Goal: Information Seeking & Learning: Compare options

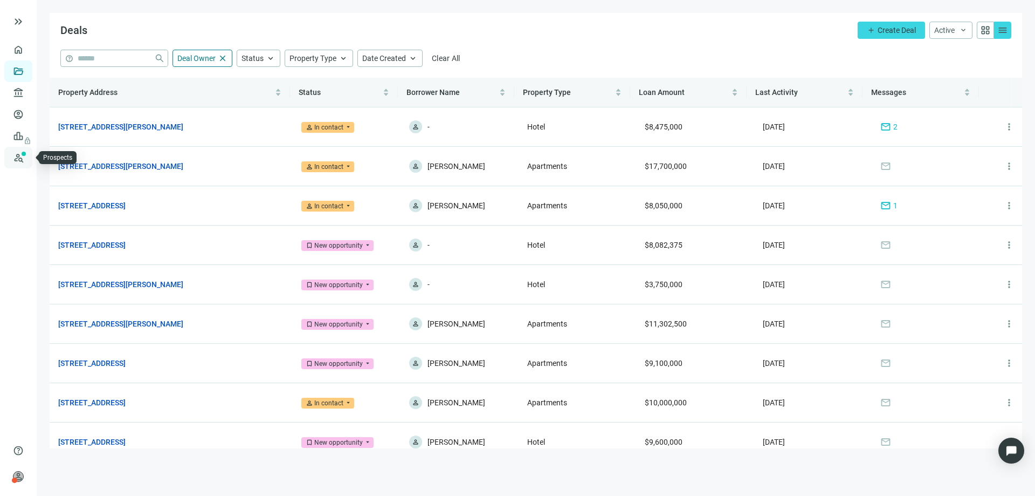
click at [27, 153] on link "Prospects New" at bounding box center [44, 158] width 35 height 22
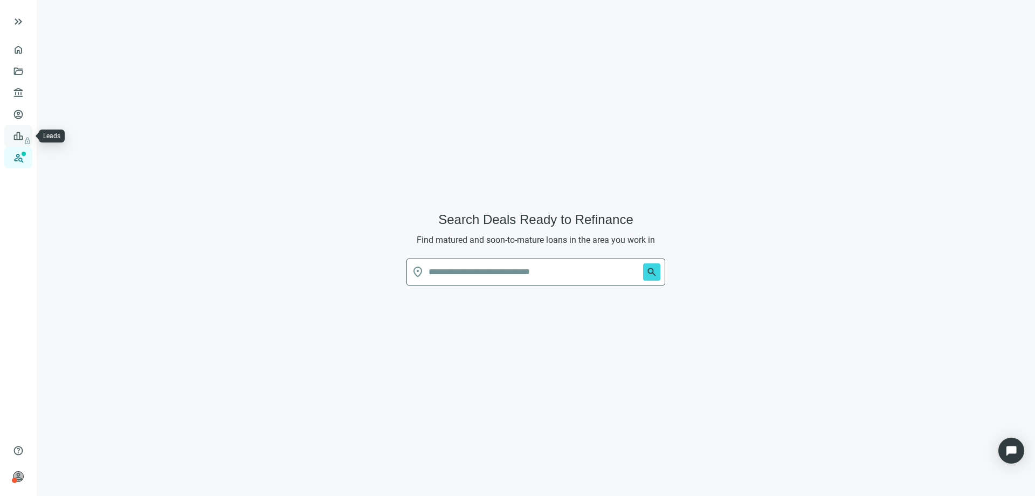
click at [27, 135] on link "Leads lock" at bounding box center [37, 136] width 21 height 9
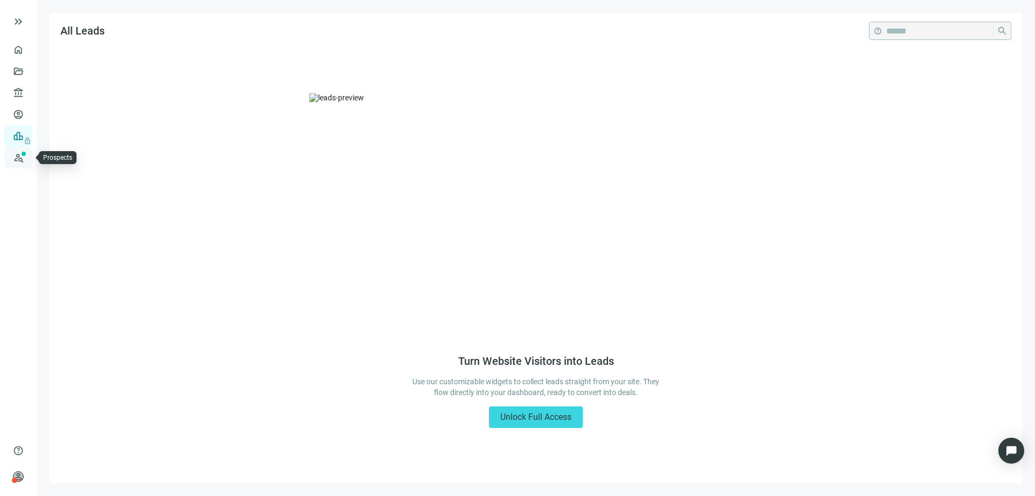
click at [27, 153] on link "Prospects New" at bounding box center [44, 158] width 35 height 22
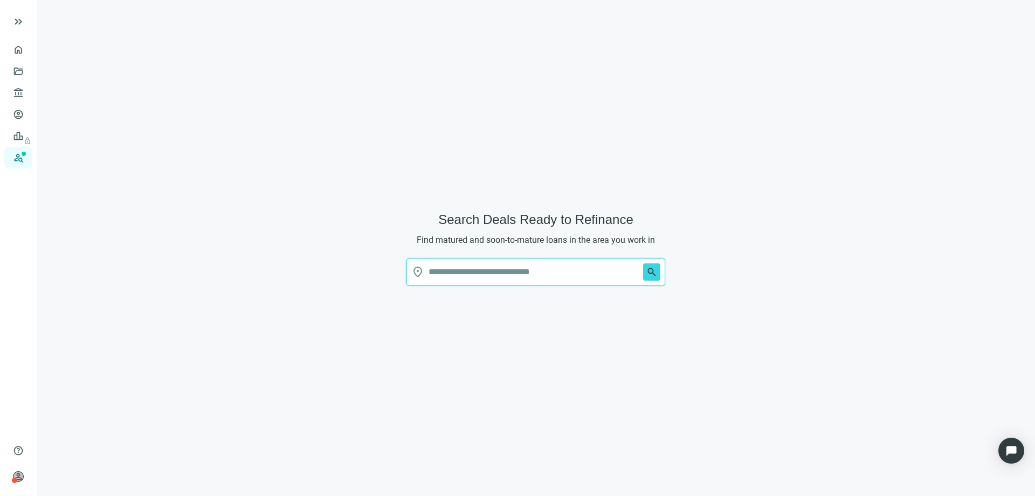
click at [470, 270] on input "text" at bounding box center [534, 272] width 210 height 26
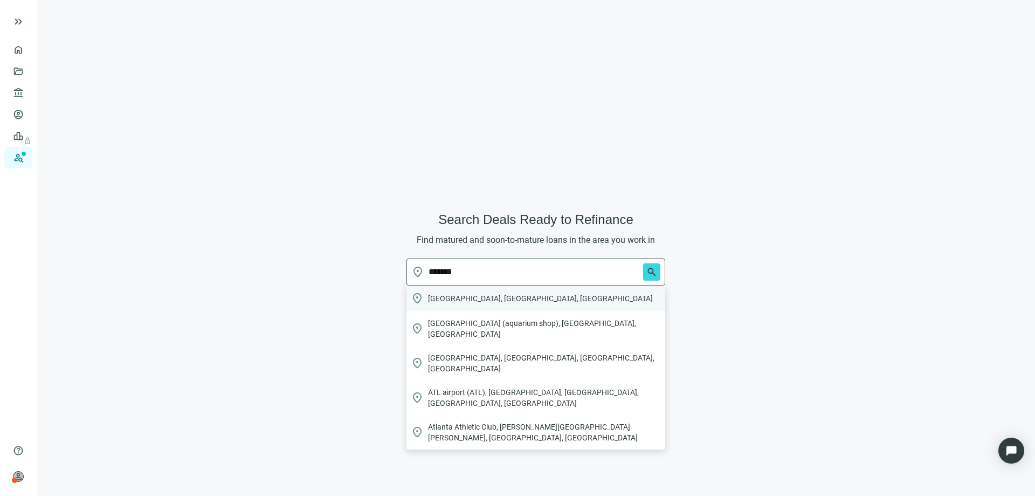
click at [497, 297] on div "location_on Atlanta, GA, USA" at bounding box center [536, 298] width 259 height 26
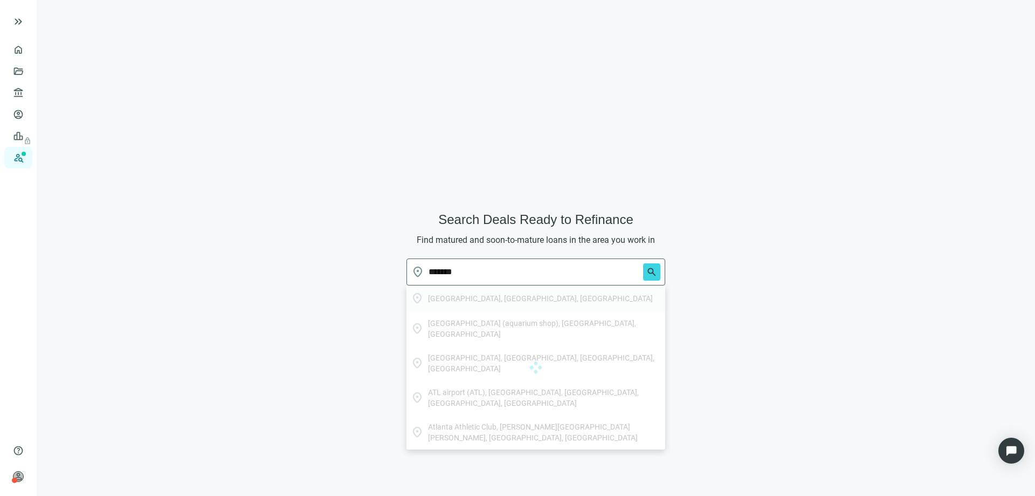
type input "**********"
click at [648, 272] on span "search" at bounding box center [652, 271] width 11 height 11
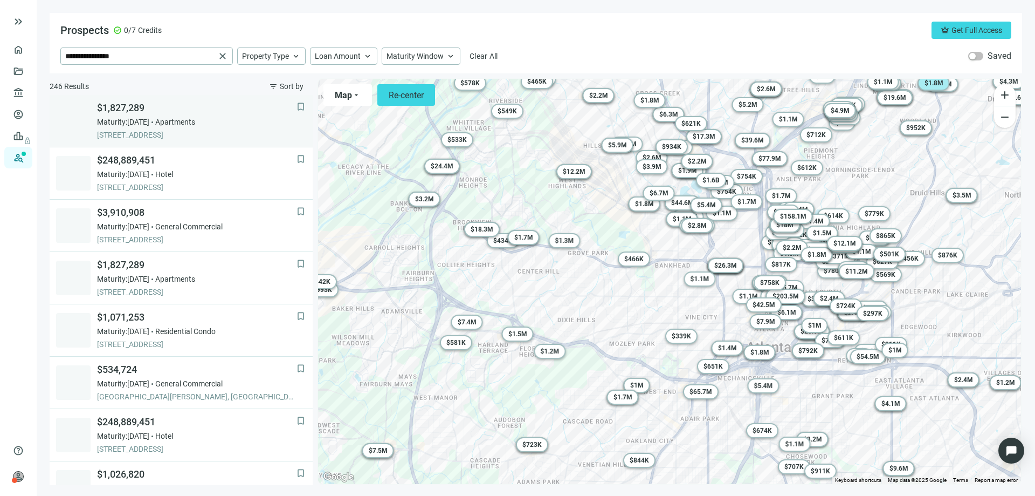
click at [149, 119] on span "Maturity: 11.29.2025" at bounding box center [123, 121] width 52 height 11
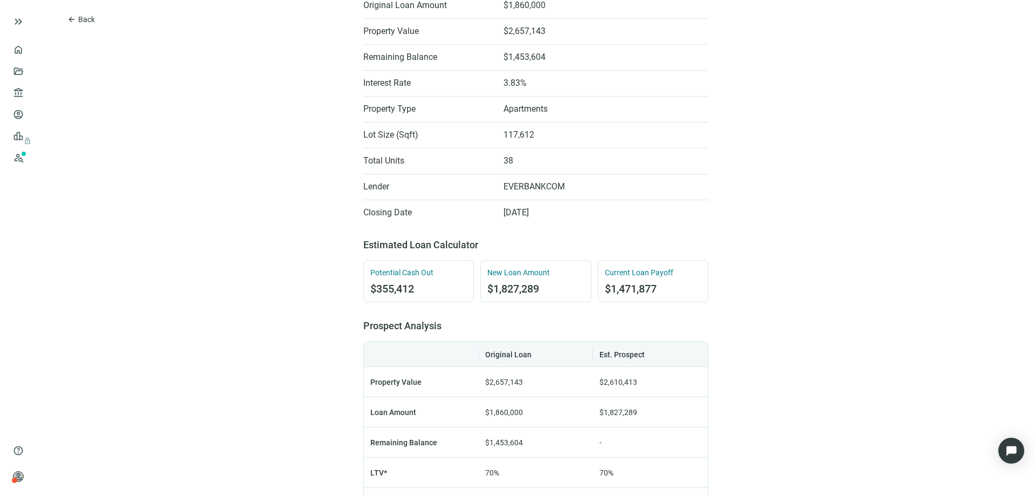
scroll to position [324, 0]
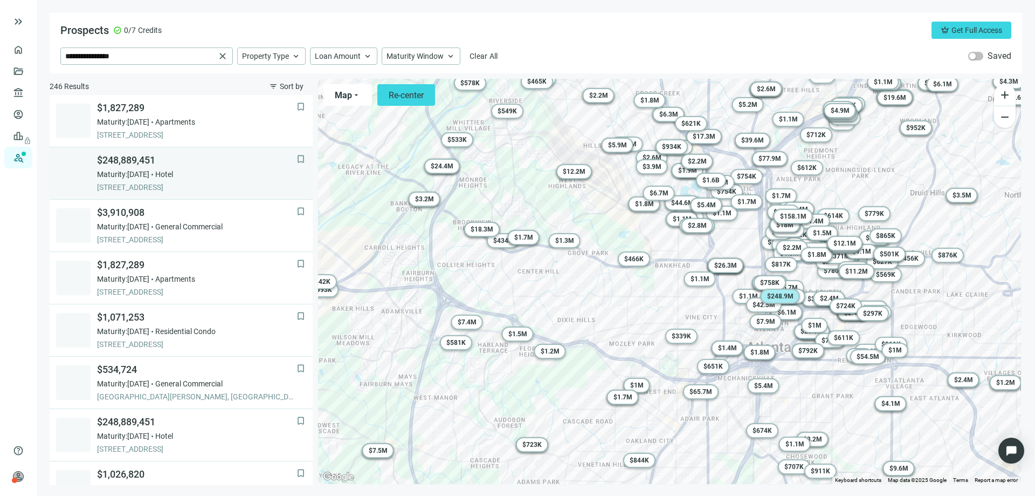
click at [116, 184] on span "265 IVY ST NE, ATLANTA, 30303, GA" at bounding box center [197, 187] width 200 height 11
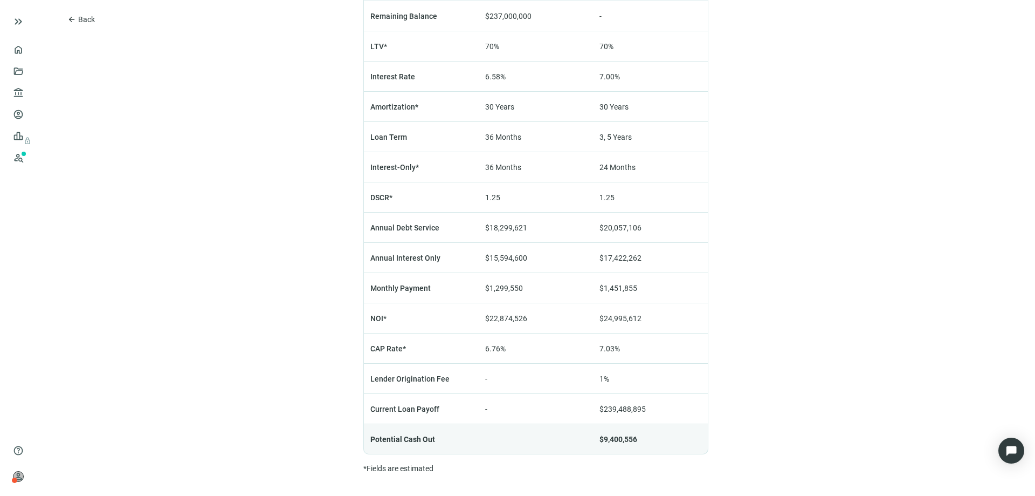
scroll to position [756, 0]
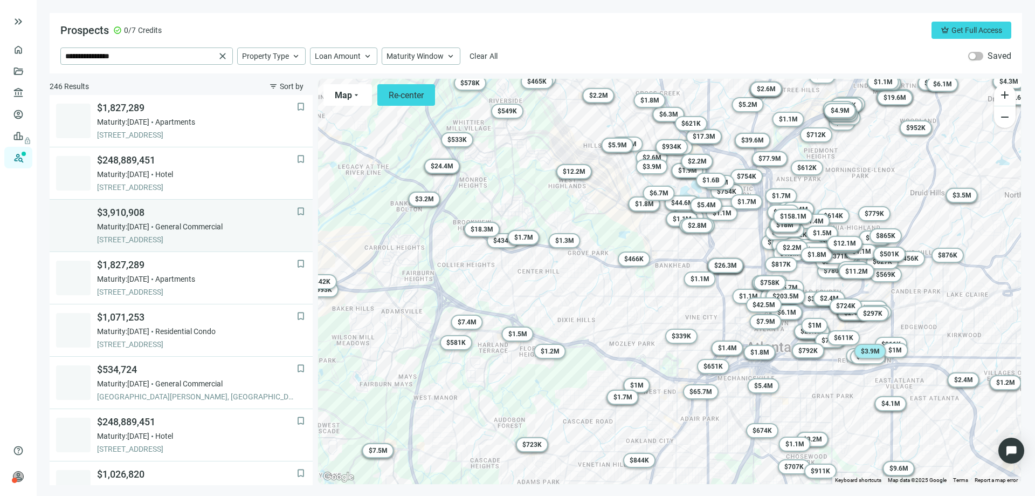
click at [124, 220] on div "$3,910,908 Maturity: 11.30.2025 General Commercial 952 MEMORIAL DR SE, ATLANTA,…" at bounding box center [197, 225] width 200 height 39
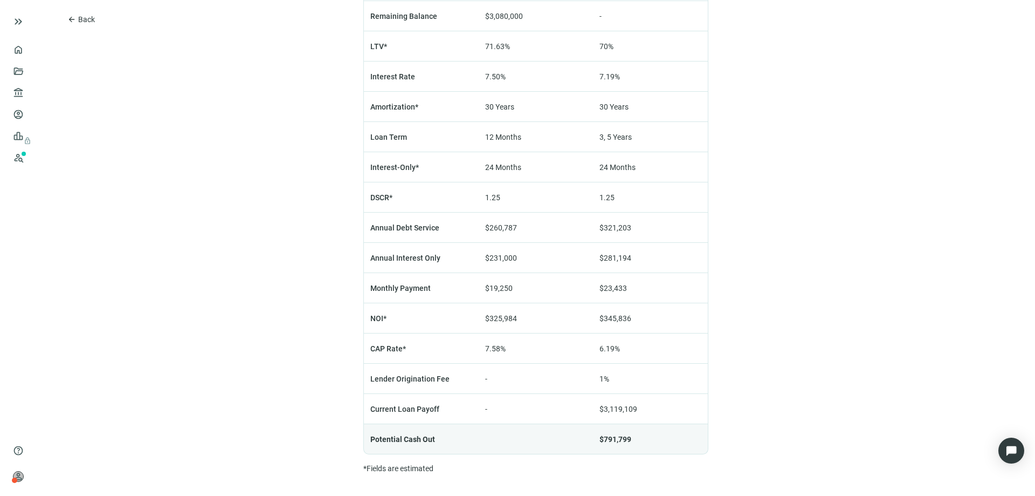
scroll to position [756, 0]
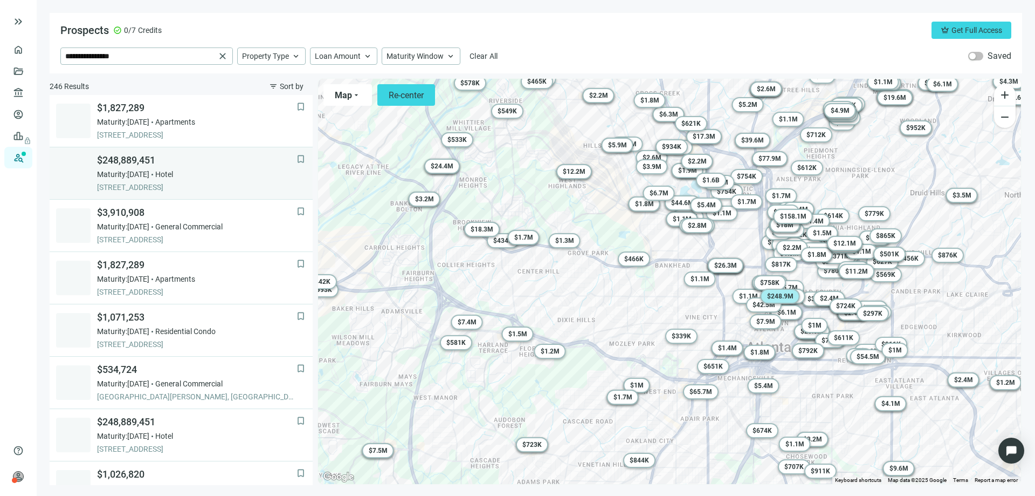
scroll to position [54, 0]
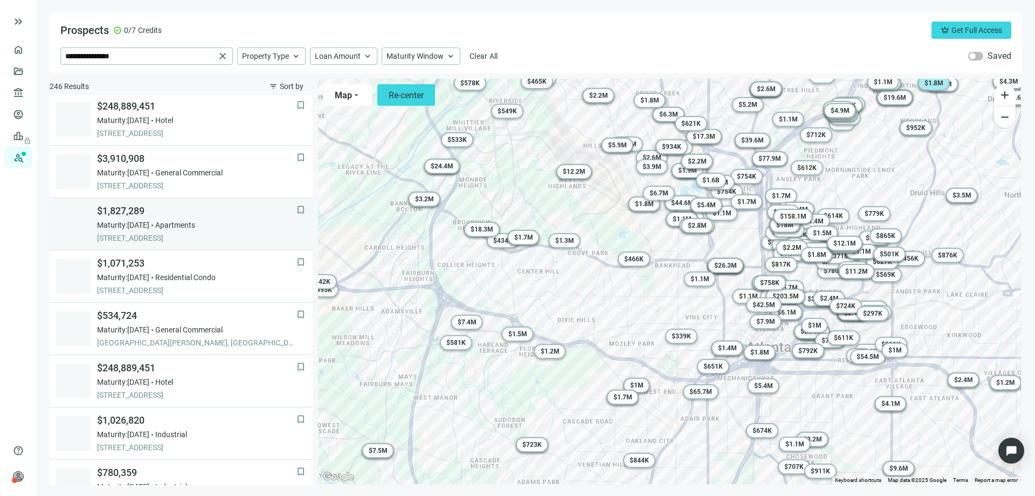
click at [127, 216] on span "$1,827,289" at bounding box center [197, 210] width 200 height 13
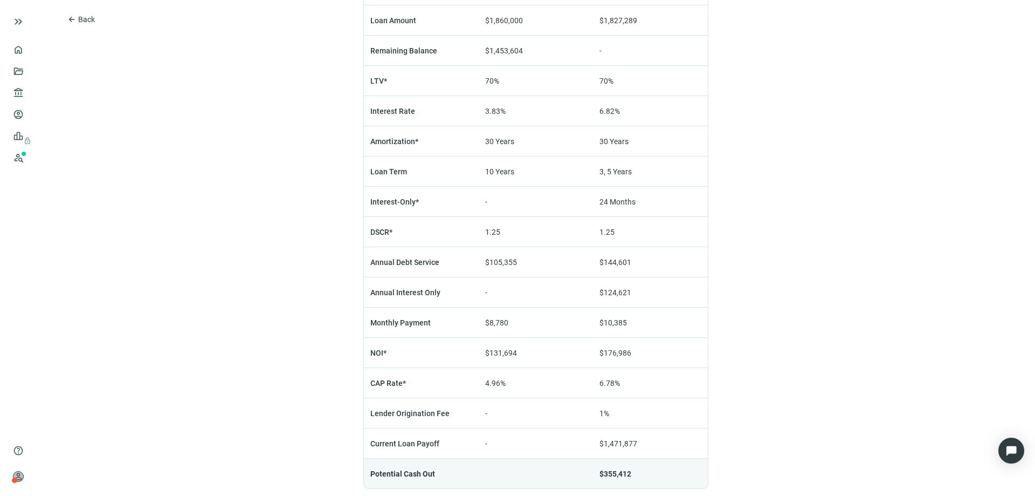
scroll to position [702, 0]
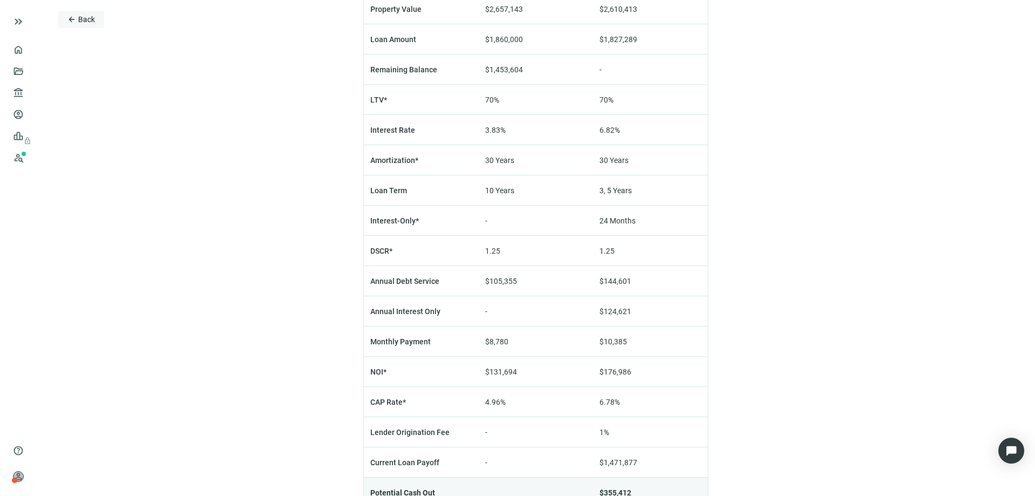
click at [71, 18] on span "arrow_back" at bounding box center [71, 19] width 9 height 9
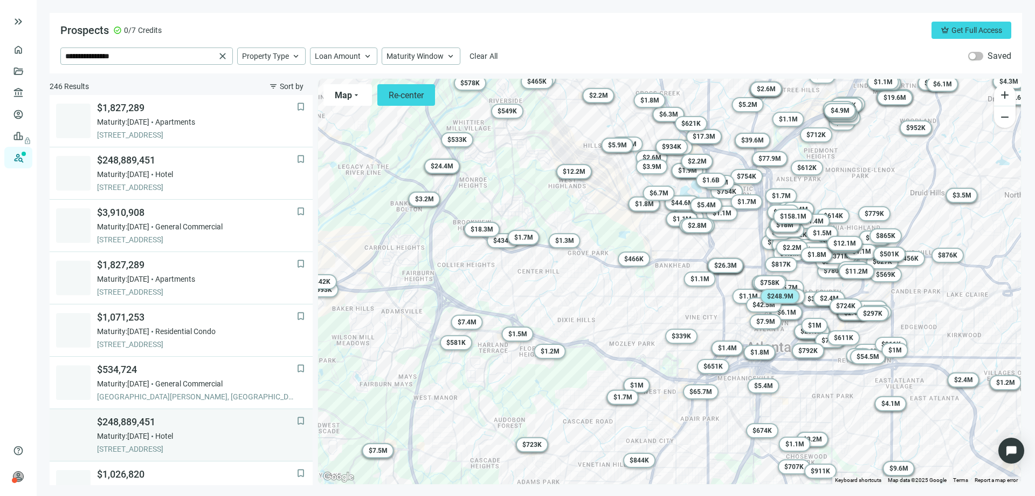
scroll to position [157, 0]
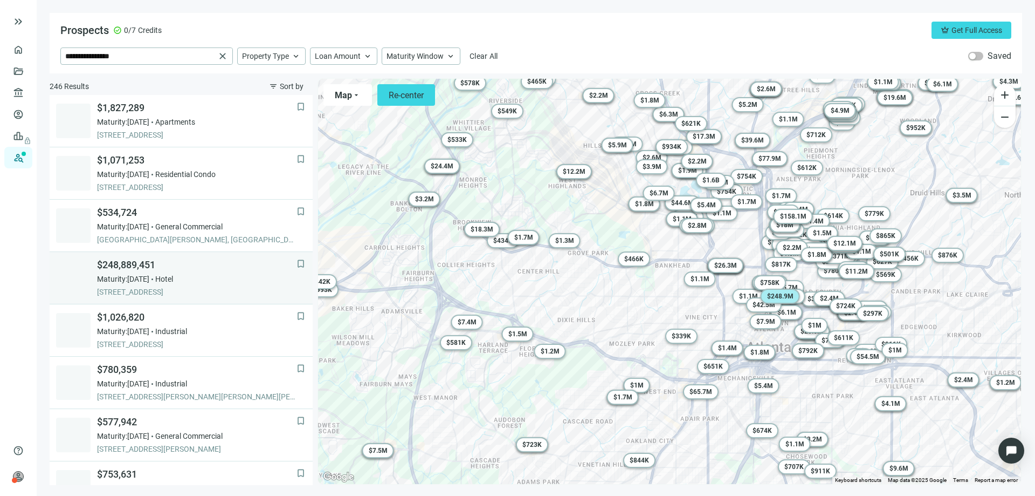
click at [115, 273] on div "$248,889,451 Maturity: 12.01.2025 Hotel 265 IVY ST NE, ATLANTA, 30303, GA" at bounding box center [197, 277] width 200 height 39
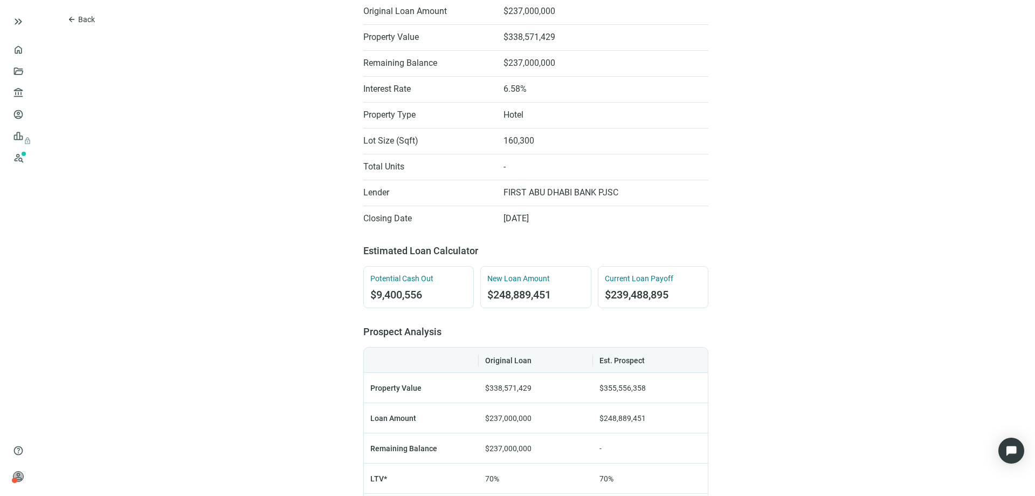
scroll to position [324, 0]
click at [71, 22] on span "arrow_back" at bounding box center [71, 19] width 9 height 9
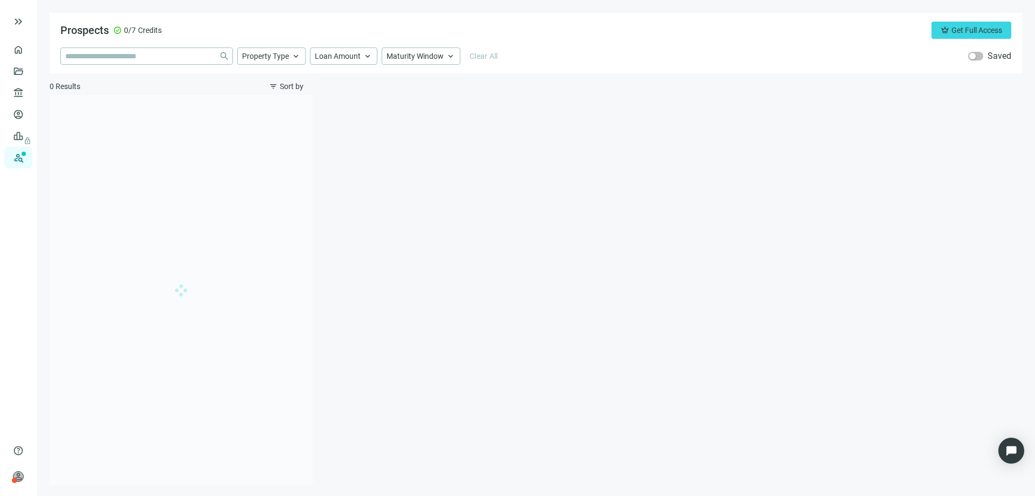
type input "**********"
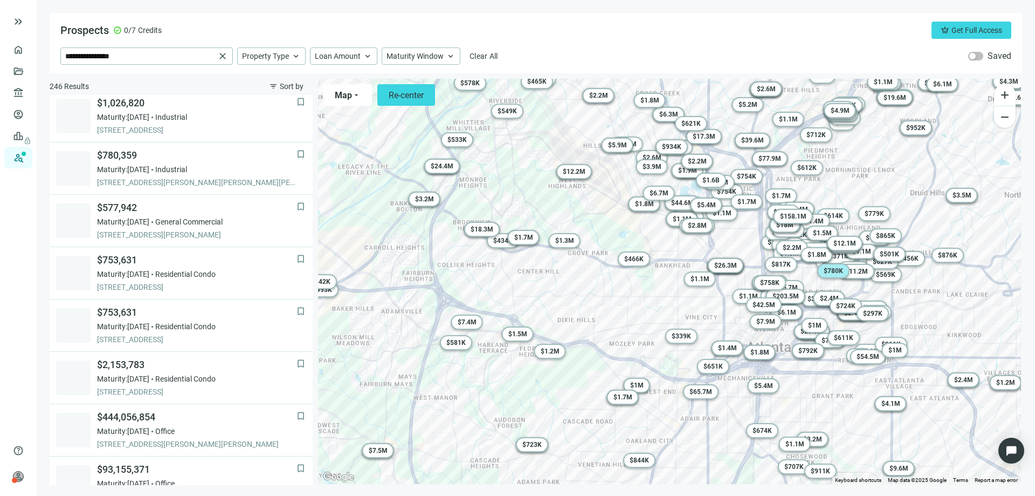
scroll to position [422, 0]
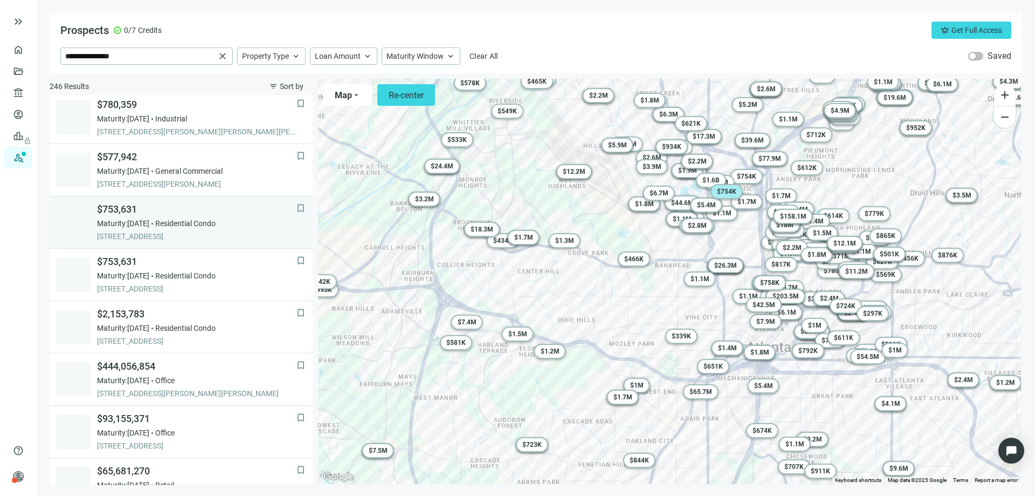
click at [149, 226] on span "Maturity: 12.21.2025" at bounding box center [123, 223] width 52 height 11
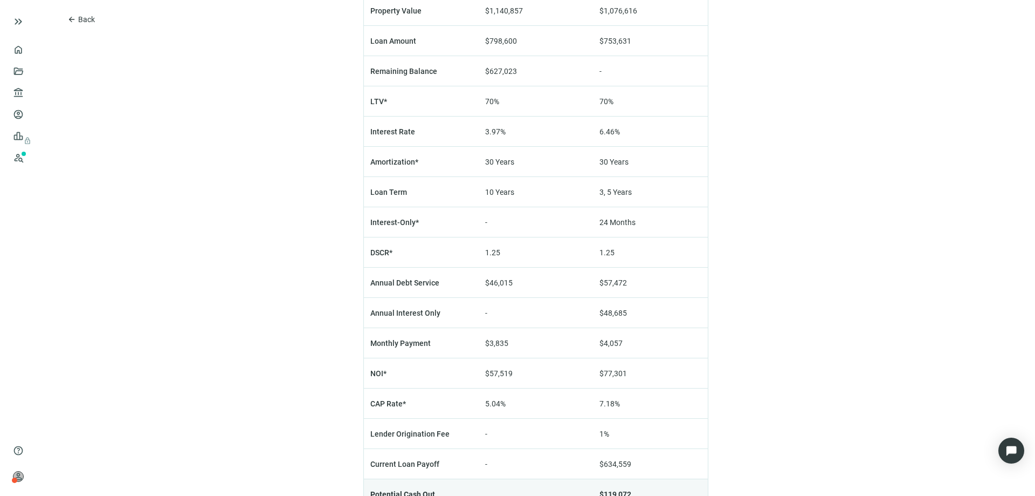
scroll to position [701, 0]
click at [66, 21] on button "arrow_back Back" at bounding box center [81, 19] width 46 height 17
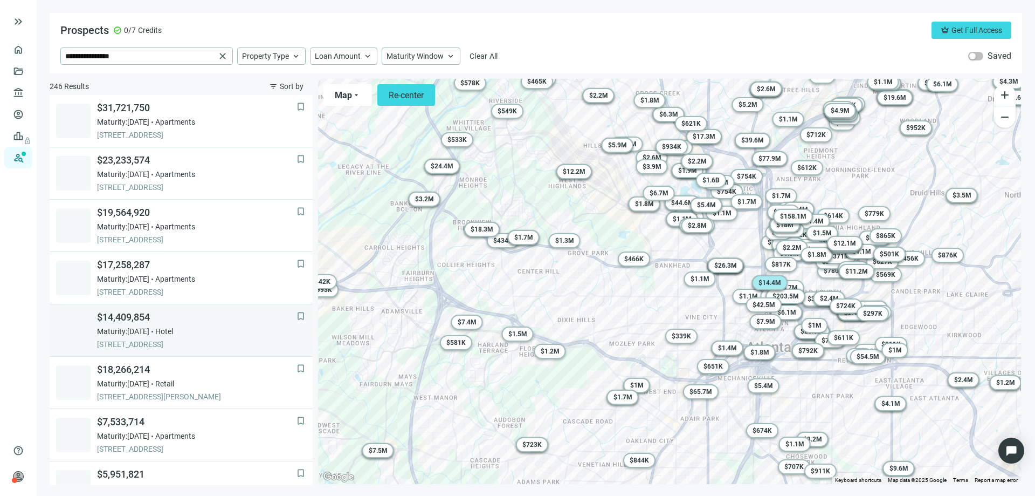
scroll to position [54, 0]
click at [112, 319] on span "$18,266,214" at bounding box center [197, 315] width 200 height 13
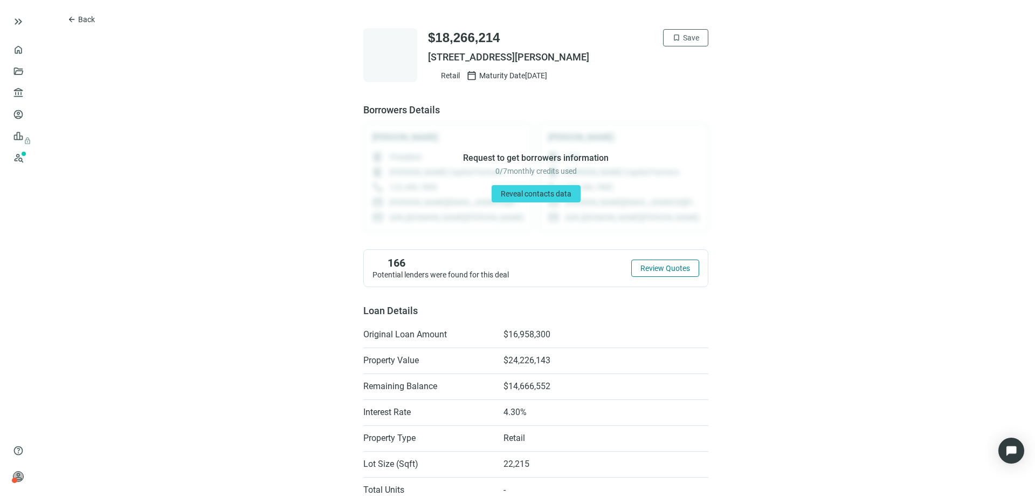
click at [654, 269] on span "Review Quotes" at bounding box center [666, 268] width 50 height 9
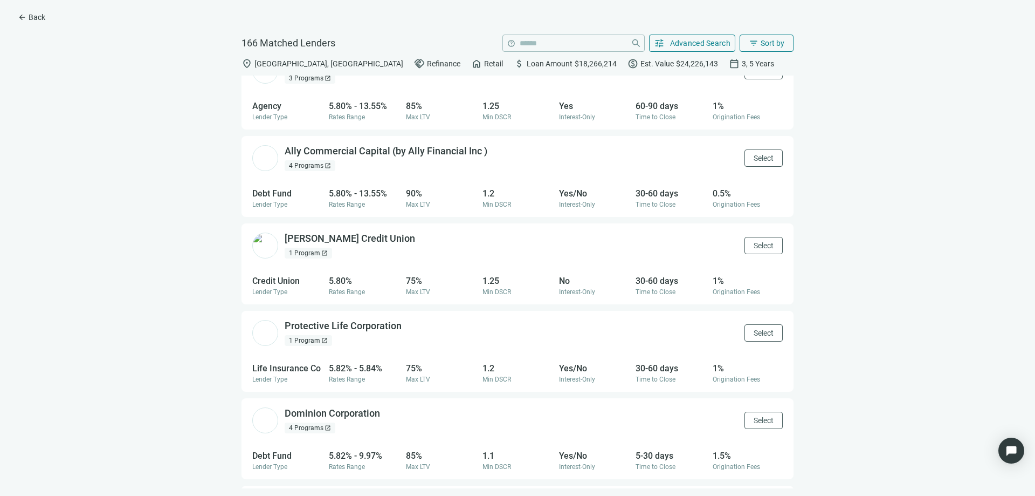
scroll to position [2579, 0]
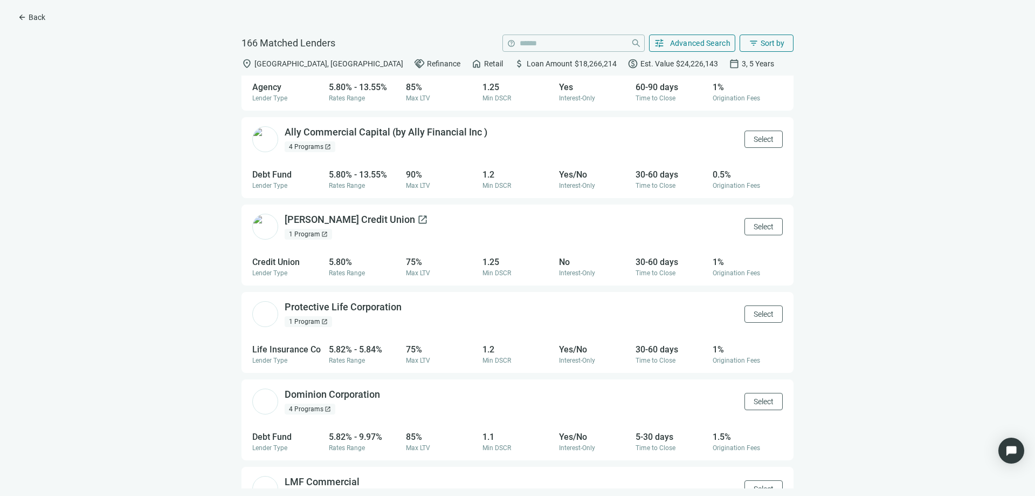
click at [333, 215] on div "Eastman Credit Union open_in_new" at bounding box center [356, 219] width 143 height 13
click at [310, 309] on div "Protective Life Corporation open_in_new" at bounding box center [350, 306] width 130 height 13
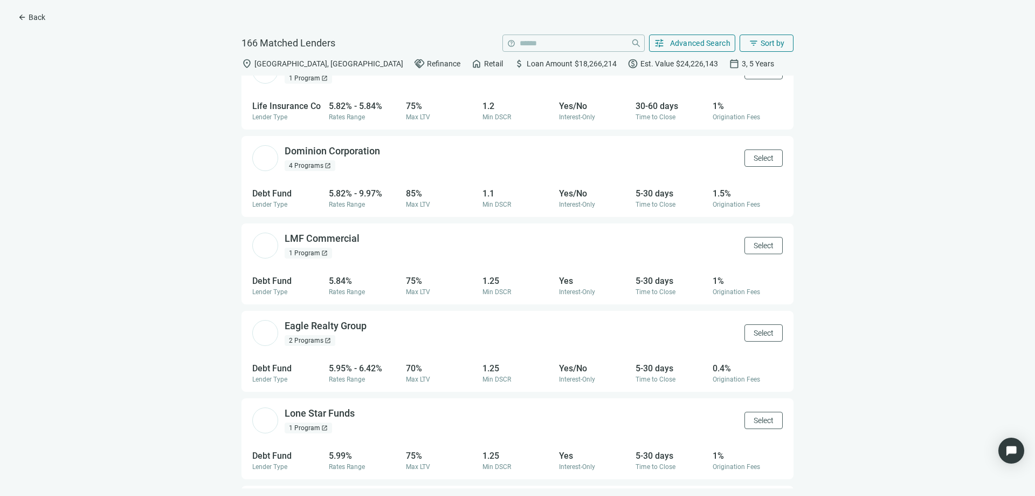
scroll to position [2849, 0]
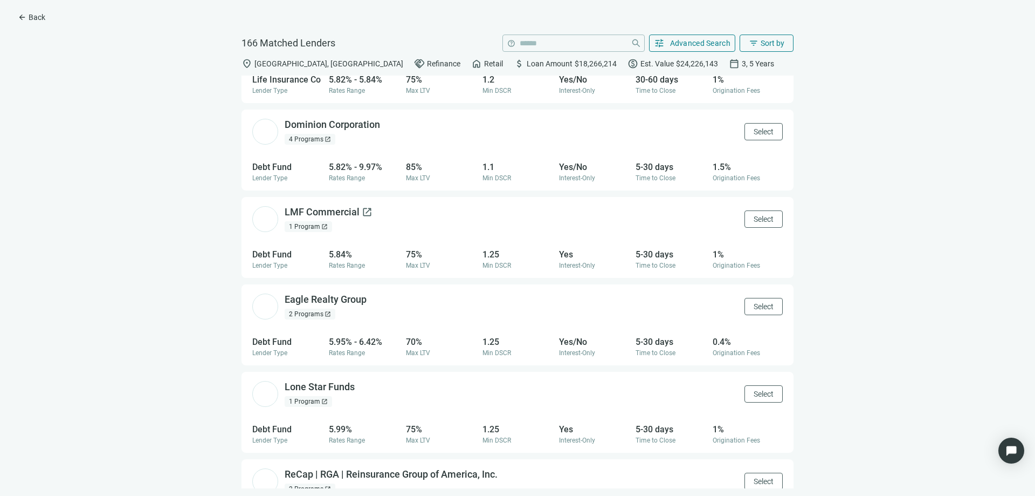
click at [315, 213] on div "LMF Commercial open_in_new" at bounding box center [329, 211] width 88 height 13
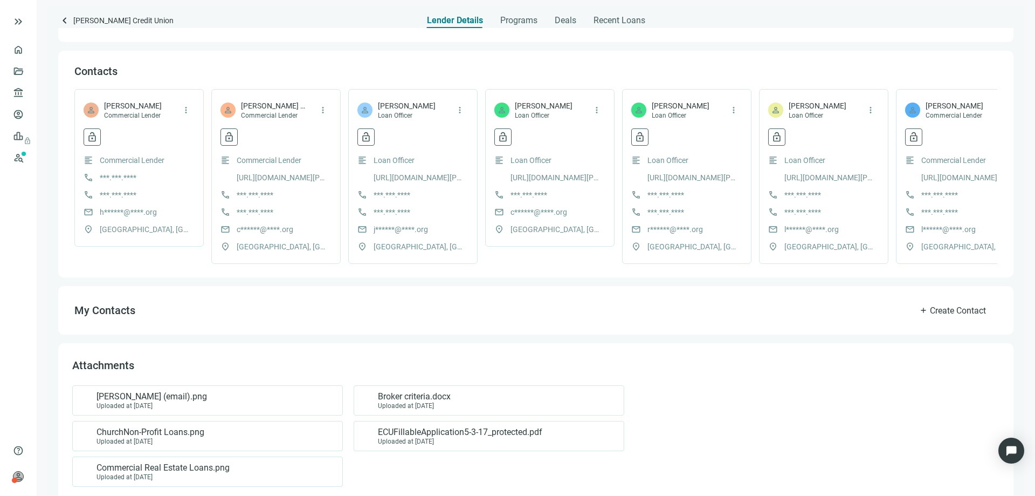
scroll to position [247, 0]
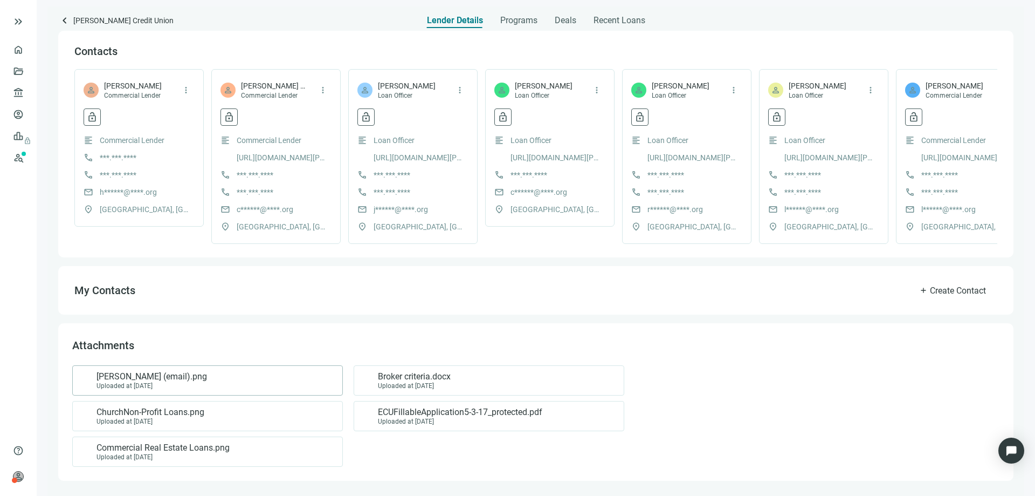
click at [141, 379] on span "Hope Payne (email).png" at bounding box center [152, 376] width 111 height 11
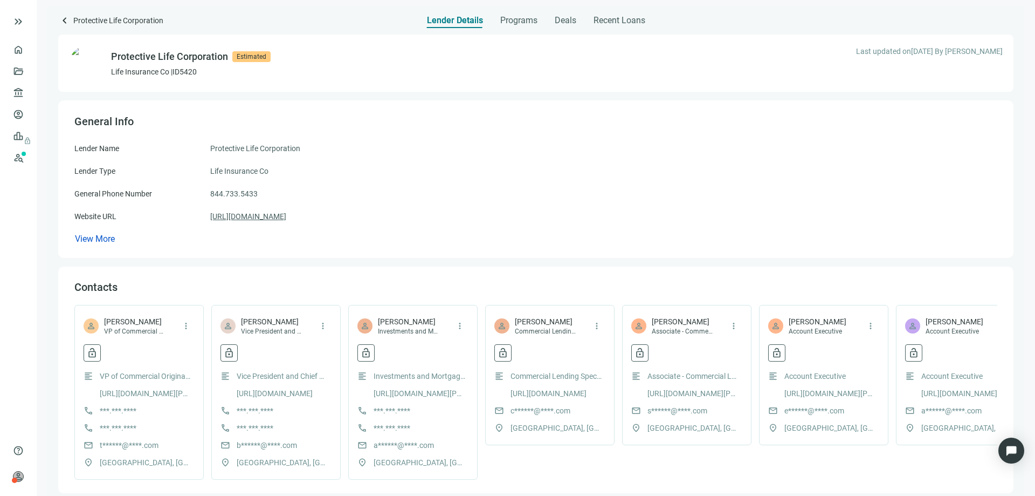
click at [266, 217] on link "https://www.protective.com" at bounding box center [248, 216] width 76 height 12
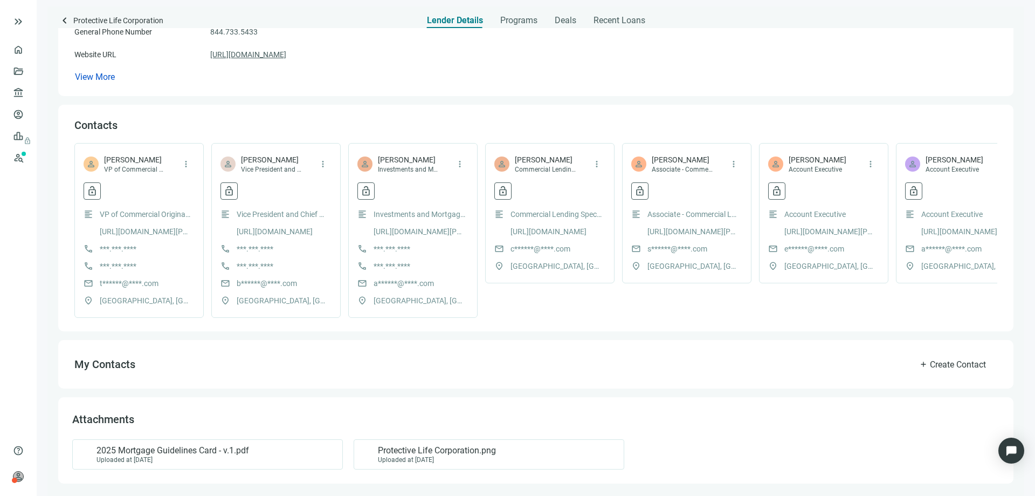
scroll to position [176, 0]
click at [157, 449] on span "2025 Mortgage Guidelines Card - v.1.pdf" at bounding box center [173, 447] width 153 height 11
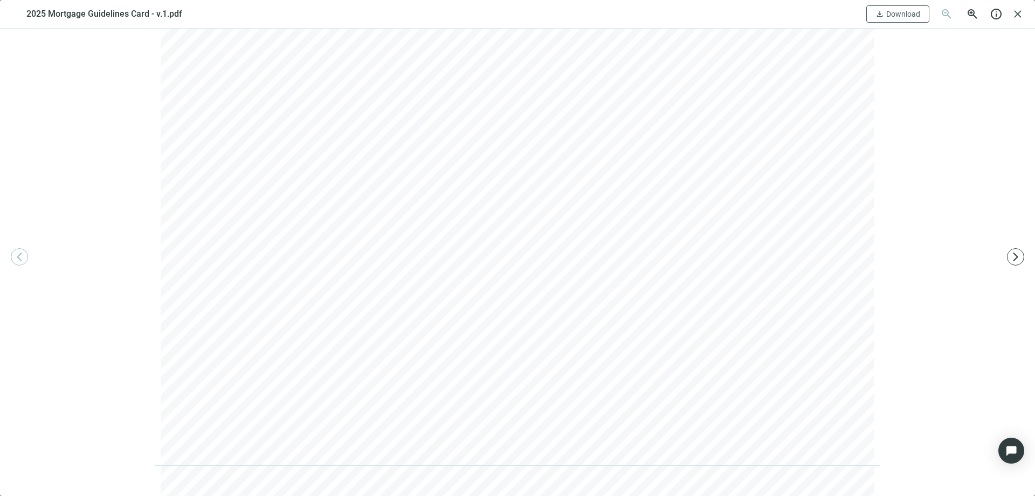
scroll to position [0, 0]
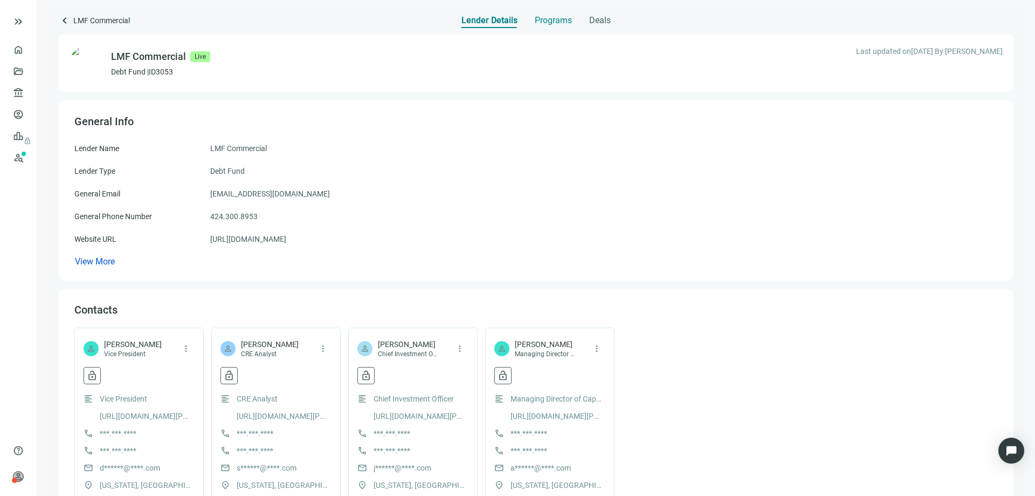
click at [565, 24] on span "Programs" at bounding box center [553, 20] width 37 height 11
click at [64, 24] on span "keyboard_arrow_left" at bounding box center [64, 20] width 13 height 13
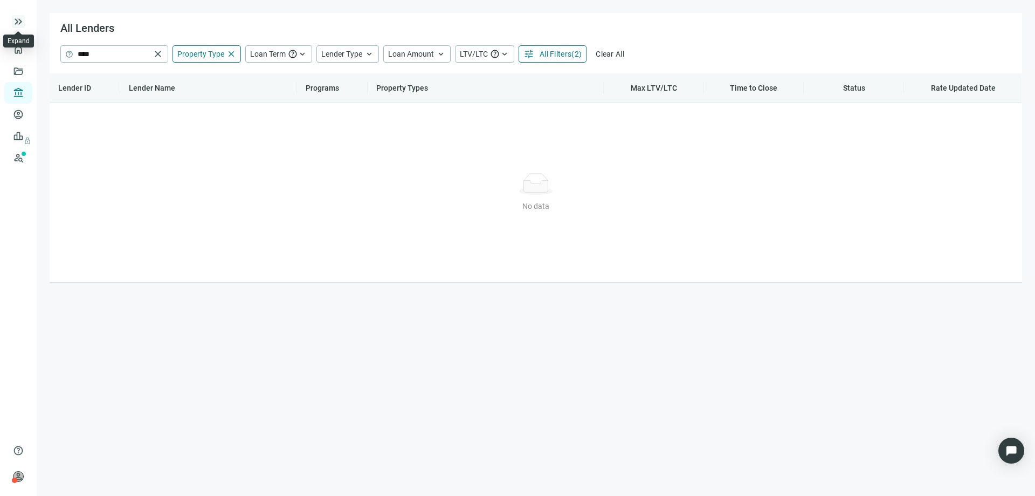
click at [19, 26] on span "keyboard_double_arrow_right" at bounding box center [18, 21] width 13 height 13
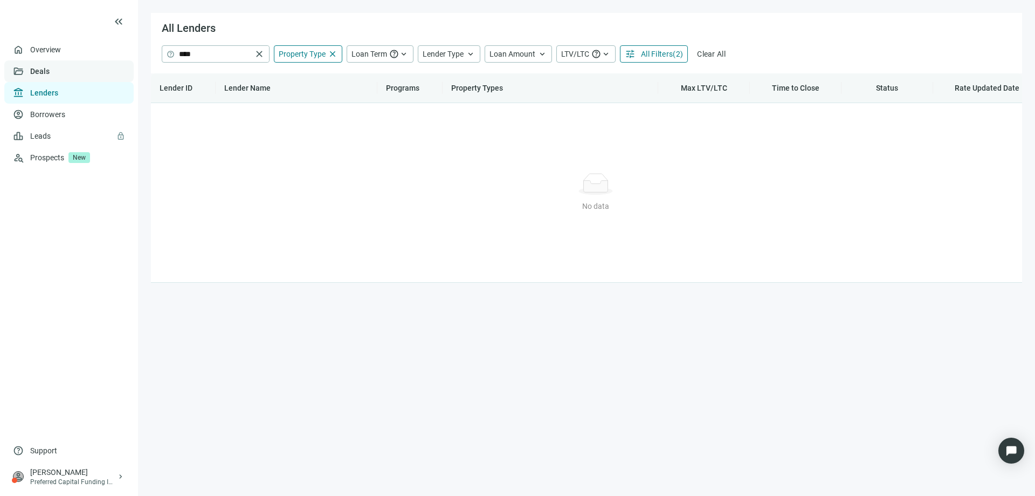
click at [45, 75] on link "Deals" at bounding box center [39, 71] width 19 height 9
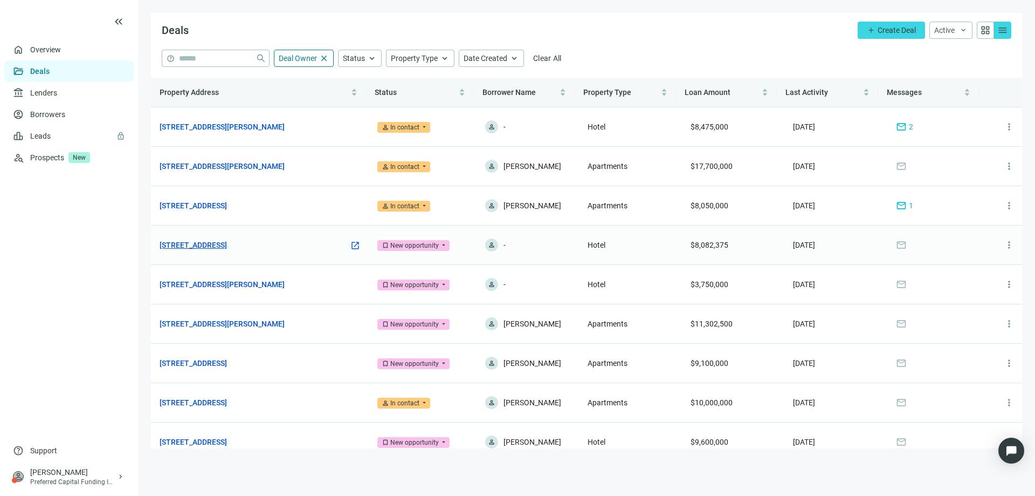
click at [227, 246] on link "2340 Center St, Chattanooga, TN 37421" at bounding box center [193, 245] width 67 height 12
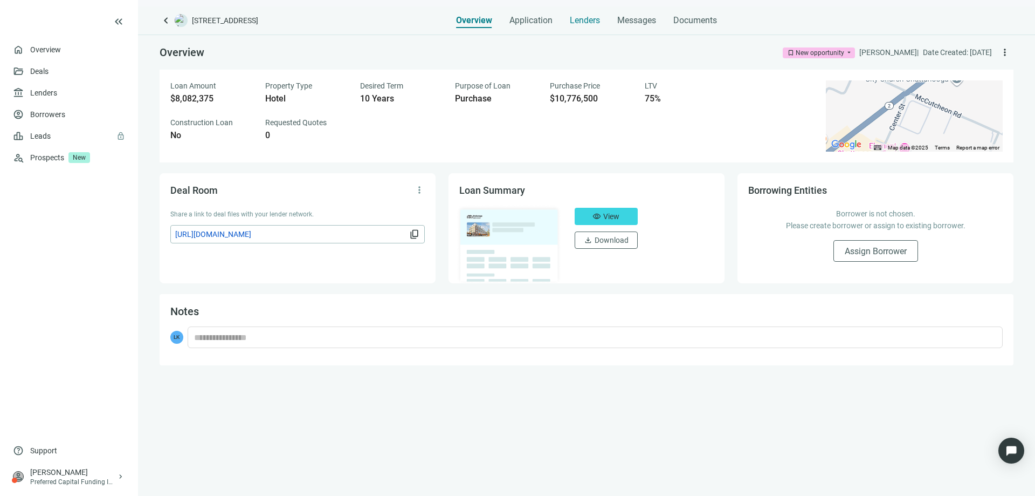
click at [580, 22] on span "Lenders" at bounding box center [585, 20] width 30 height 11
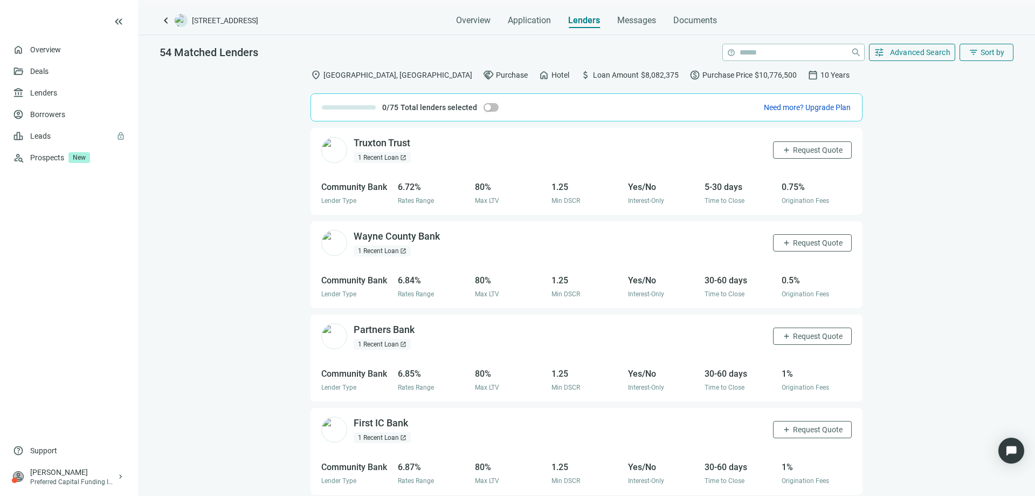
click at [387, 157] on div "1 Recent Loan open_in_new" at bounding box center [382, 157] width 57 height 11
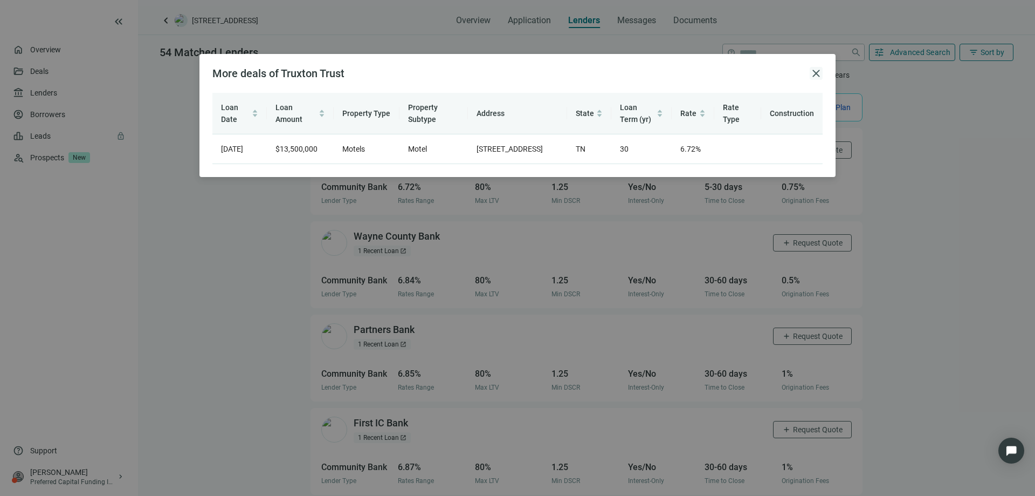
click at [815, 78] on span "close" at bounding box center [816, 73] width 13 height 13
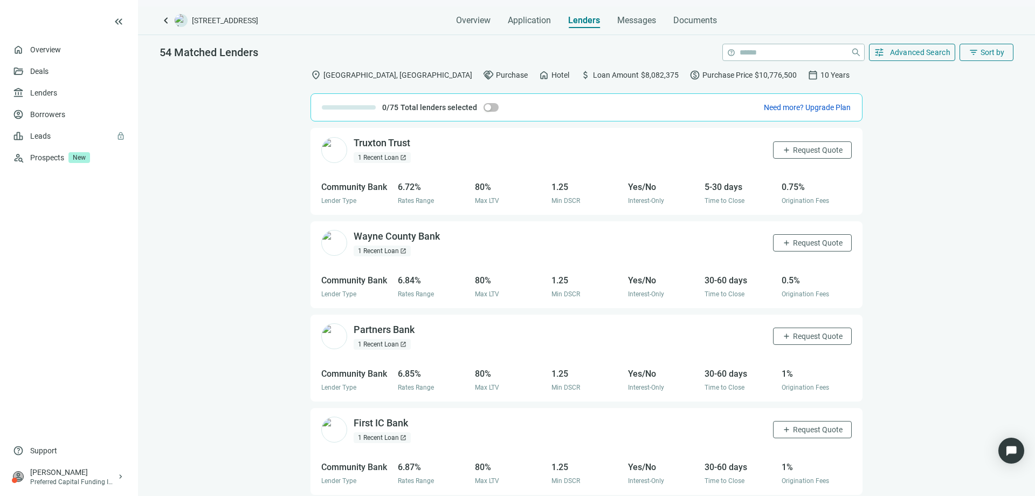
click at [380, 251] on div "1 Recent Loan open_in_new" at bounding box center [382, 250] width 57 height 11
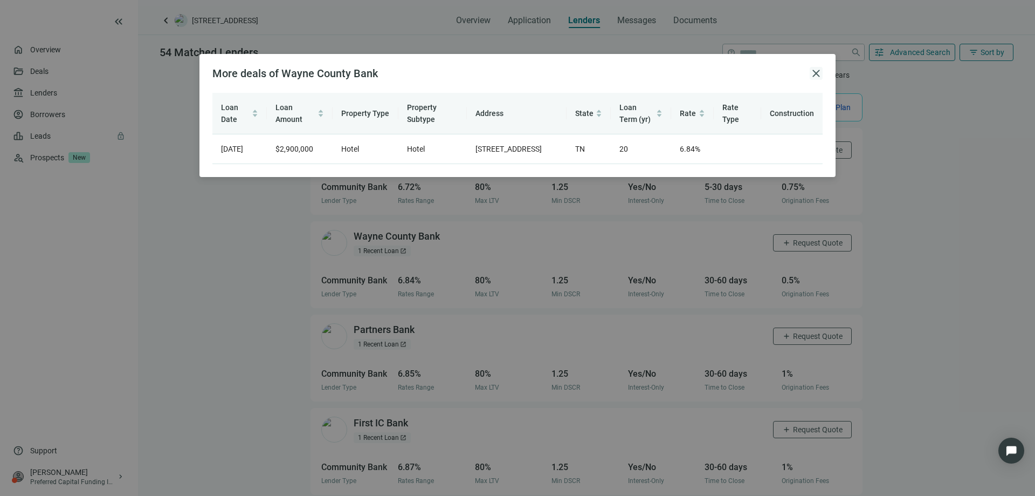
click at [810, 74] on span "close" at bounding box center [816, 73] width 13 height 13
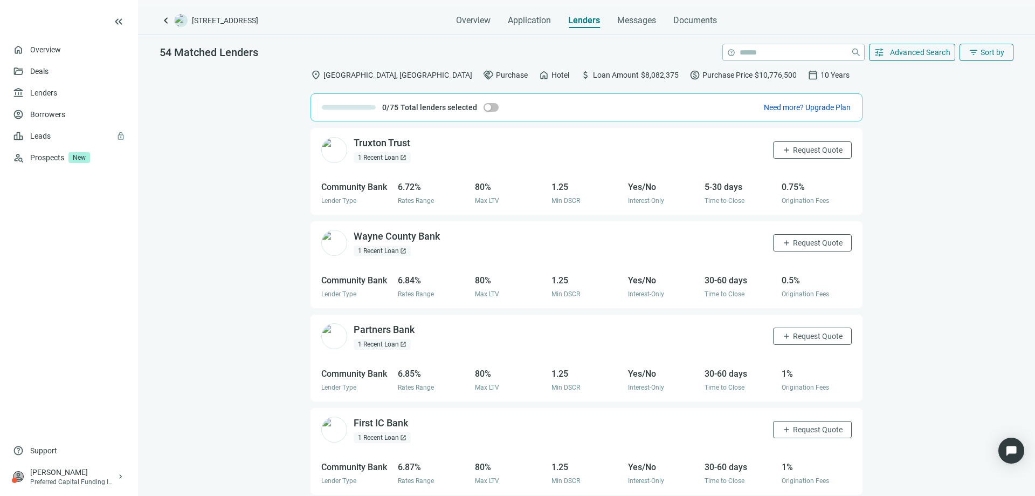
scroll to position [54, 0]
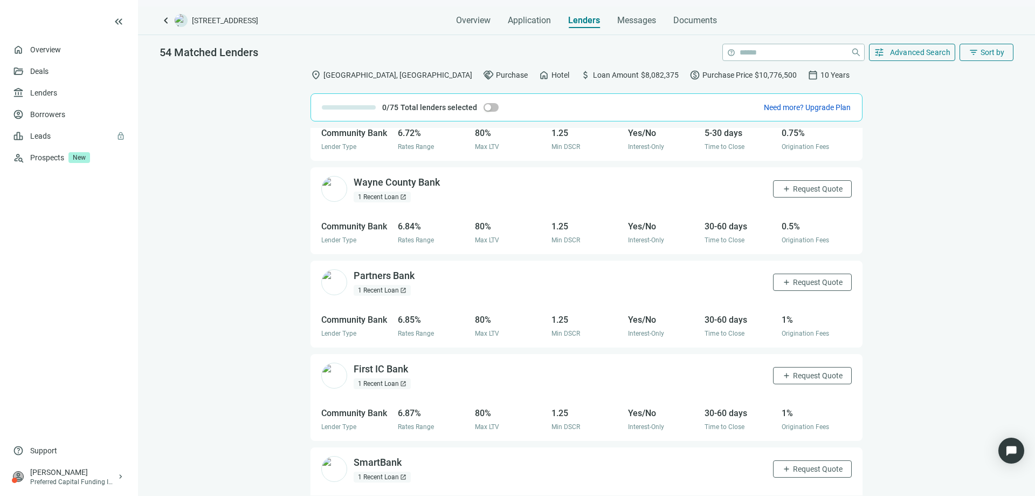
click at [370, 290] on div "1 Recent Loan open_in_new" at bounding box center [382, 290] width 57 height 11
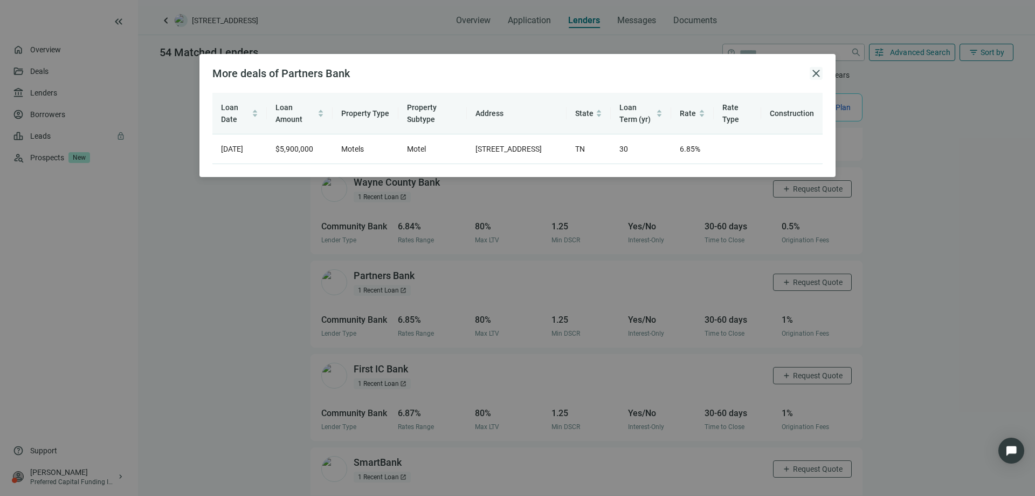
click at [813, 74] on span "close" at bounding box center [816, 73] width 13 height 13
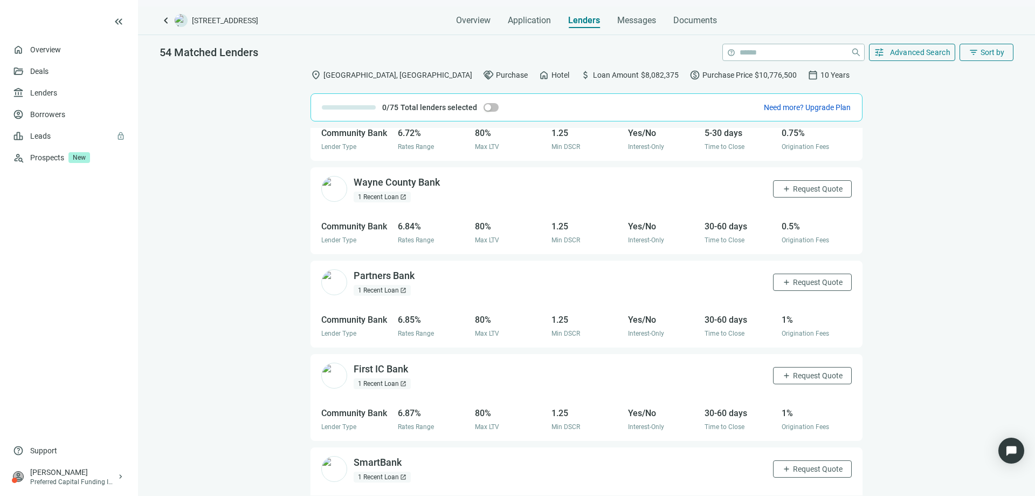
scroll to position [0, 0]
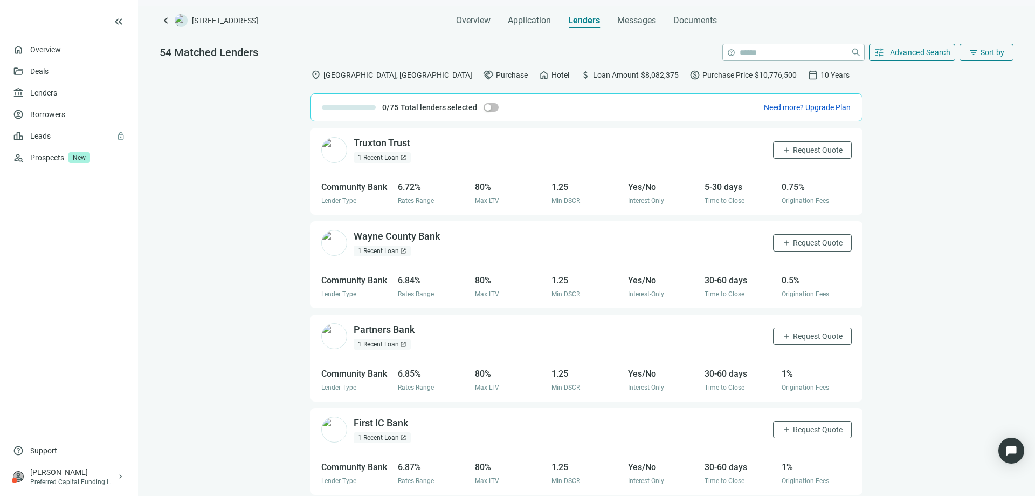
click at [386, 159] on div "1 Recent Loan open_in_new" at bounding box center [382, 157] width 57 height 11
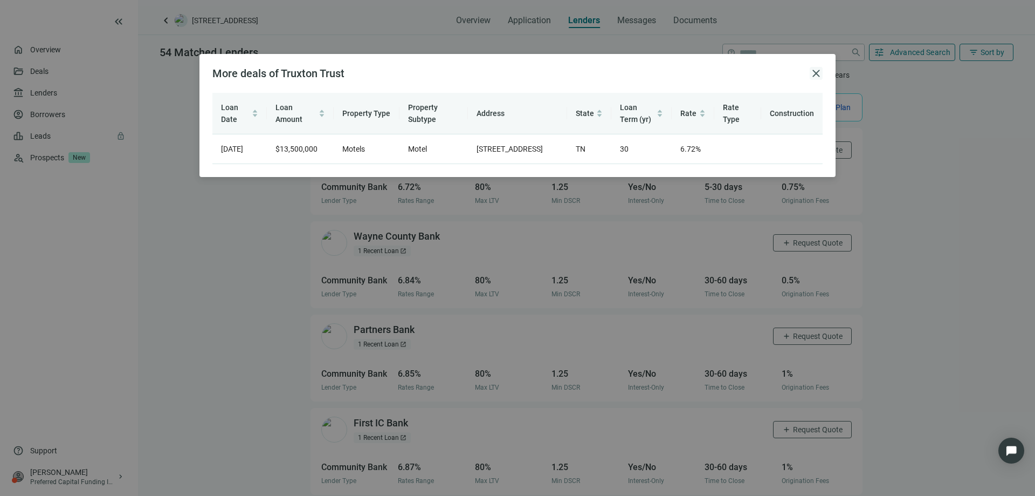
click at [816, 74] on span "close" at bounding box center [816, 73] width 13 height 13
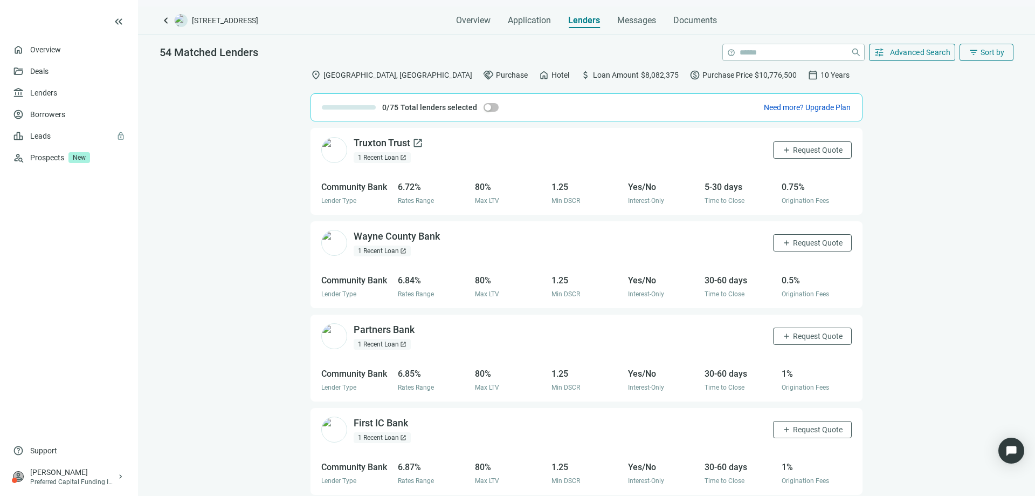
click at [392, 144] on div "Truxton Trust open_in_new" at bounding box center [389, 142] width 70 height 13
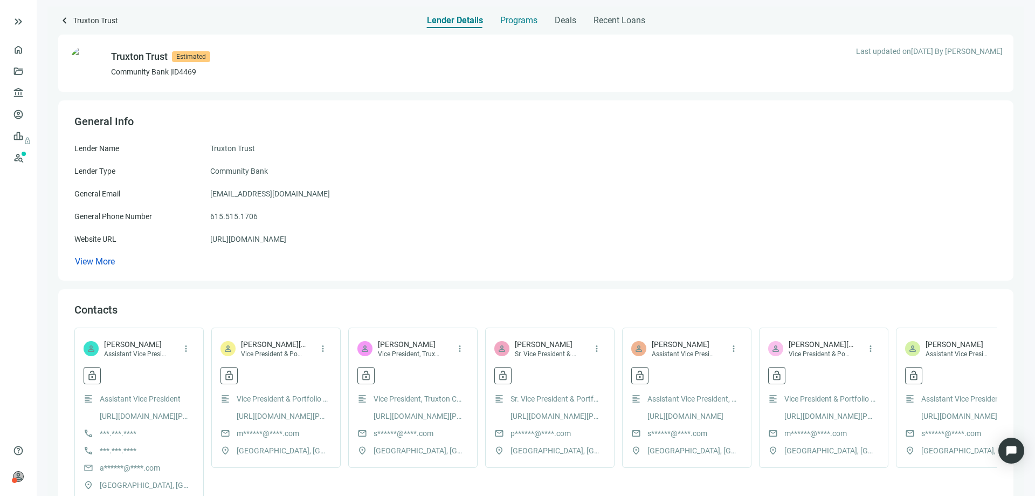
click at [504, 23] on span "Programs" at bounding box center [518, 20] width 37 height 11
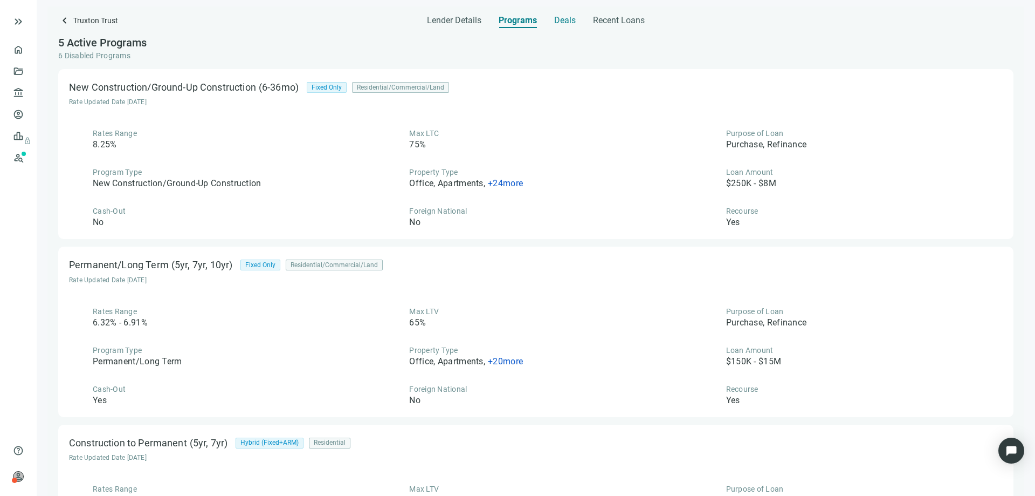
click at [566, 20] on span "Deals" at bounding box center [565, 20] width 22 height 11
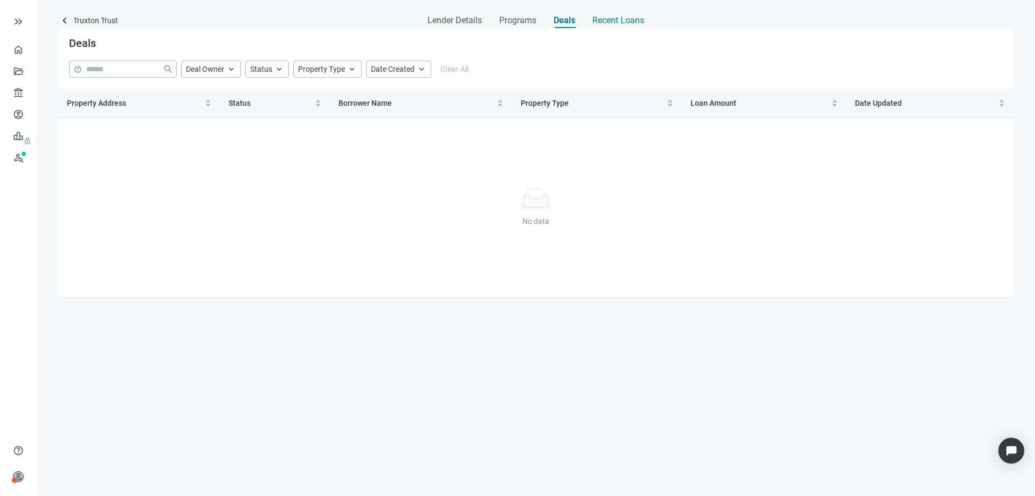
click at [609, 23] on span "Recent Loans" at bounding box center [619, 20] width 52 height 11
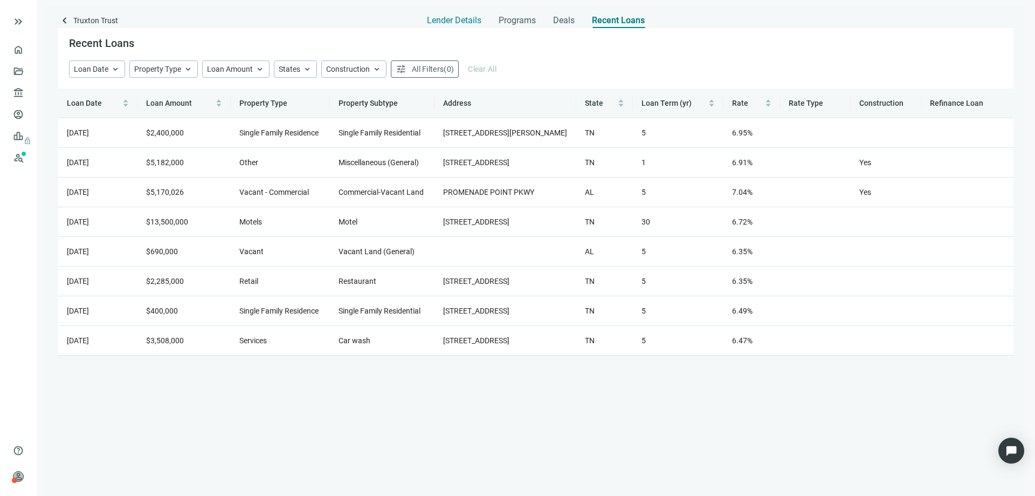
click at [458, 19] on span "Lender Details" at bounding box center [454, 20] width 54 height 11
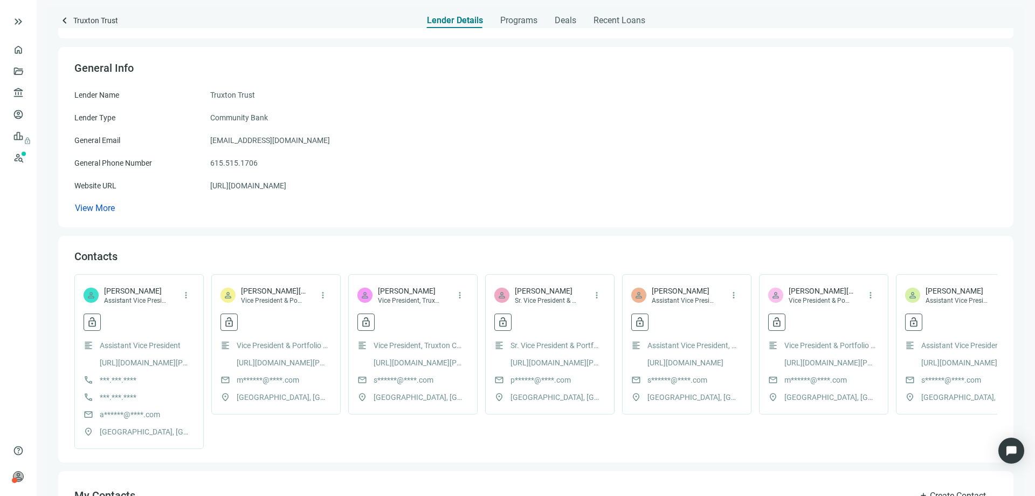
scroll to position [54, 0]
click at [279, 185] on link "https://truxtontrust.com" at bounding box center [248, 185] width 76 height 12
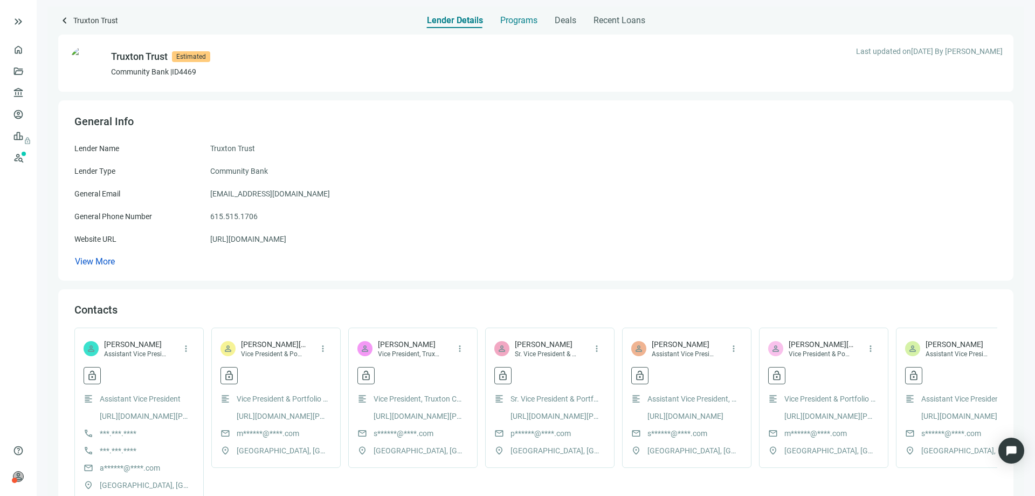
click at [504, 22] on span "Programs" at bounding box center [518, 20] width 37 height 11
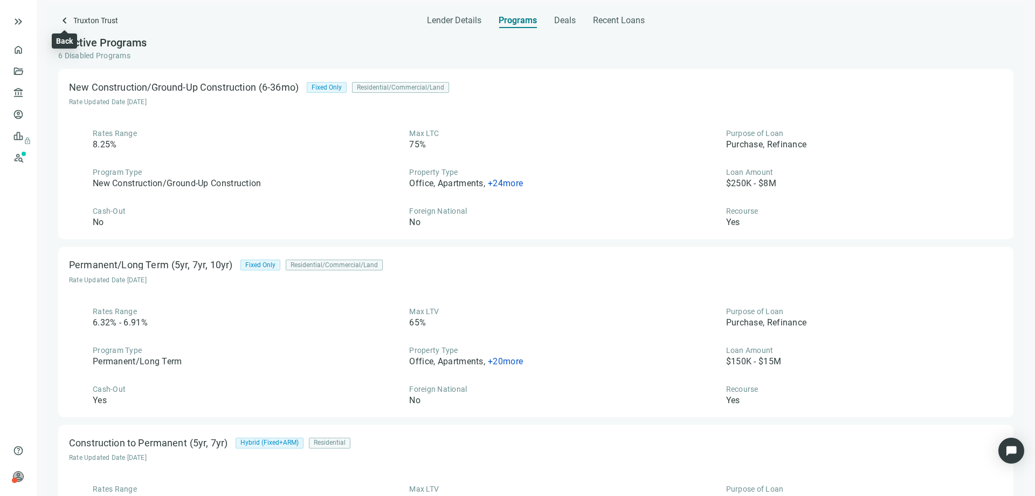
click at [64, 18] on span "keyboard_arrow_left" at bounding box center [64, 20] width 13 height 13
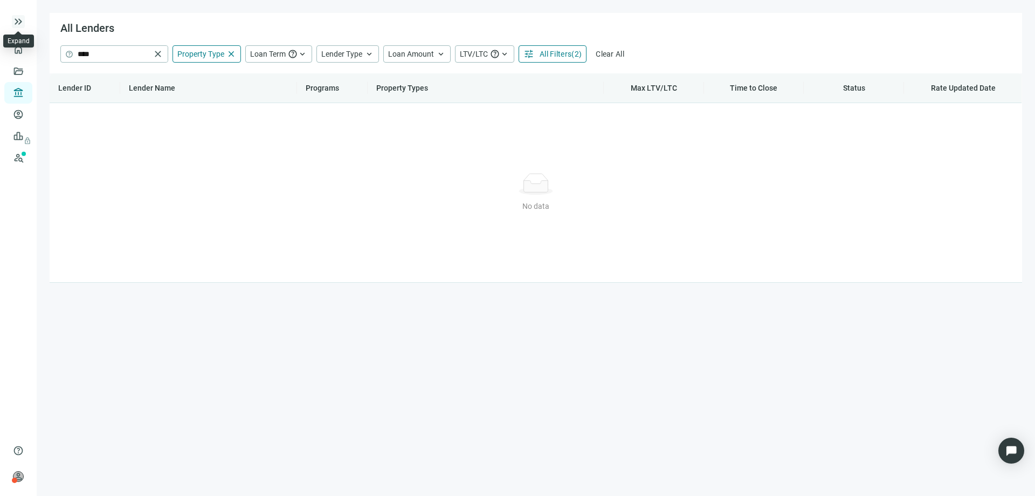
click at [17, 20] on span "keyboard_double_arrow_right" at bounding box center [18, 21] width 13 height 13
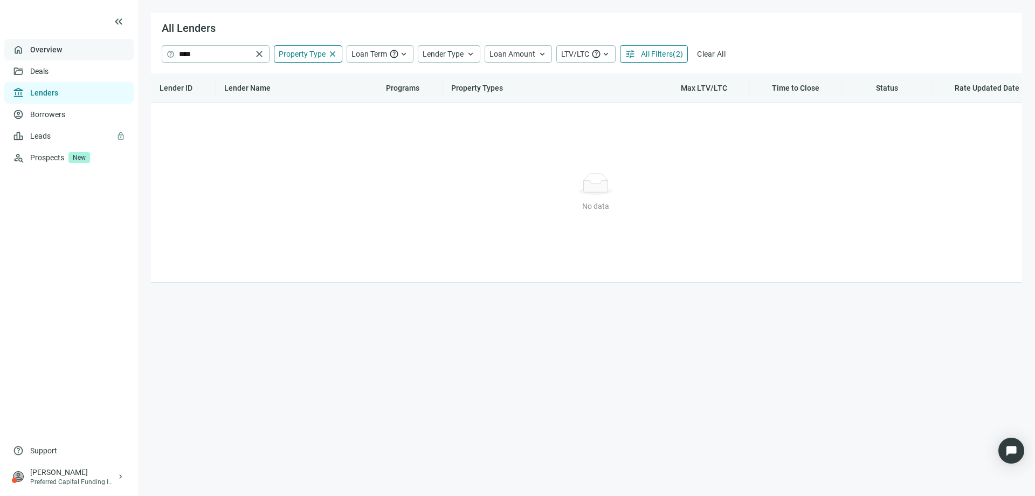
click at [46, 53] on link "Overview" at bounding box center [46, 49] width 32 height 9
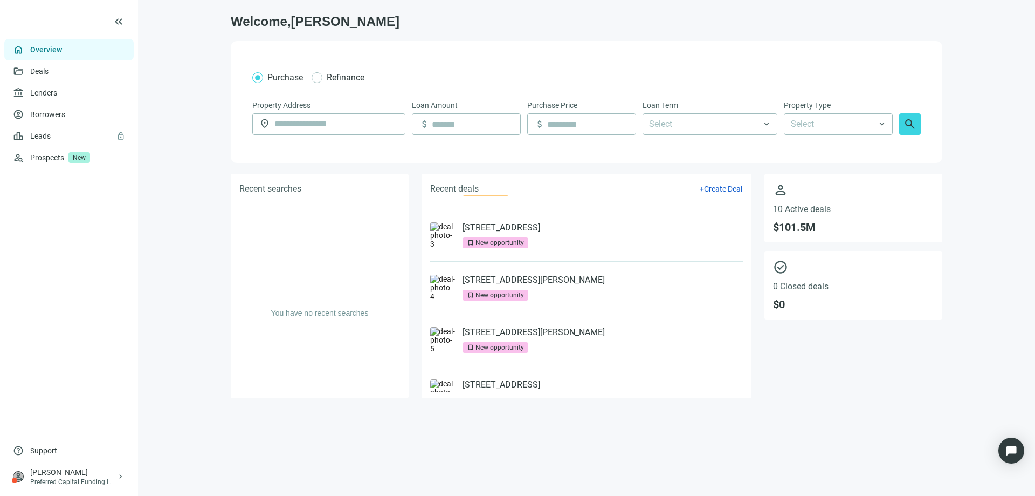
scroll to position [162, 0]
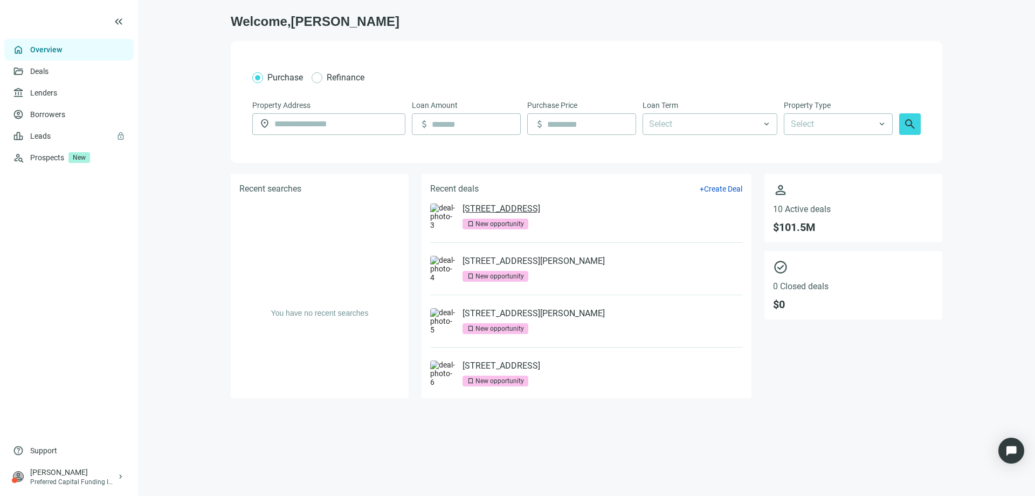
click at [527, 210] on link "2340 Center St, Chattanooga, TN 37421" at bounding box center [502, 208] width 78 height 11
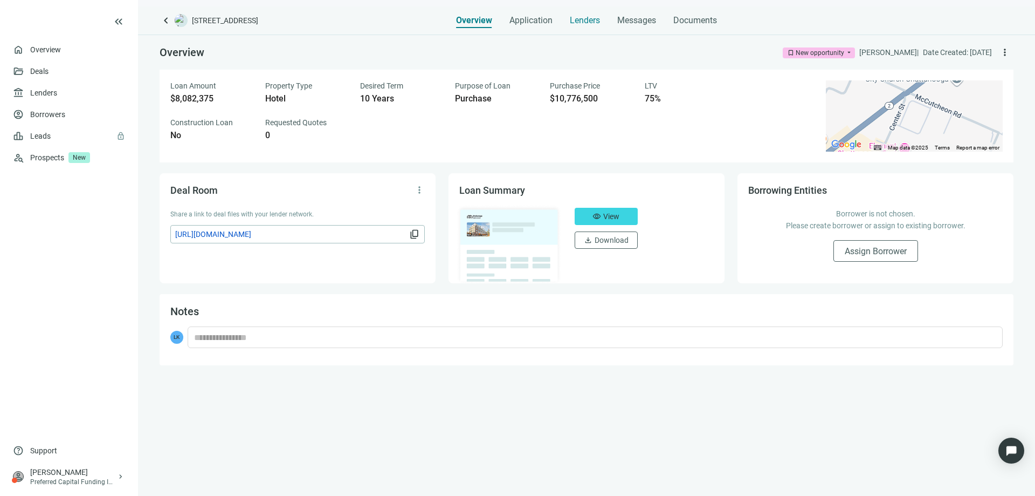
click at [575, 19] on span "Lenders" at bounding box center [585, 20] width 30 height 11
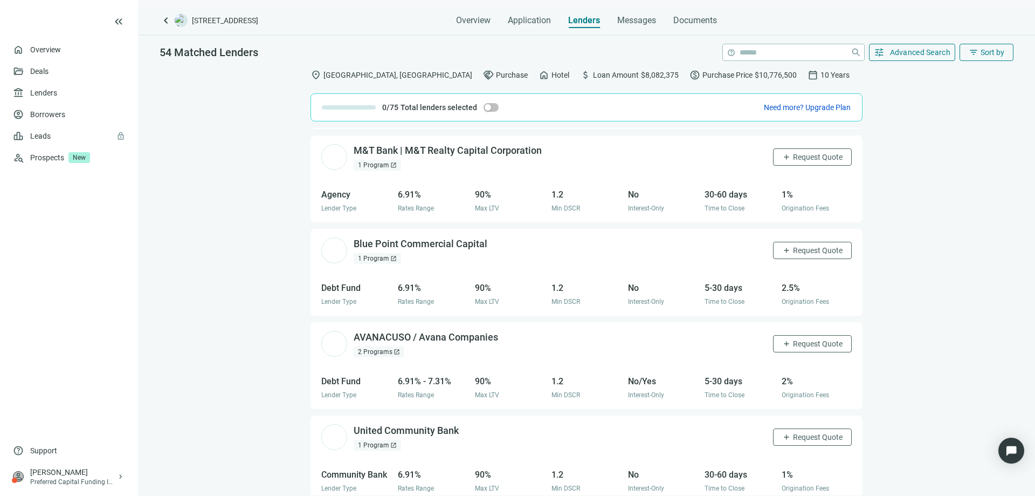
scroll to position [2425, 0]
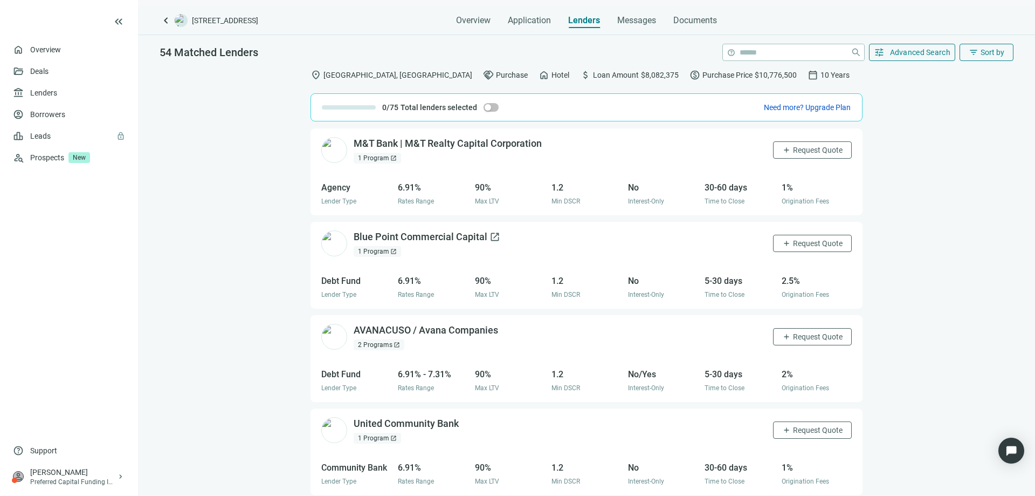
click at [393, 237] on div "Blue Point Commercial Capital open_in_new" at bounding box center [427, 236] width 147 height 13
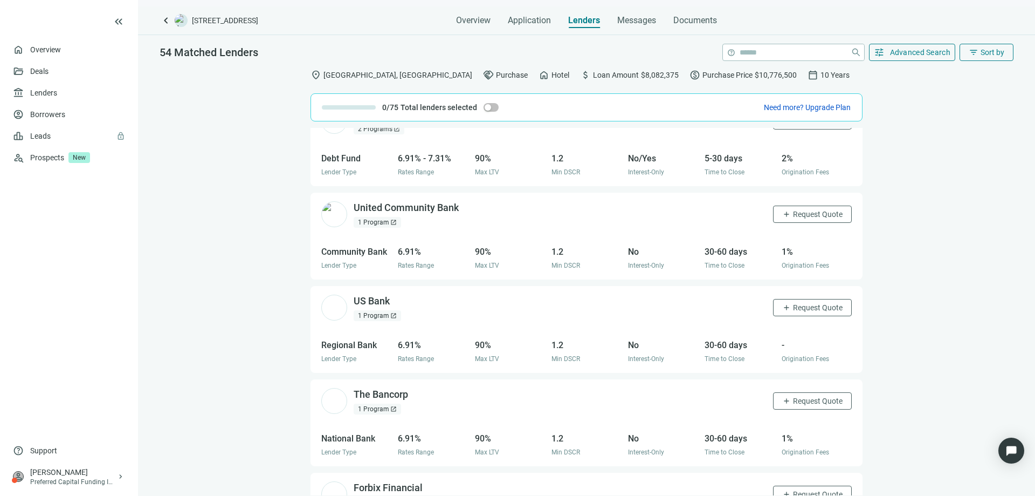
scroll to position [2695, 0]
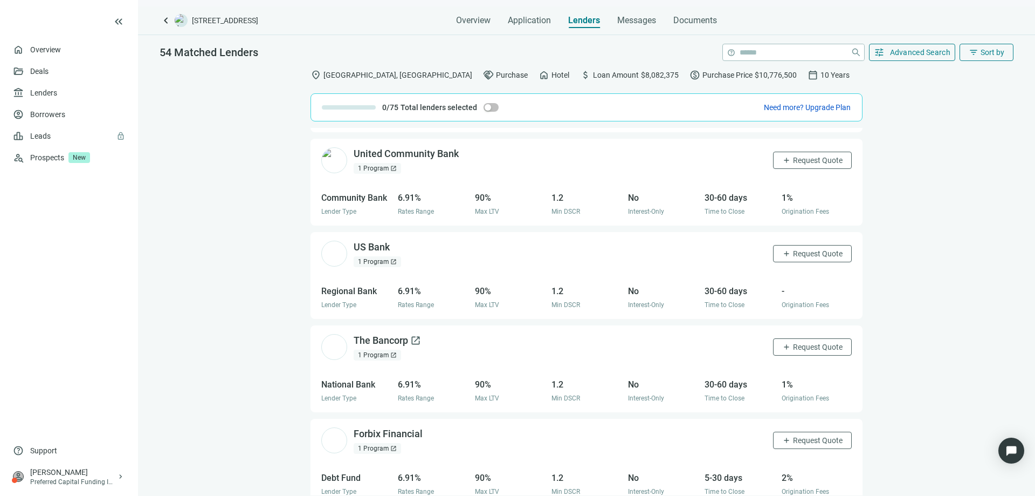
click at [396, 337] on div "The Bancorp open_in_new" at bounding box center [387, 340] width 67 height 13
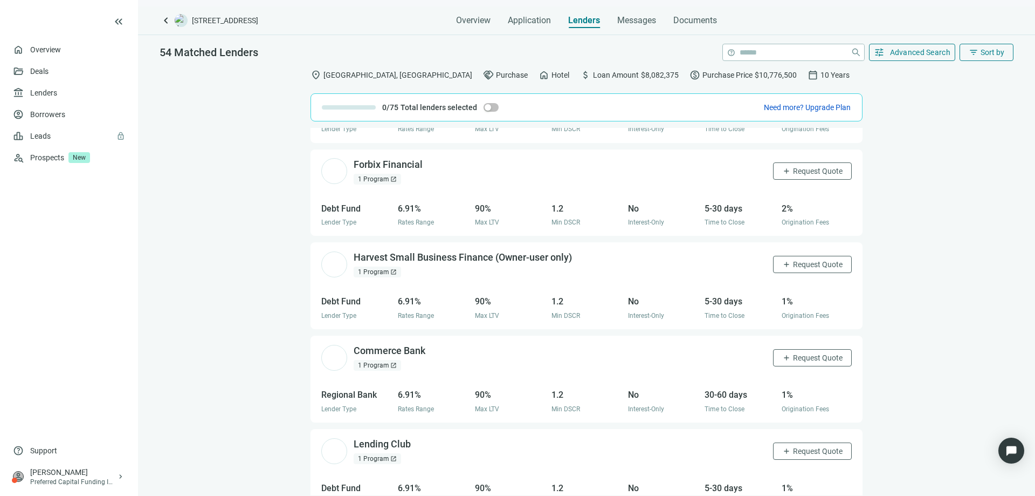
scroll to position [2964, 0]
click at [387, 168] on div "Forbix Financial open_in_new" at bounding box center [395, 163] width 82 height 13
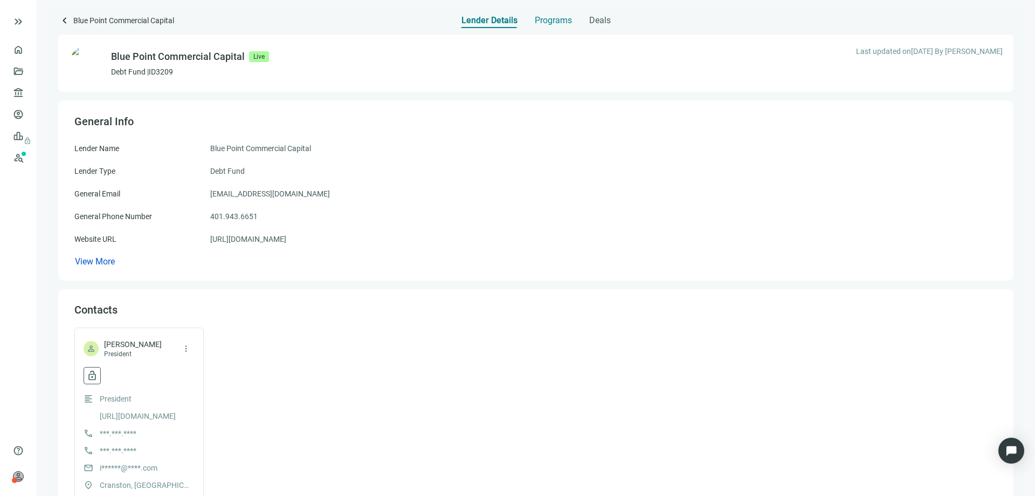
click at [540, 20] on span "Programs" at bounding box center [553, 20] width 37 height 11
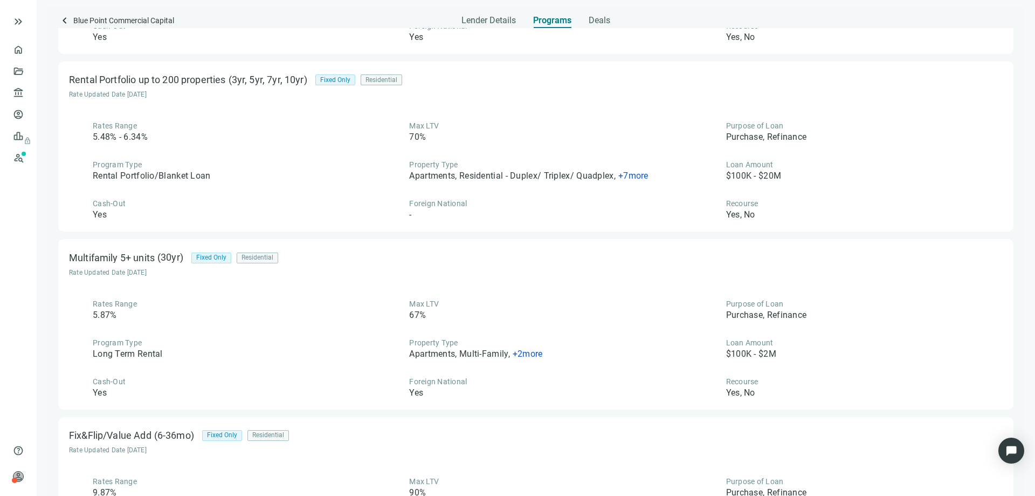
scroll to position [711, 0]
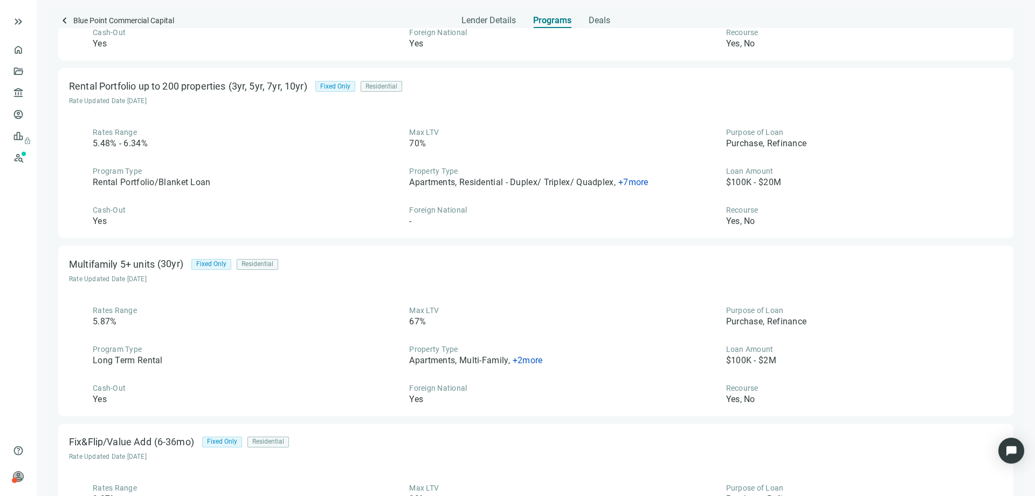
click at [513, 363] on span "+ 2 more" at bounding box center [528, 360] width 30 height 10
click at [510, 330] on div "Rates Range 5.87% Max LTV 67% Purpose of Loan Purchase, Refinance Program Type …" at bounding box center [536, 355] width 934 height 100
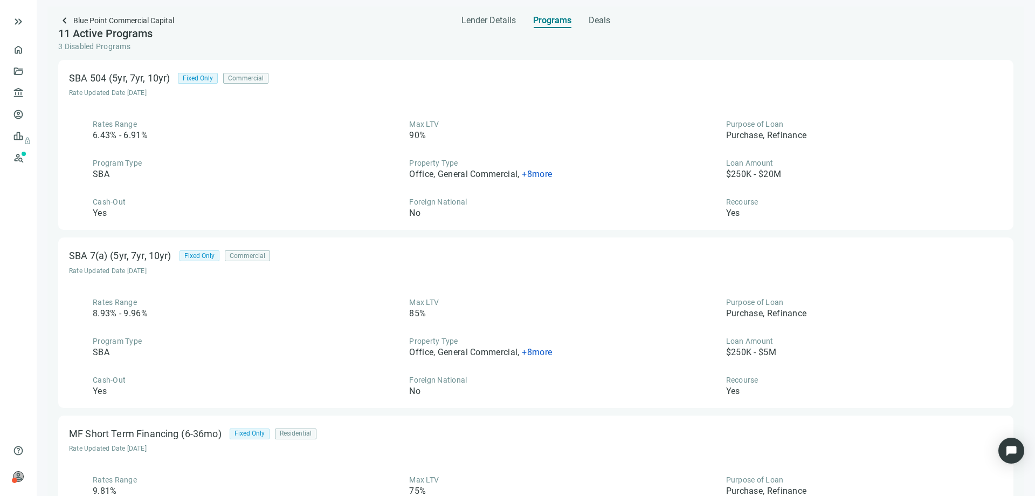
scroll to position [0, 0]
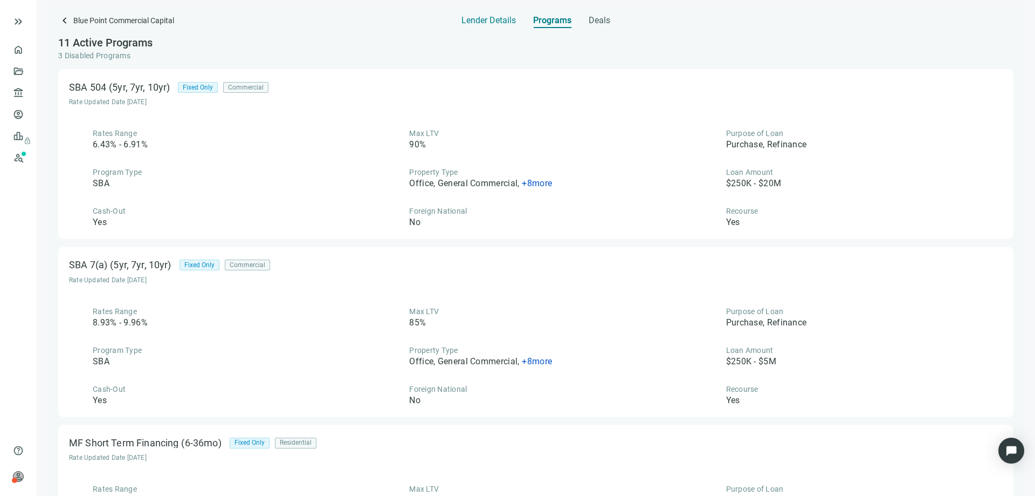
click at [479, 23] on span "Lender Details" at bounding box center [489, 20] width 54 height 11
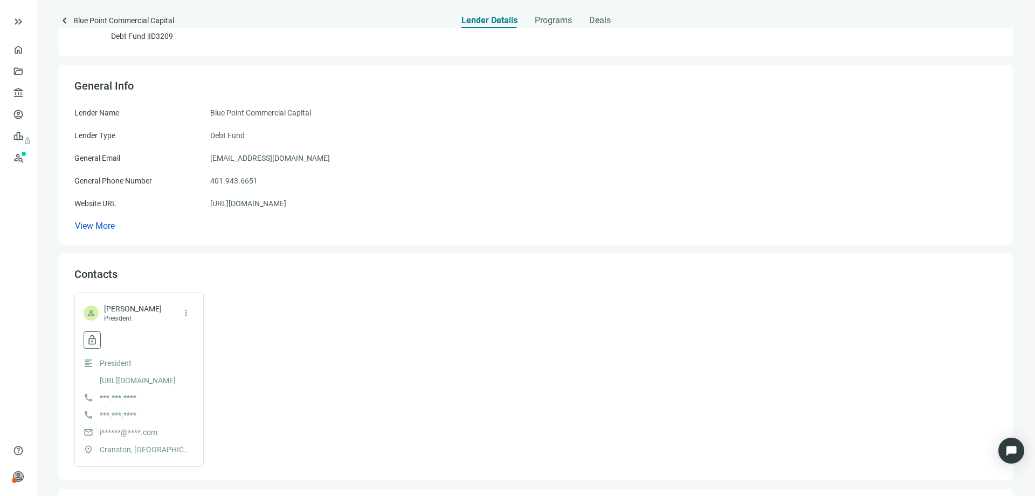
scroll to position [54, 0]
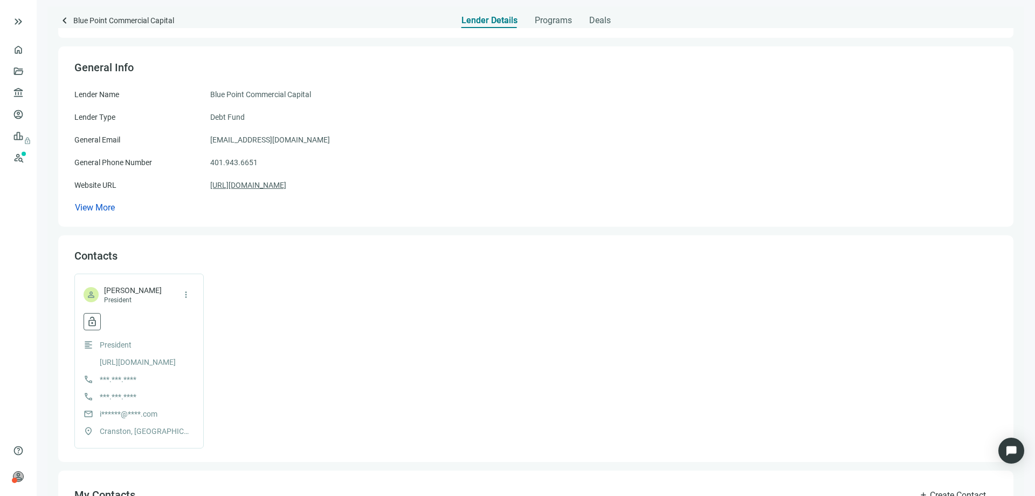
click at [283, 184] on link "[URL][DOMAIN_NAME]" at bounding box center [248, 185] width 76 height 12
click at [61, 20] on span "keyboard_arrow_left" at bounding box center [64, 20] width 13 height 13
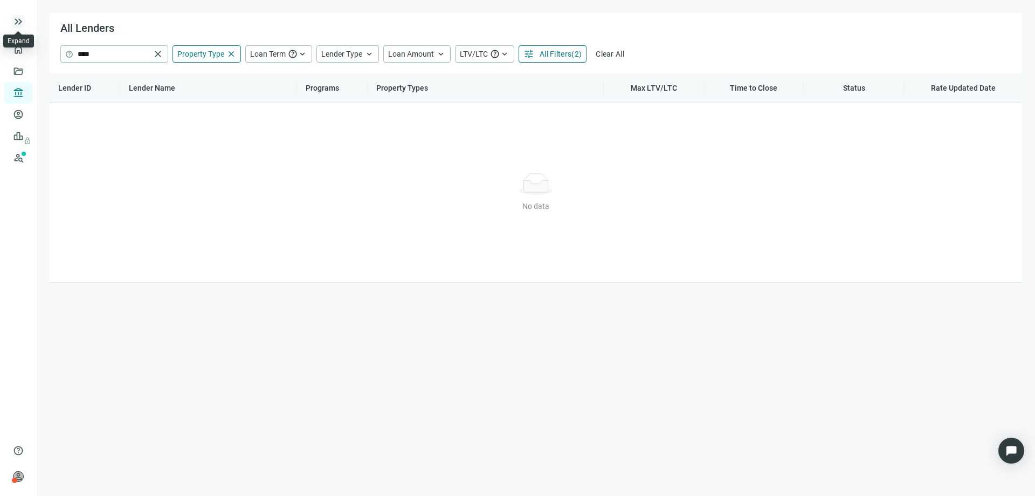
click at [20, 23] on span "keyboard_double_arrow_right" at bounding box center [18, 21] width 13 height 13
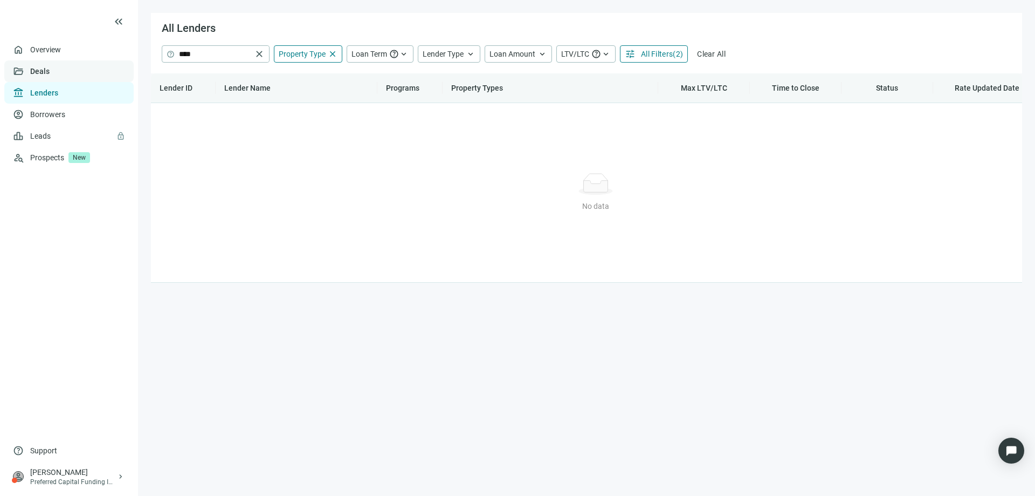
click at [36, 67] on link "Deals" at bounding box center [39, 71] width 19 height 9
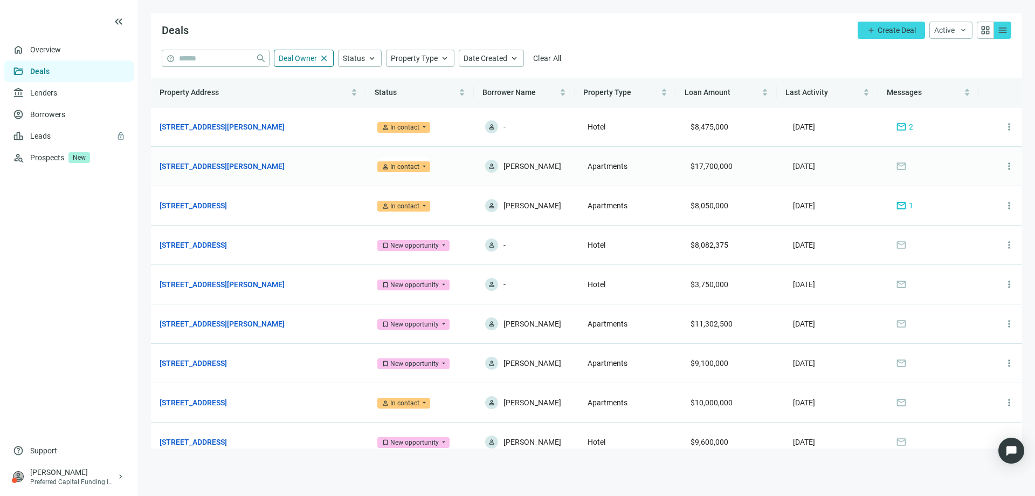
scroll to position [54, 0]
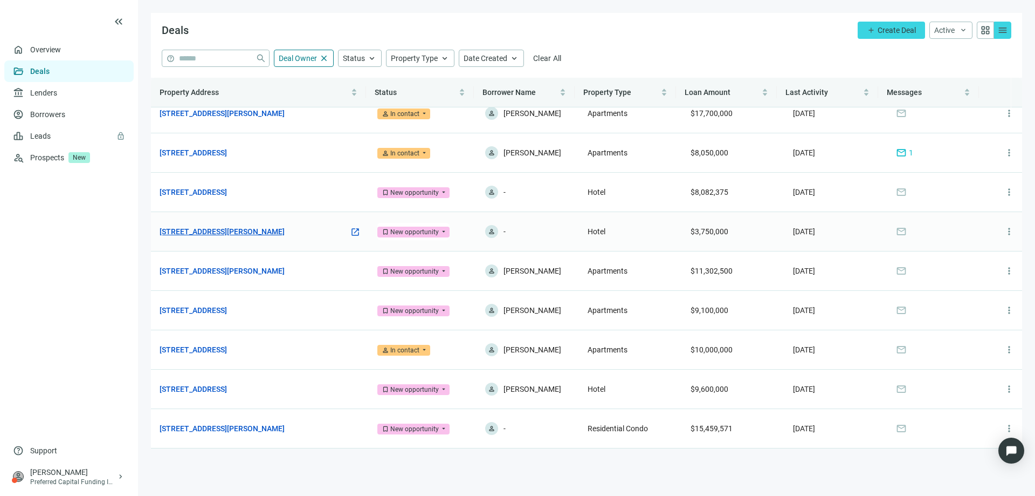
click at [277, 230] on link "[STREET_ADDRESS][PERSON_NAME]" at bounding box center [222, 231] width 125 height 12
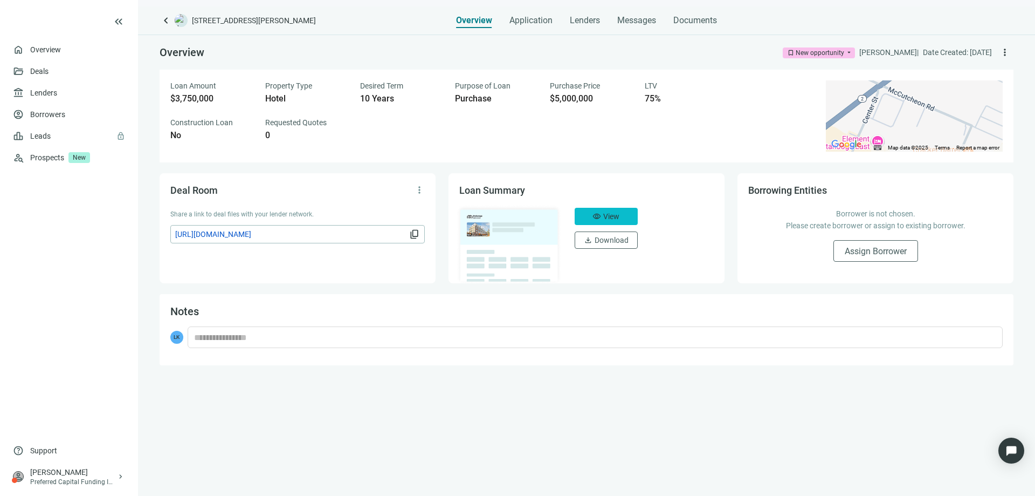
click at [602, 217] on button "visibility View" at bounding box center [606, 216] width 63 height 17
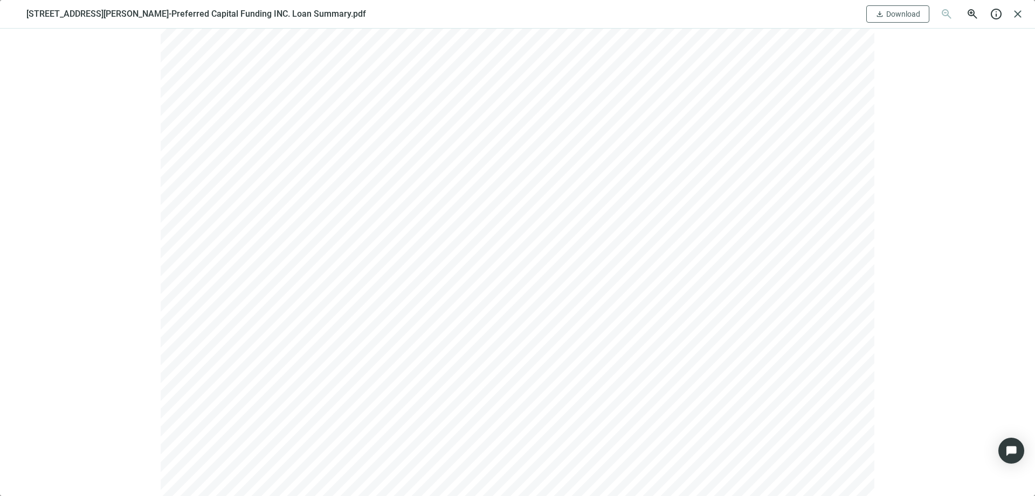
scroll to position [216, 0]
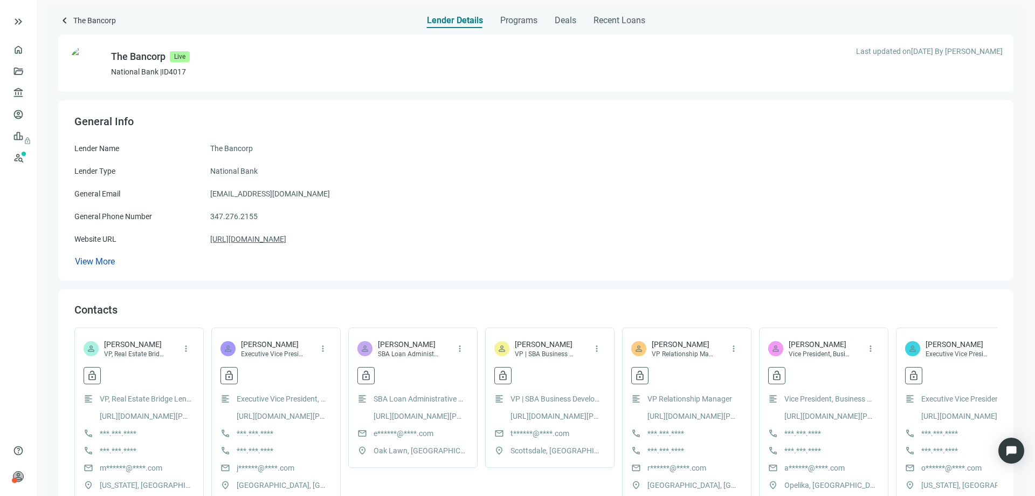
click at [256, 237] on link "https://thebancorp.com" at bounding box center [248, 239] width 76 height 12
click at [516, 24] on span "Programs" at bounding box center [518, 20] width 37 height 11
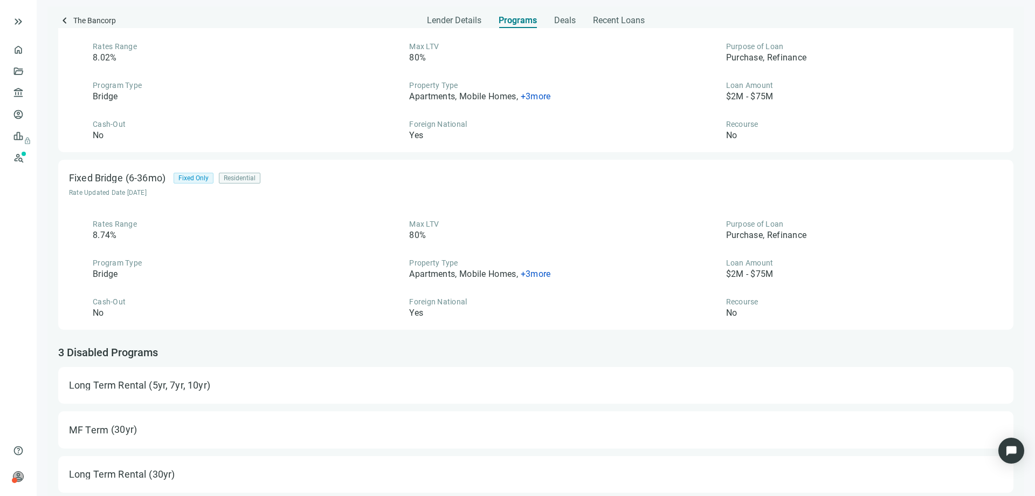
scroll to position [445, 0]
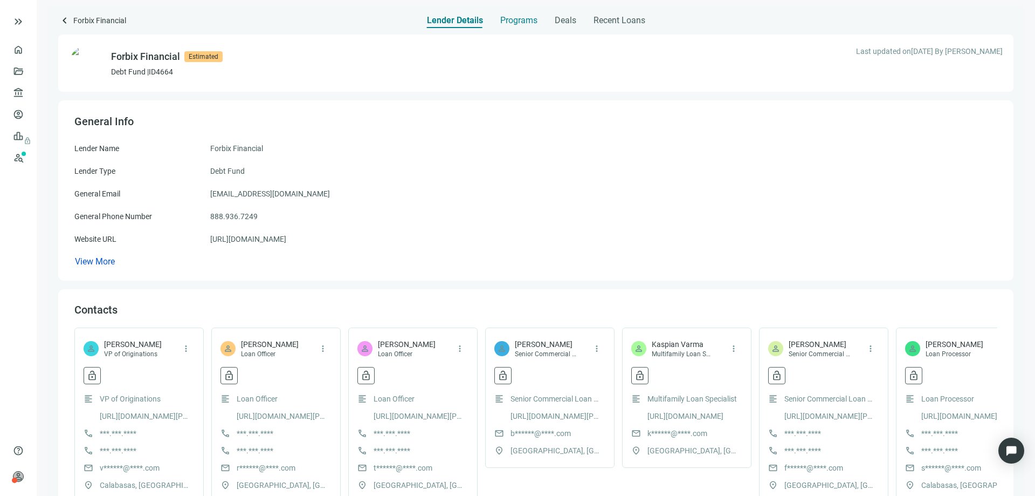
click at [506, 20] on span "Programs" at bounding box center [518, 20] width 37 height 11
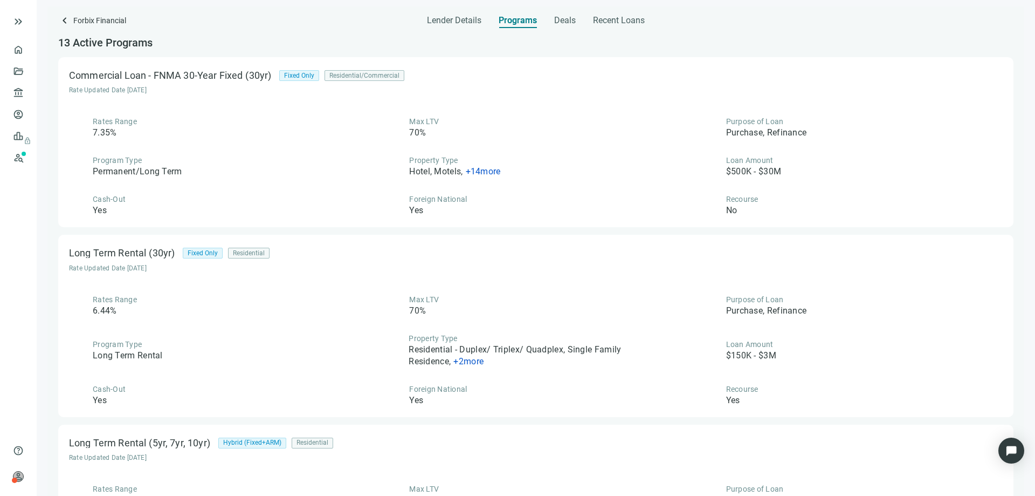
click at [481, 171] on span "+ 14 more" at bounding box center [483, 171] width 35 height 10
click at [515, 156] on div "Property Type Hotel, Motels , + 14 more" at bounding box center [536, 166] width 300 height 23
click at [559, 23] on span "Deals" at bounding box center [565, 20] width 22 height 11
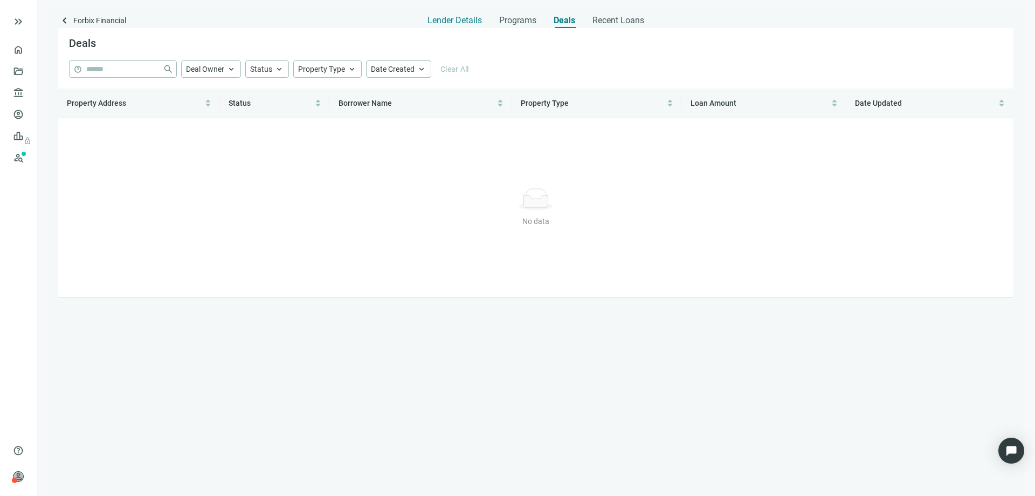
click at [473, 20] on span "Lender Details" at bounding box center [455, 20] width 54 height 11
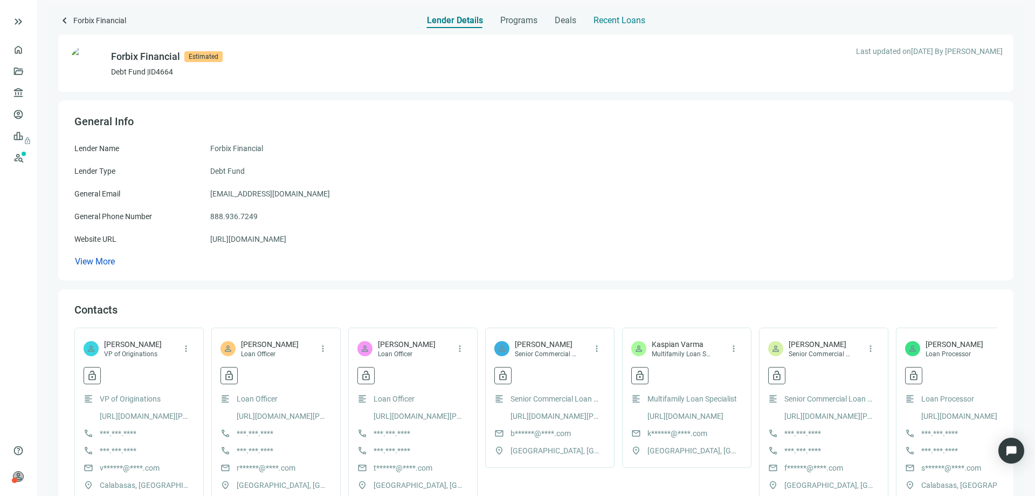
click at [594, 16] on span "Recent Loans" at bounding box center [620, 20] width 52 height 11
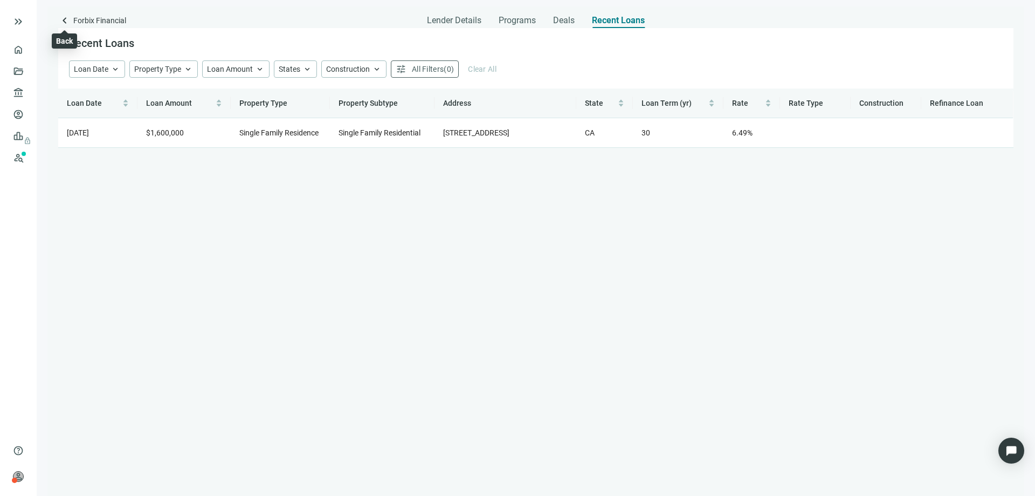
click at [65, 25] on span "keyboard_arrow_left" at bounding box center [64, 20] width 13 height 13
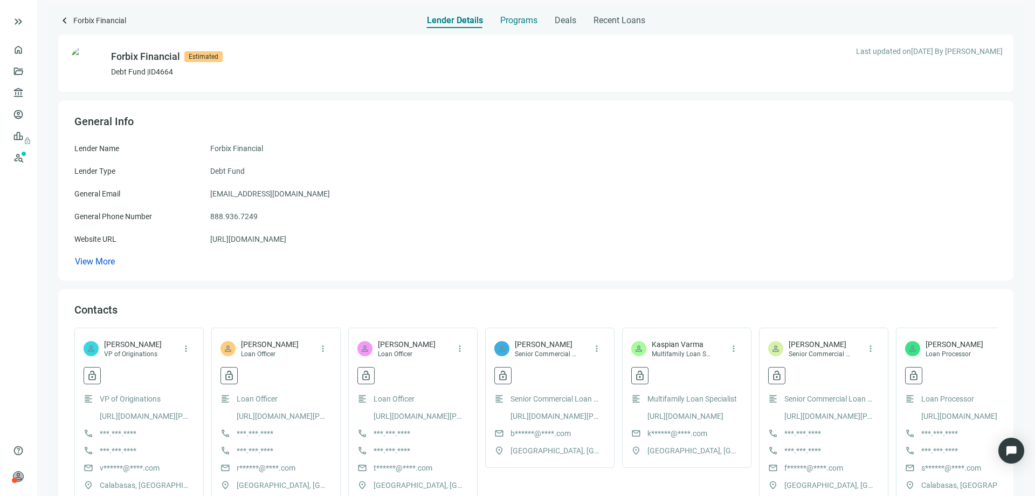
click at [520, 22] on span "Programs" at bounding box center [518, 20] width 37 height 11
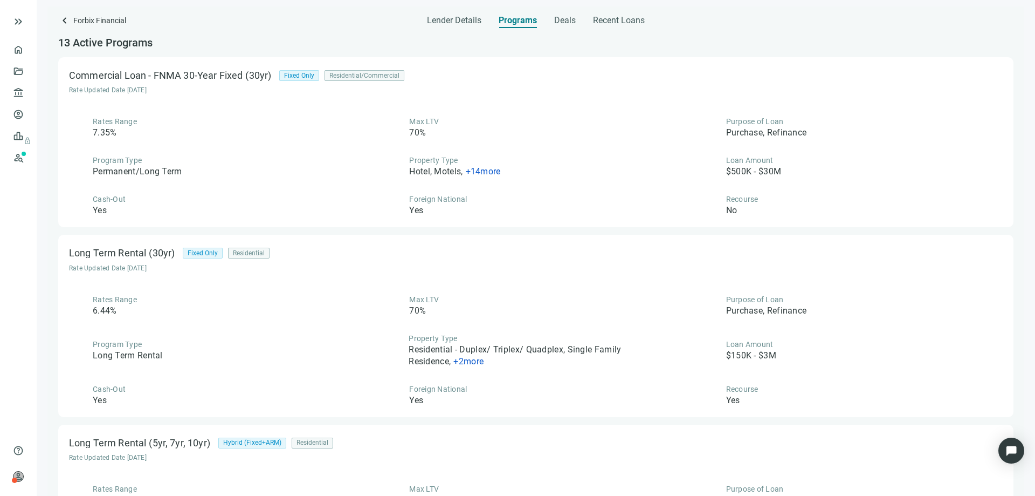
click at [476, 171] on span "+ 14 more" at bounding box center [483, 171] width 35 height 10
click at [475, 156] on div "Property Type Hotel, Motels , + 14 more" at bounding box center [454, 166] width 91 height 23
click at [463, 17] on span "Lender Details" at bounding box center [454, 20] width 54 height 11
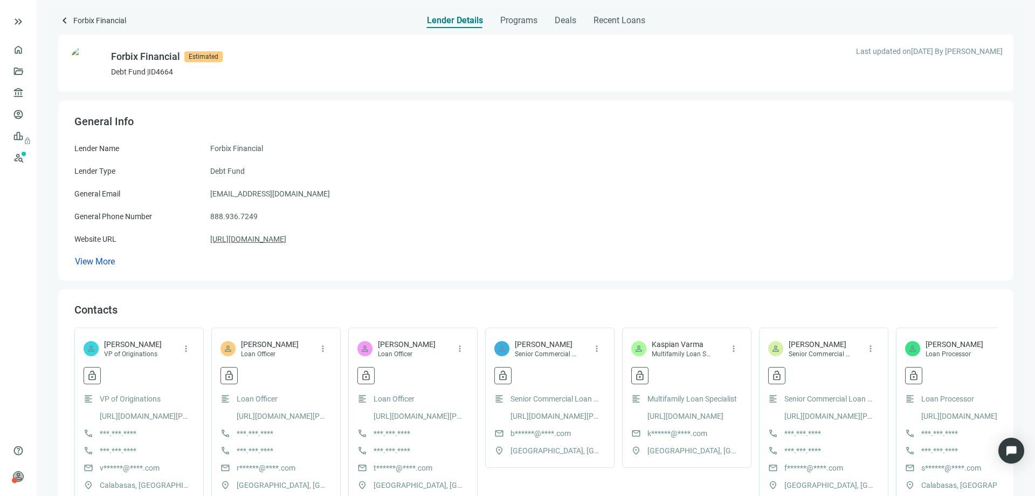
click at [251, 236] on link "https://forbix.com" at bounding box center [248, 239] width 76 height 12
click at [514, 23] on span "Programs" at bounding box center [518, 20] width 37 height 11
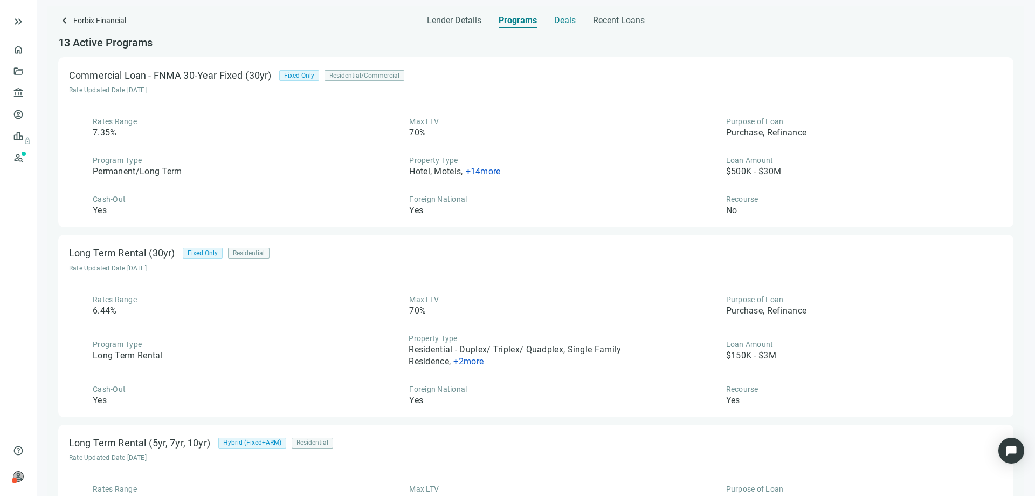
click at [560, 23] on span "Deals" at bounding box center [565, 20] width 22 height 11
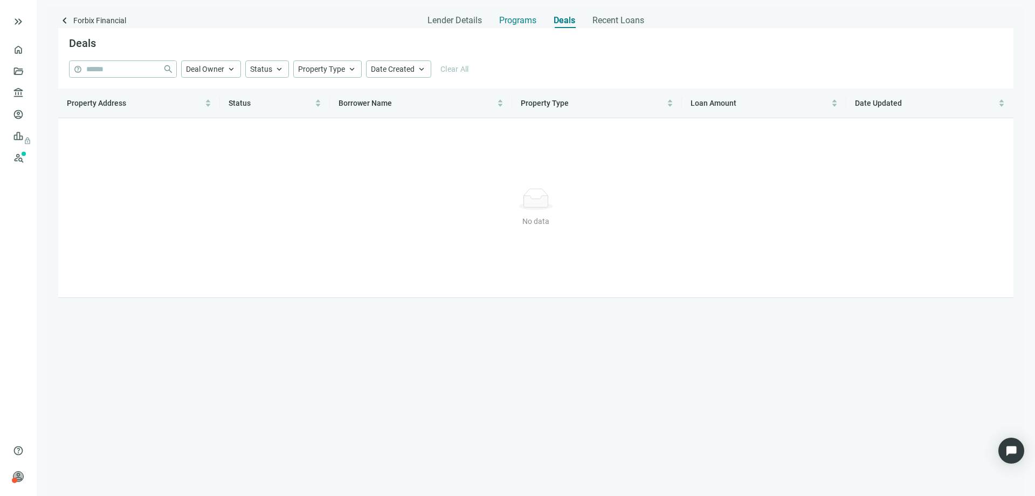
click at [526, 22] on span "Programs" at bounding box center [517, 20] width 37 height 11
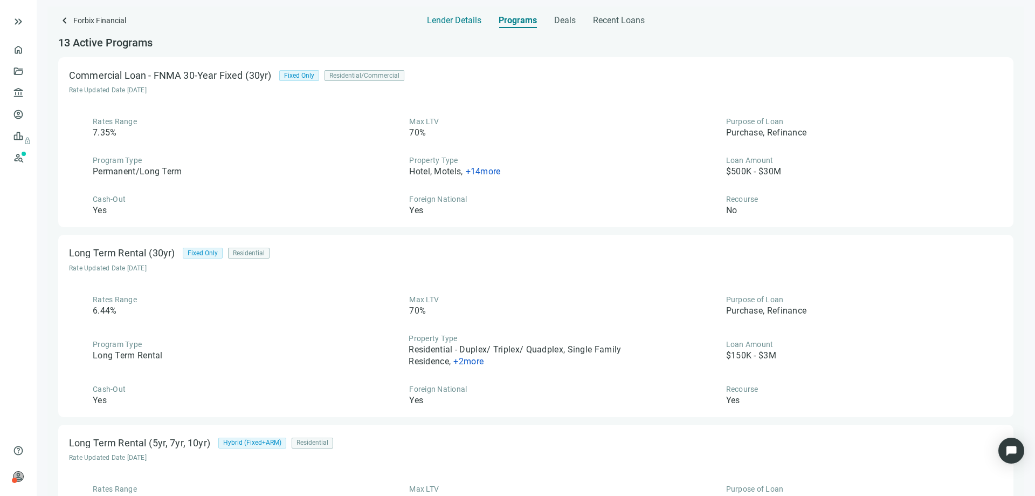
click at [454, 24] on span "Lender Details" at bounding box center [454, 20] width 54 height 11
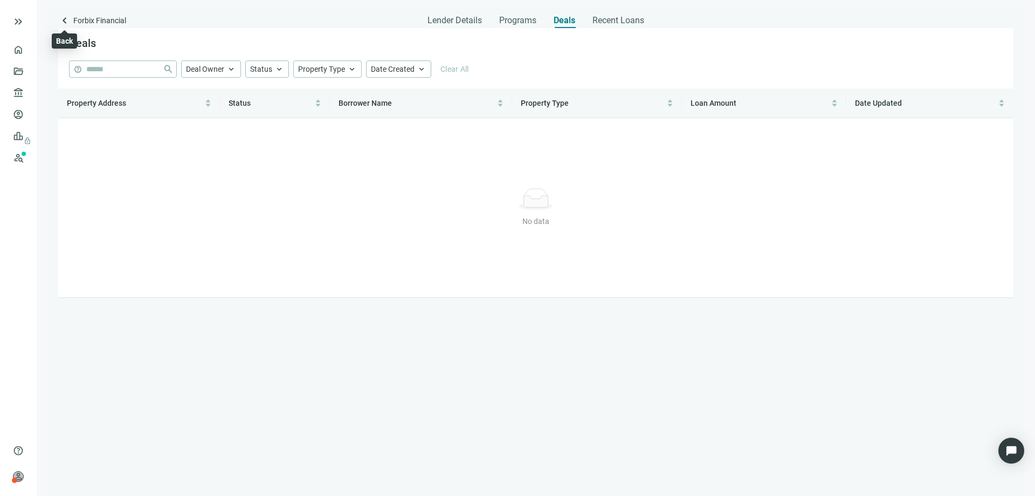
click at [65, 19] on span "keyboard_arrow_left" at bounding box center [64, 20] width 13 height 13
click at [504, 20] on span "Programs" at bounding box center [517, 20] width 37 height 11
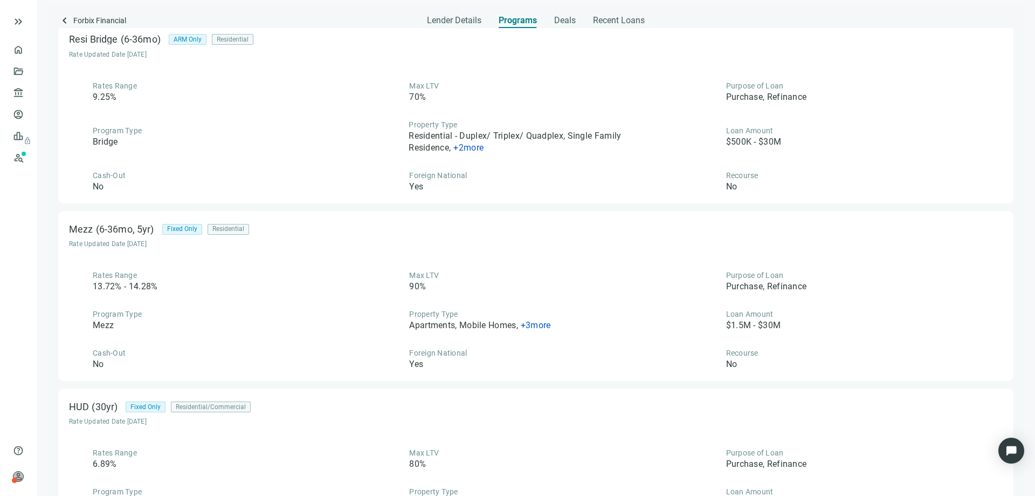
scroll to position [1510, 0]
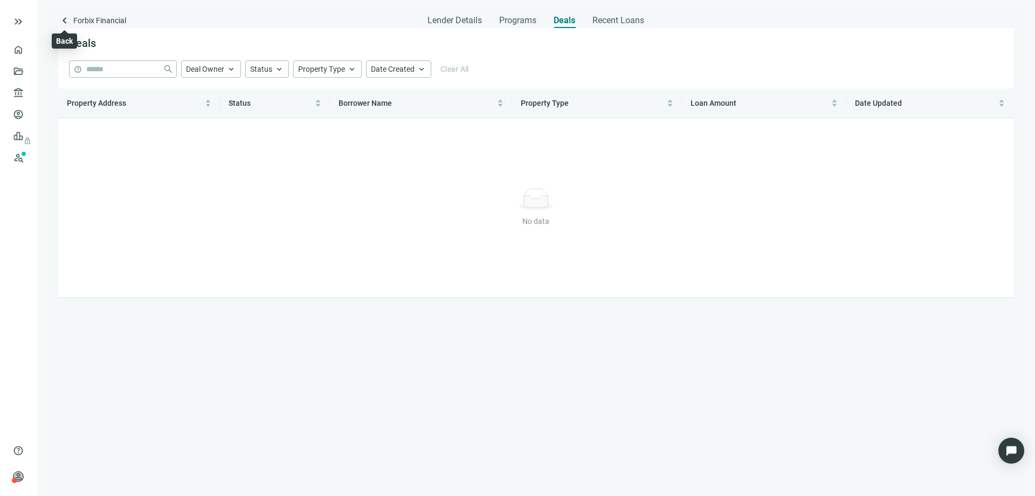
click at [64, 19] on span "keyboard_arrow_left" at bounding box center [64, 20] width 13 height 13
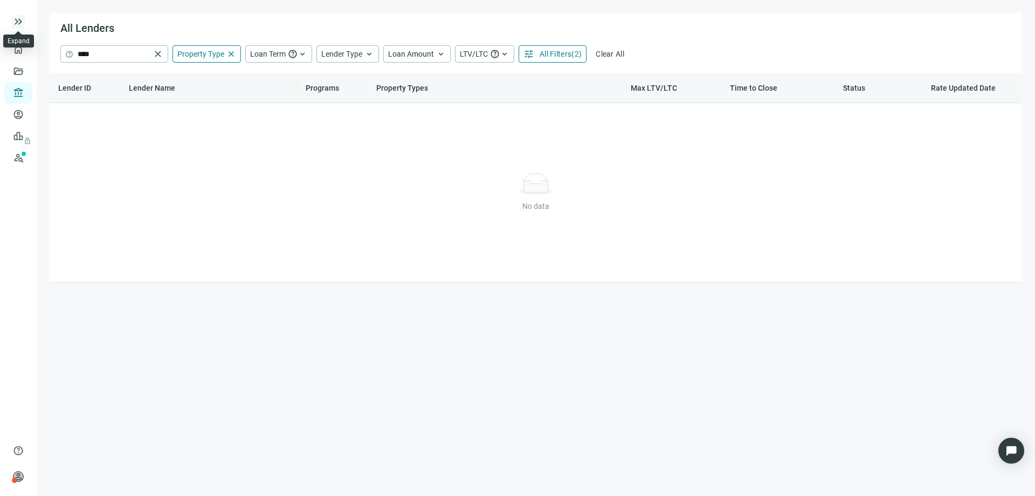
click at [24, 23] on span "keyboard_double_arrow_right" at bounding box center [18, 21] width 13 height 13
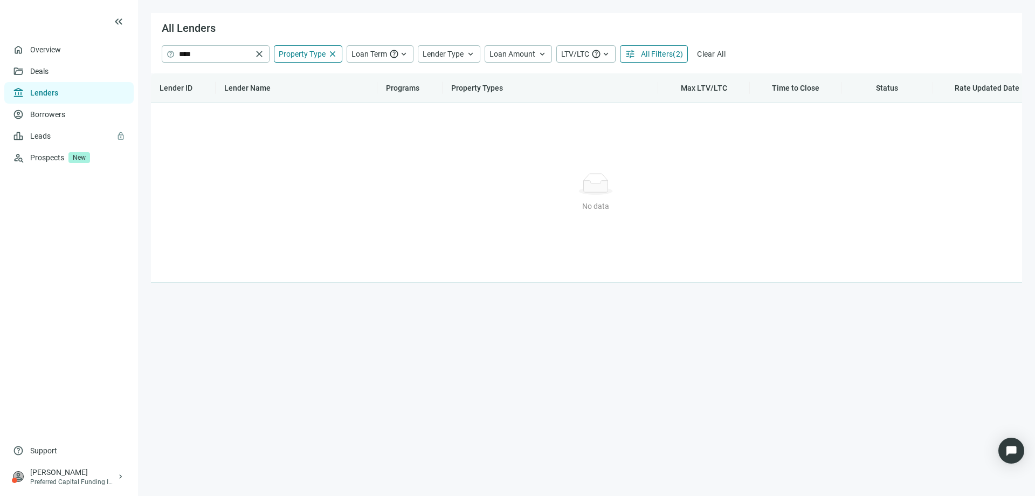
click at [36, 97] on link "Lenders" at bounding box center [44, 92] width 28 height 9
click at [42, 75] on link "Deals" at bounding box center [39, 71] width 19 height 9
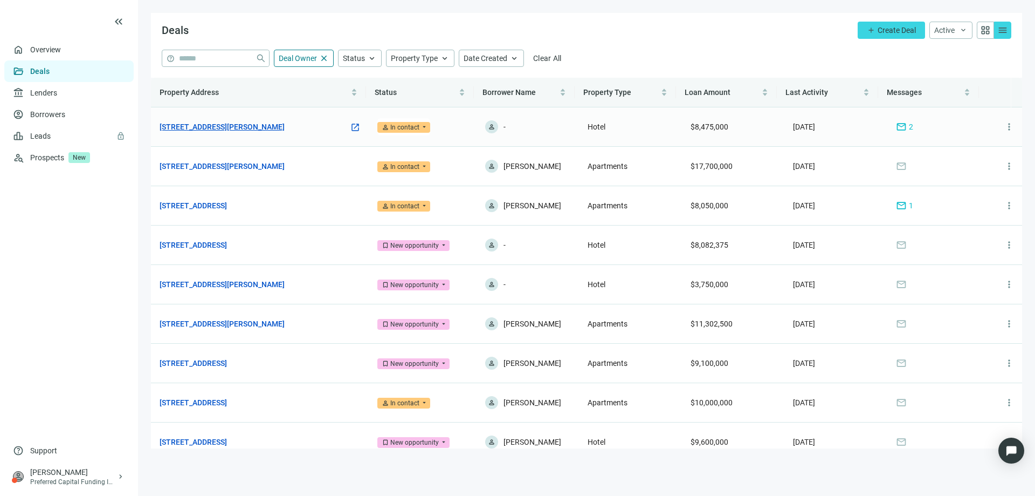
click at [257, 127] on link "561 Chaffee Point Blvd, Jacksonville, FL 32221" at bounding box center [222, 127] width 125 height 12
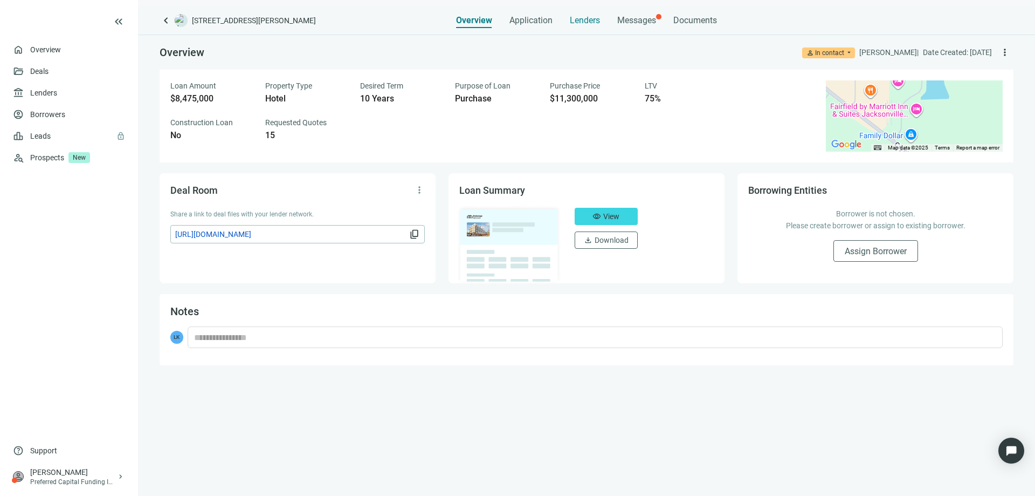
click at [586, 22] on span "Lenders" at bounding box center [585, 20] width 30 height 11
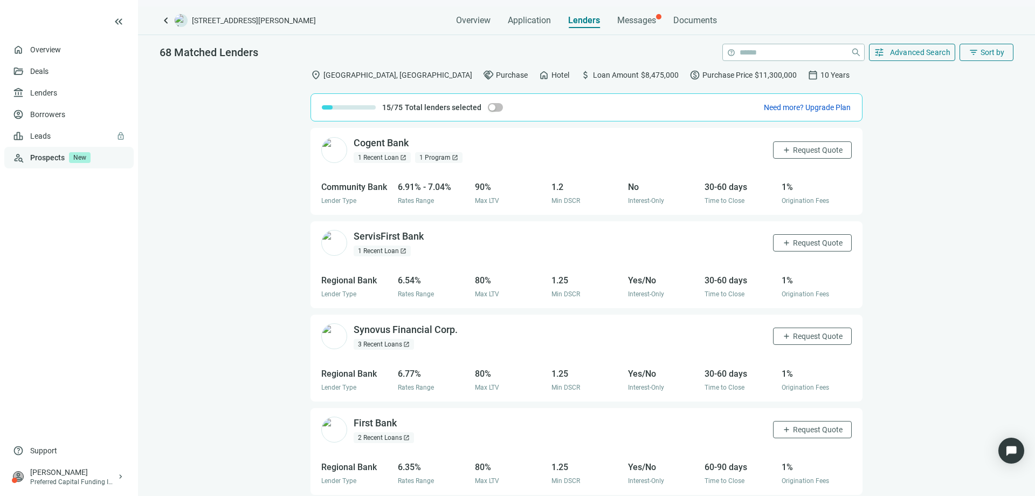
click at [33, 156] on link "Prospects New" at bounding box center [77, 158] width 95 height 22
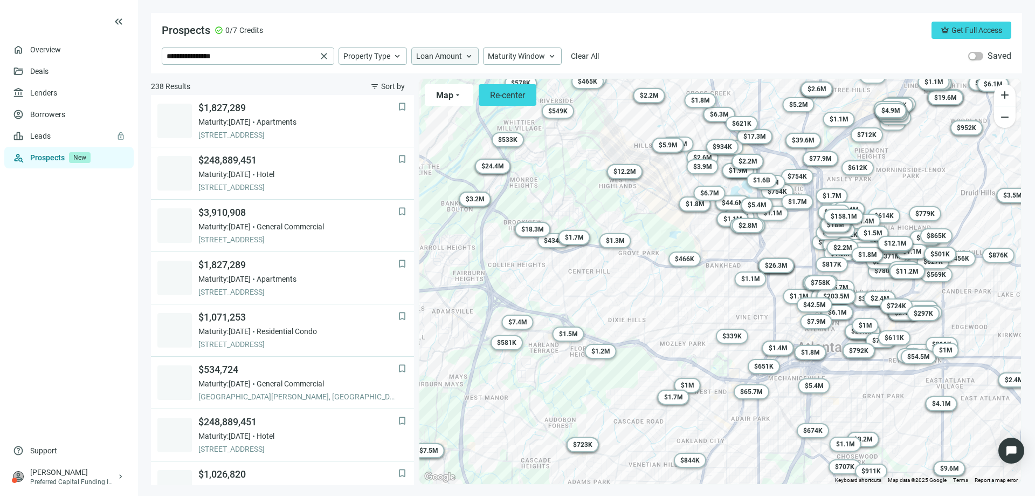
click at [445, 57] on span "Loan Amount" at bounding box center [439, 56] width 46 height 10
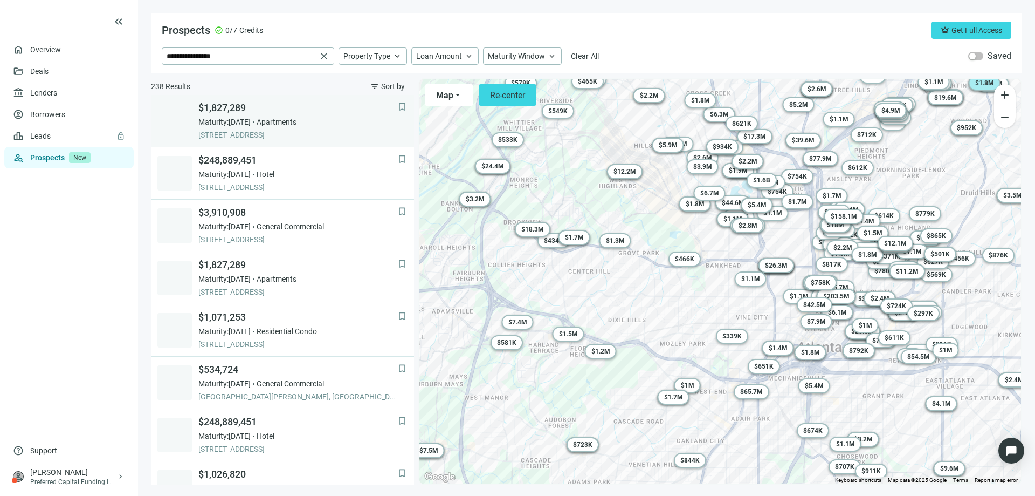
click at [244, 115] on div "$1,827,289 Maturity: 11.29.2025 Apartments 2190 BRIARCLIFF RD NE APT 1, ATLANTA…" at bounding box center [298, 120] width 200 height 39
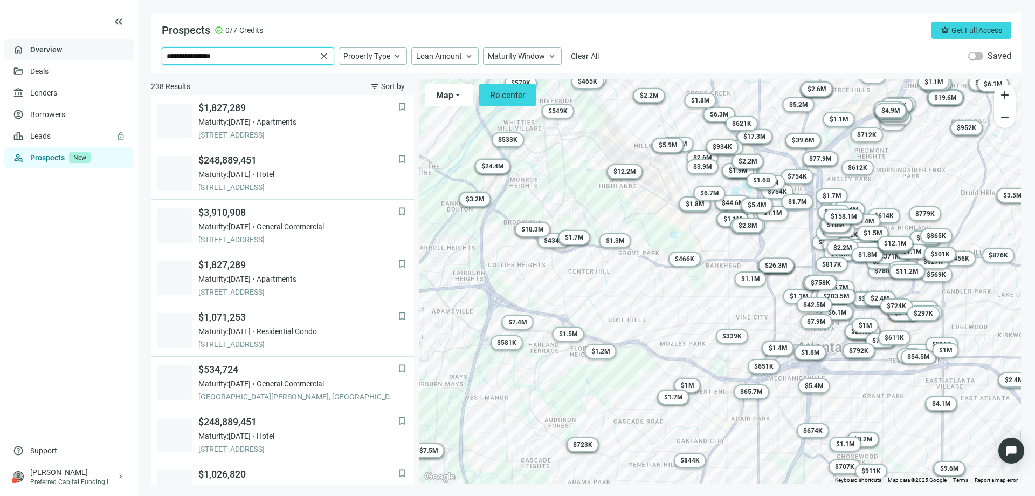
drag, startPoint x: 194, startPoint y: 58, endPoint x: 122, endPoint y: 49, distance: 72.3
click at [122, 49] on div "**********" at bounding box center [517, 248] width 1035 height 496
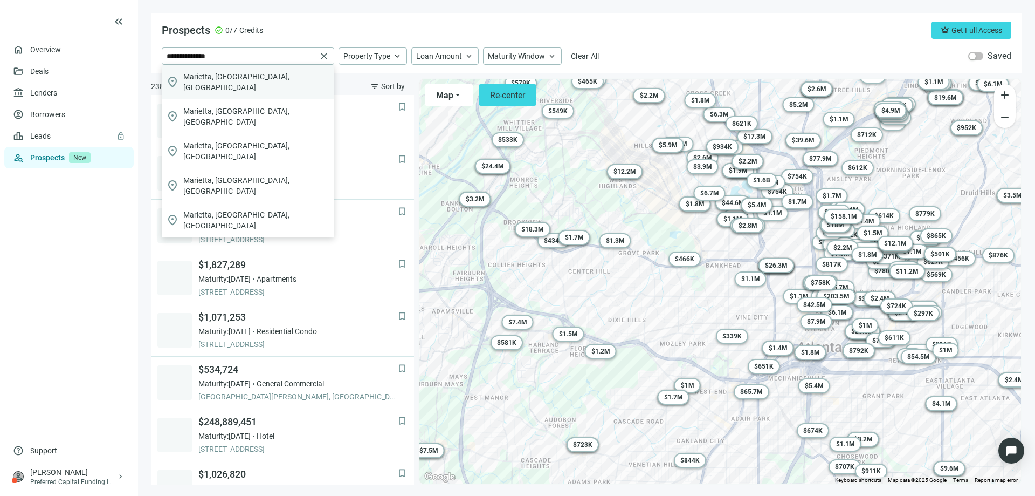
click at [183, 78] on div "location_on Marietta, GA, USA" at bounding box center [248, 82] width 173 height 35
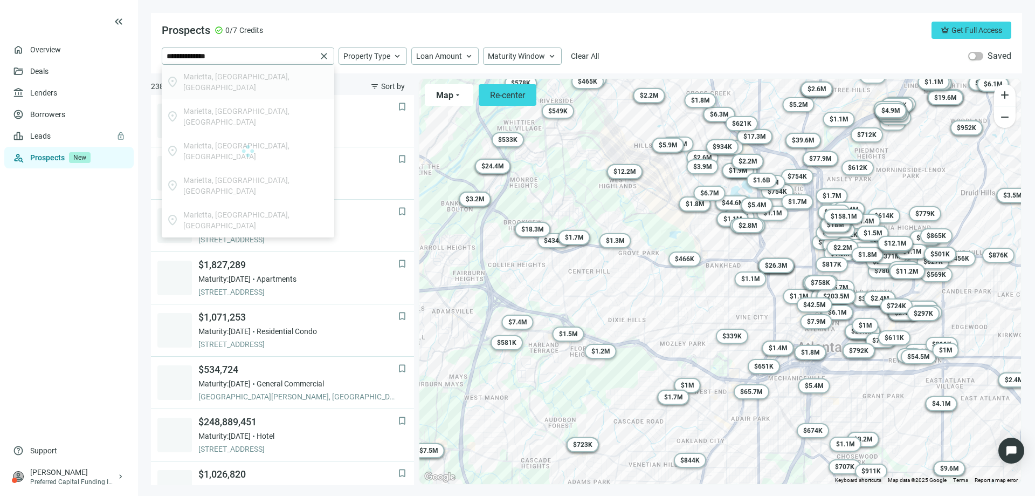
type input "**********"
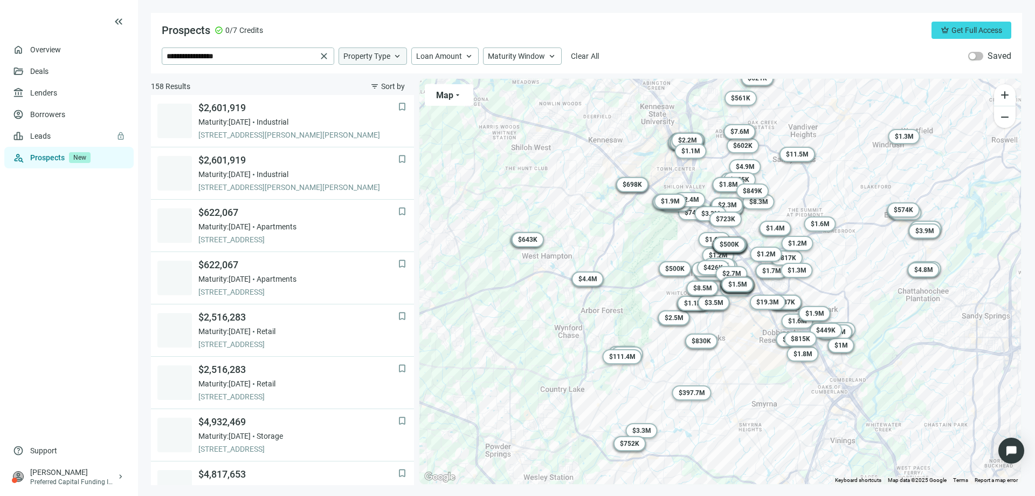
click at [353, 57] on span "Property Type" at bounding box center [367, 56] width 47 height 10
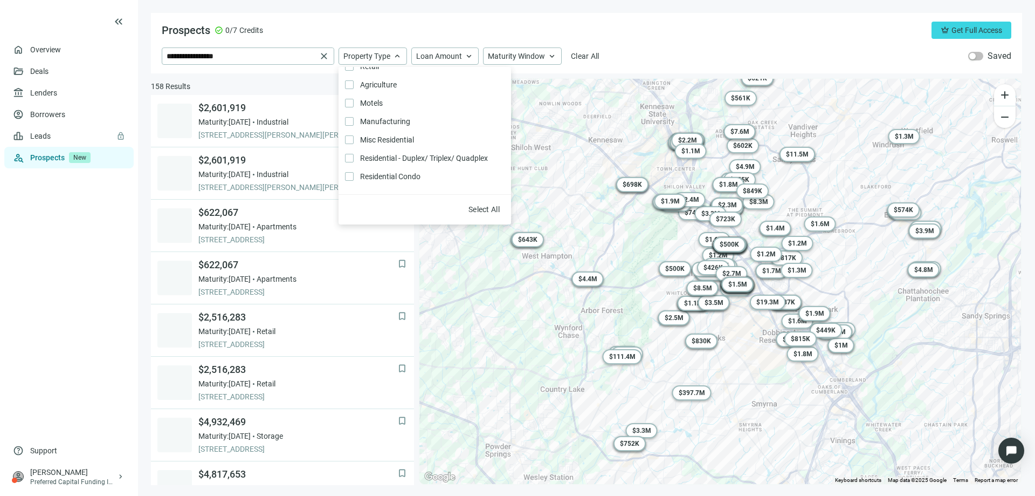
scroll to position [162, 0]
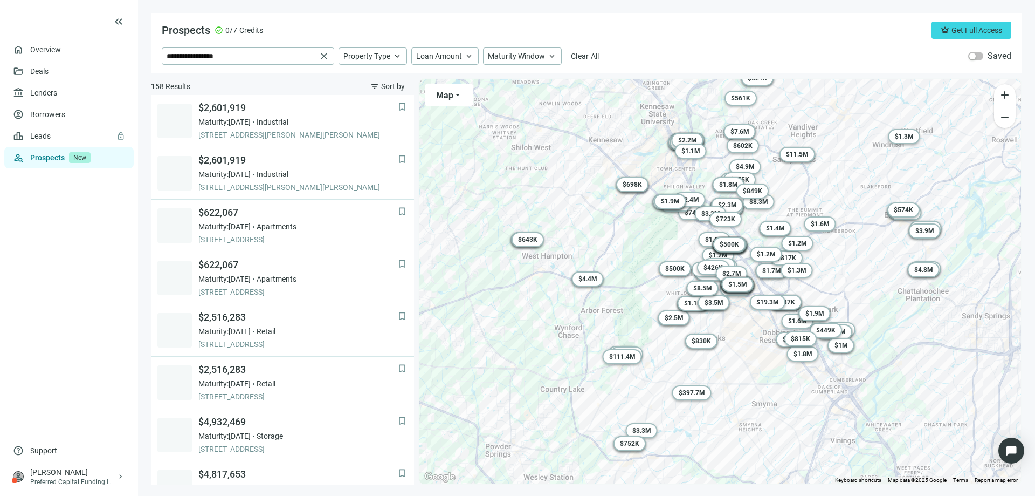
click at [332, 28] on div "Prospects check_circle 0/7 Credits crown Get Full Access" at bounding box center [587, 30] width 850 height 17
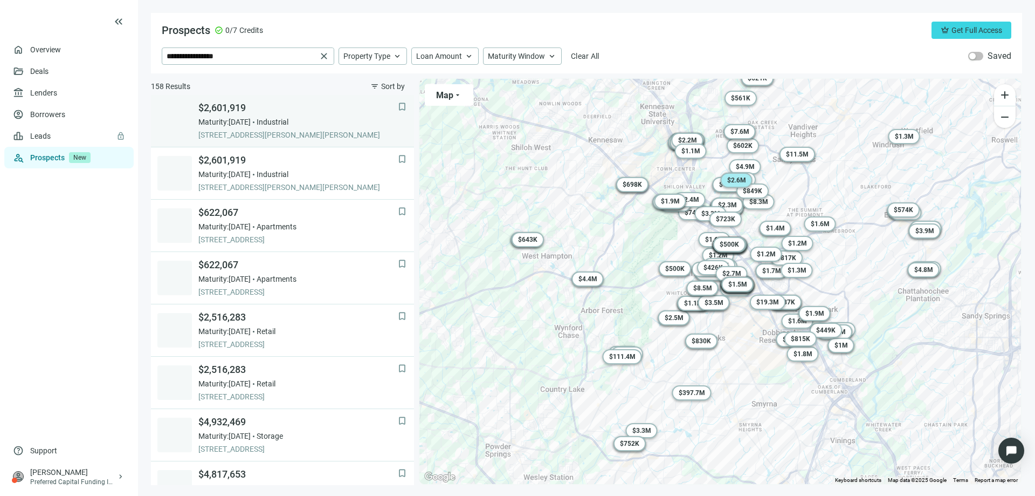
click at [232, 131] on span "[STREET_ADDRESS][PERSON_NAME][PERSON_NAME]" at bounding box center [298, 134] width 200 height 11
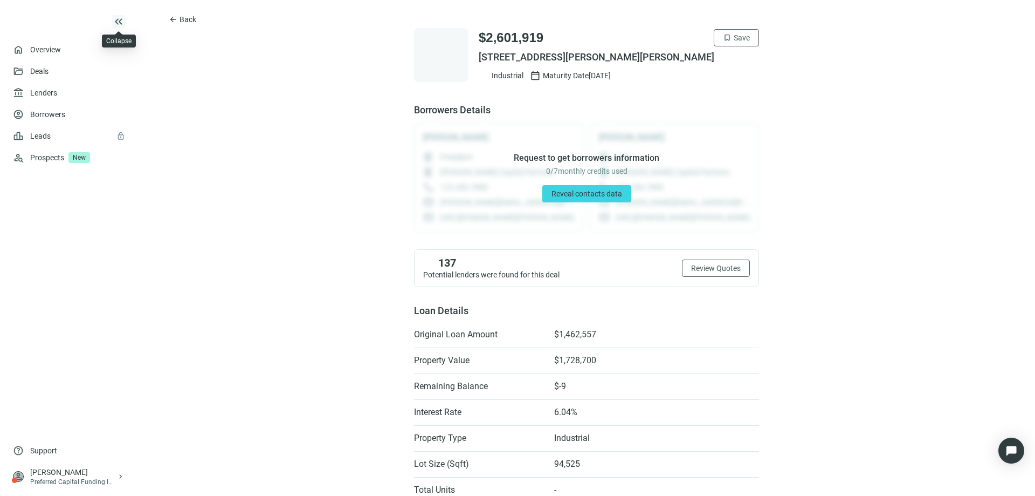
click at [121, 26] on span "keyboard_double_arrow_left" at bounding box center [118, 21] width 13 height 13
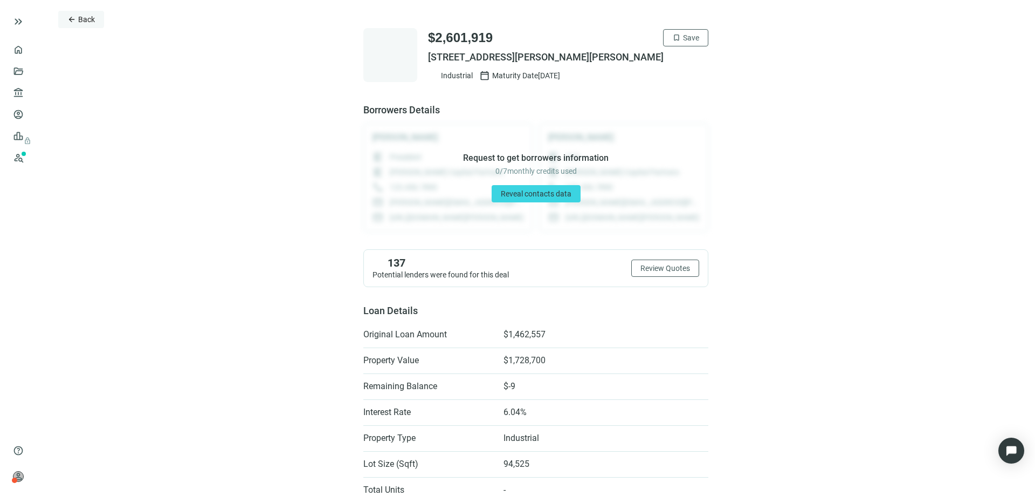
click at [72, 17] on span "arrow_back" at bounding box center [71, 19] width 9 height 9
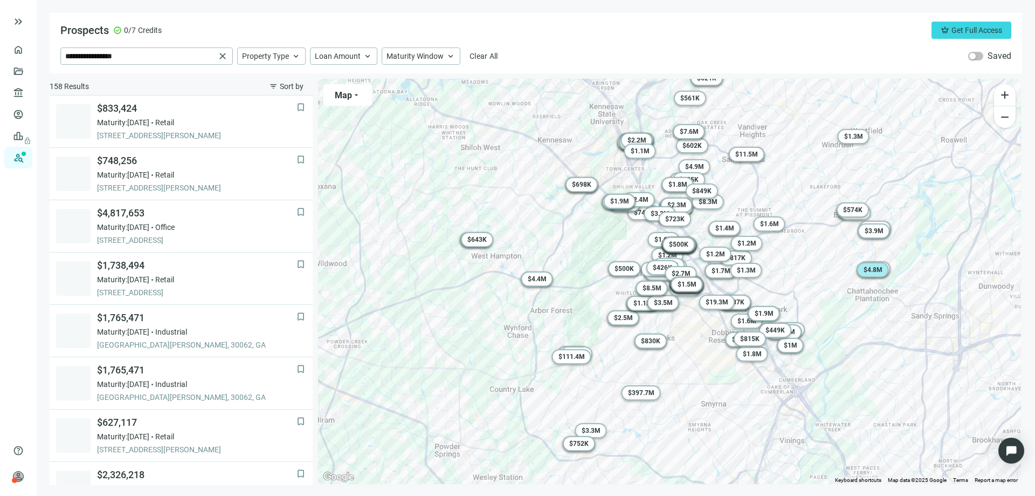
scroll to position [593, 0]
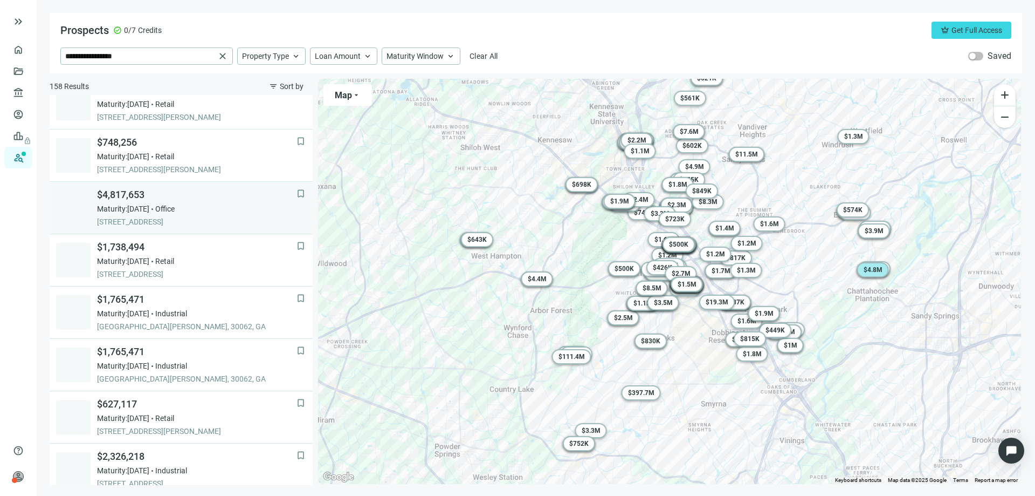
click at [133, 196] on span "$4,817,653" at bounding box center [197, 194] width 200 height 13
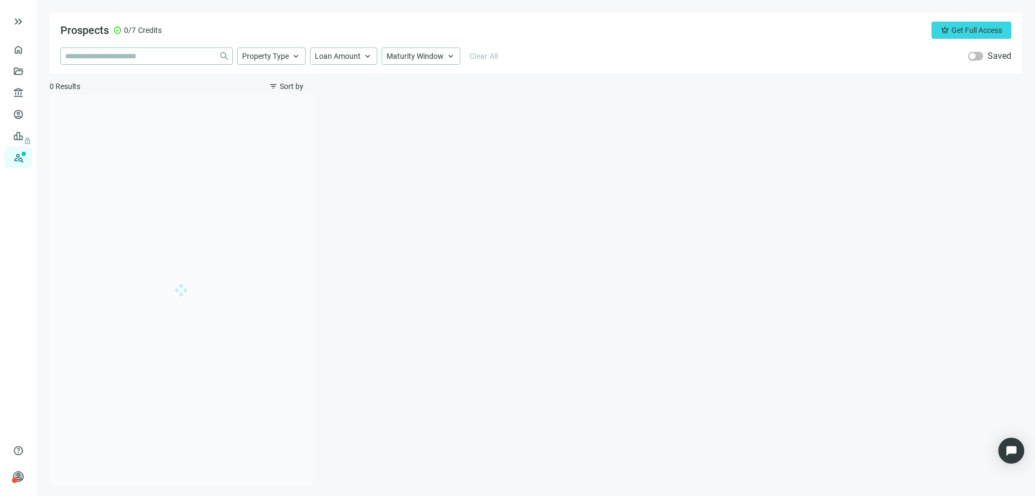
type input "**********"
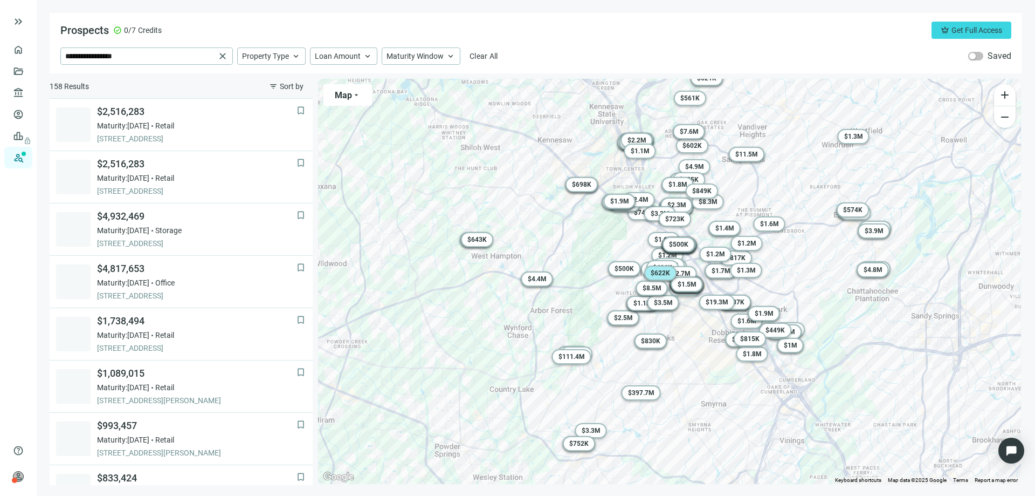
scroll to position [216, 0]
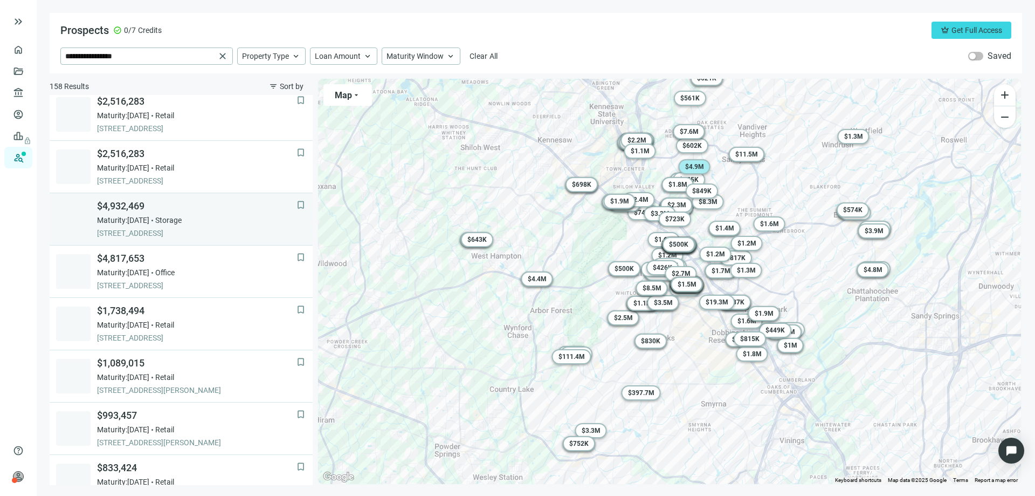
click at [140, 216] on span "Maturity: 12.31.2025" at bounding box center [123, 220] width 52 height 11
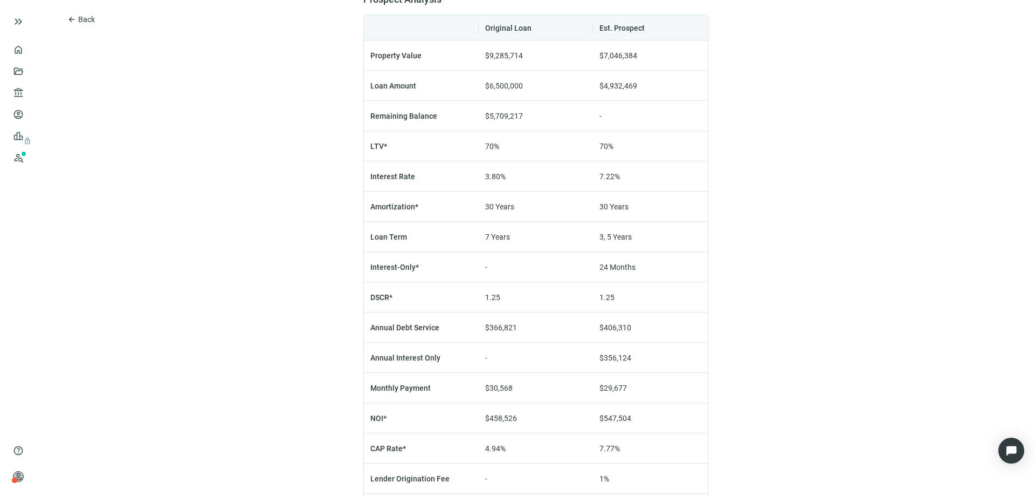
scroll to position [594, 0]
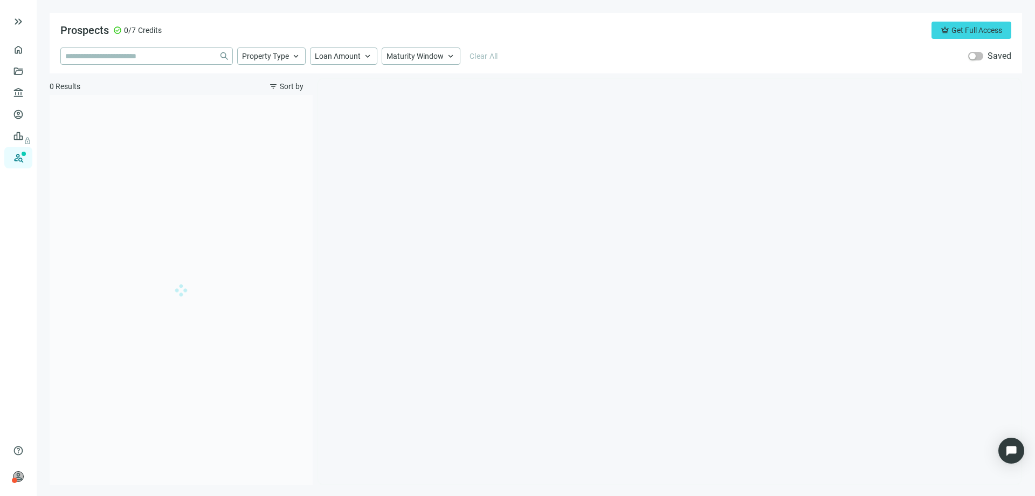
type input "**********"
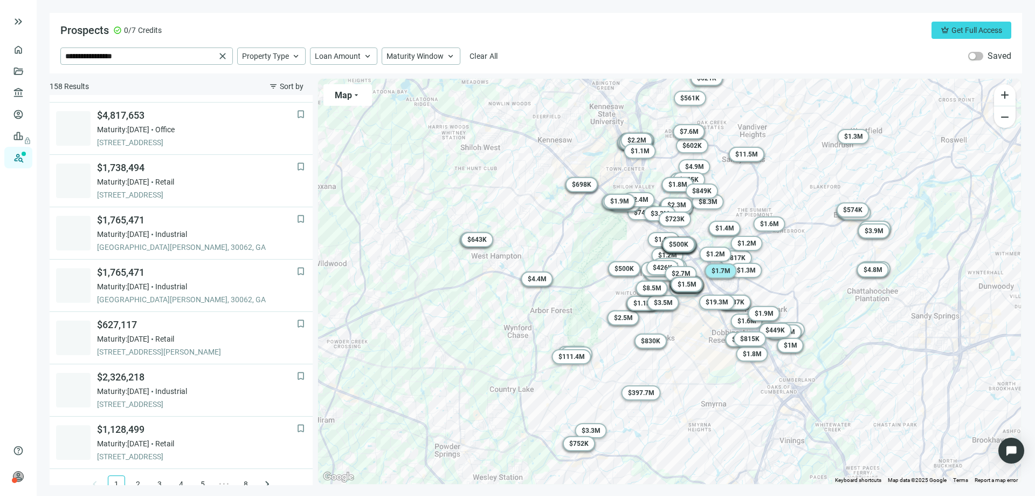
scroll to position [687, 0]
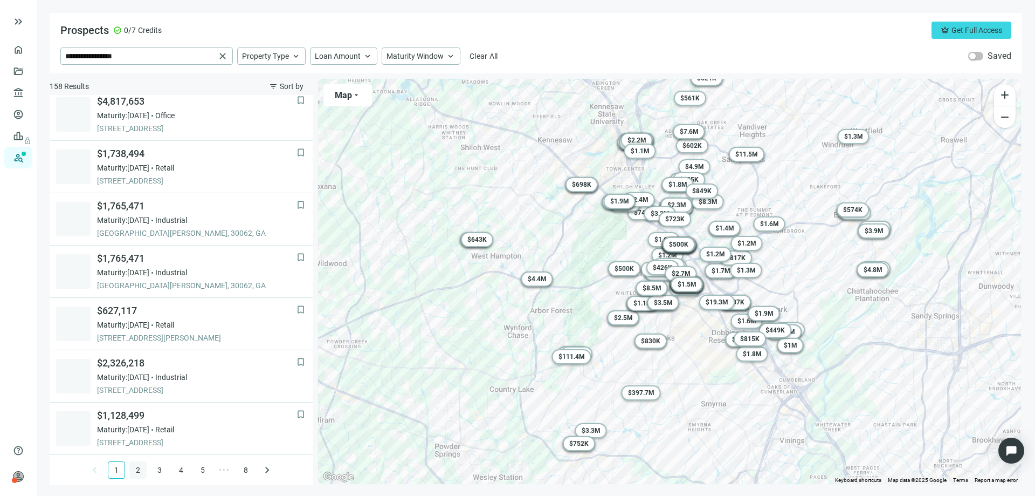
click at [133, 471] on link "2" at bounding box center [138, 470] width 16 height 16
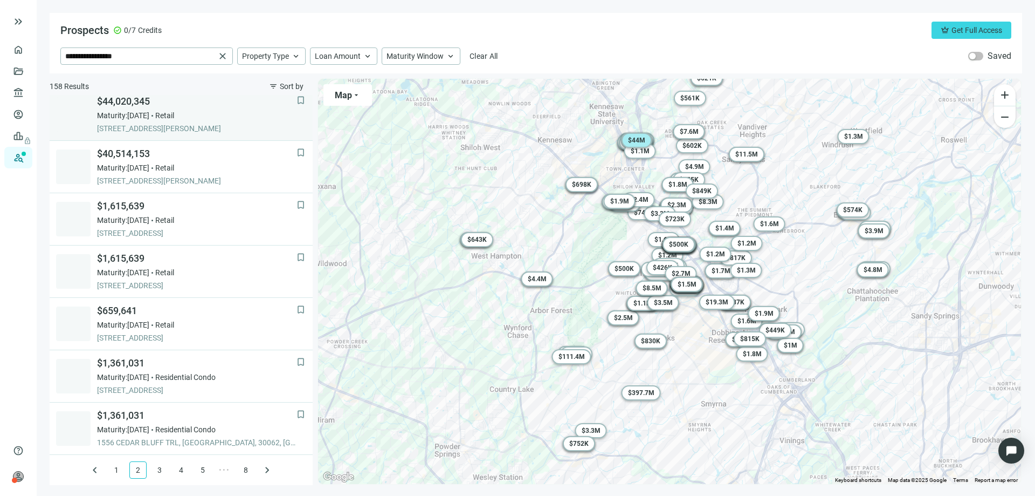
click at [120, 102] on span "$44,020,345" at bounding box center [197, 101] width 200 height 13
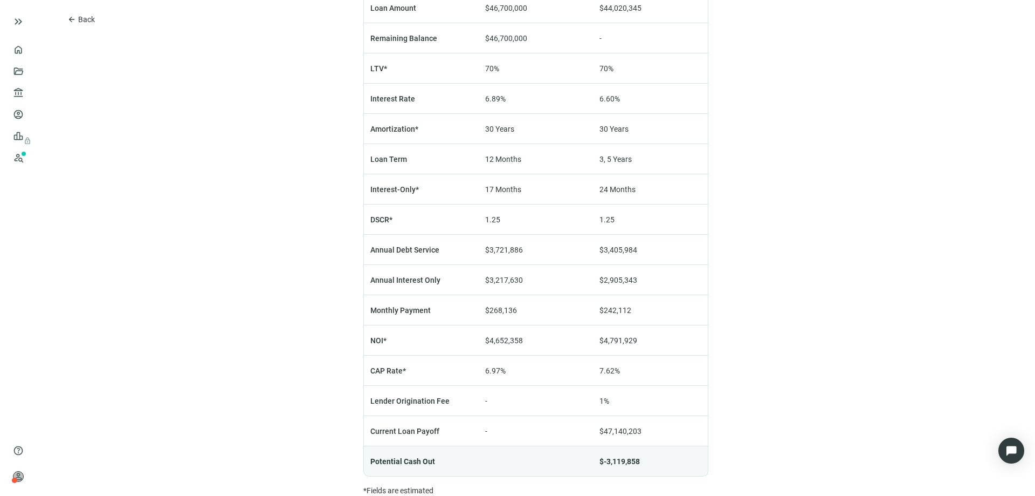
scroll to position [756, 0]
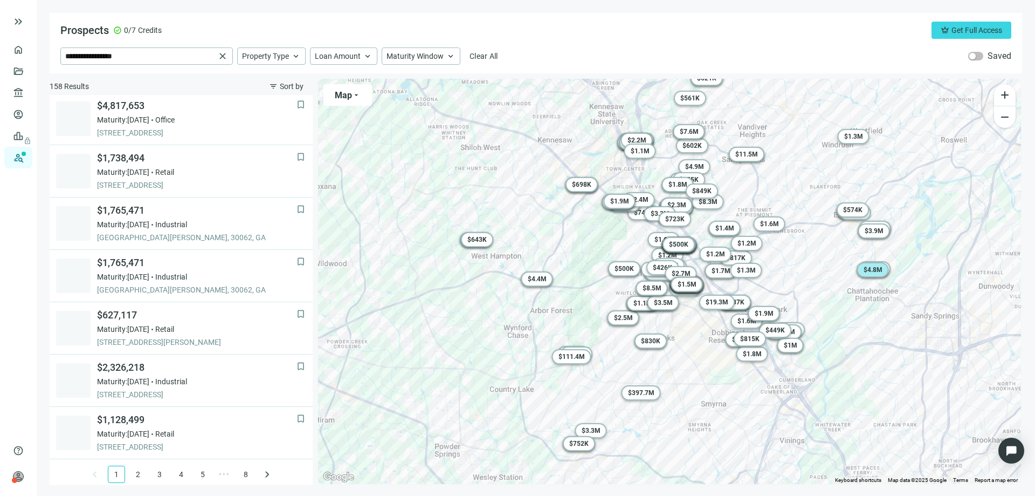
scroll to position [687, 0]
click at [198, 471] on link "5" at bounding box center [203, 470] width 16 height 16
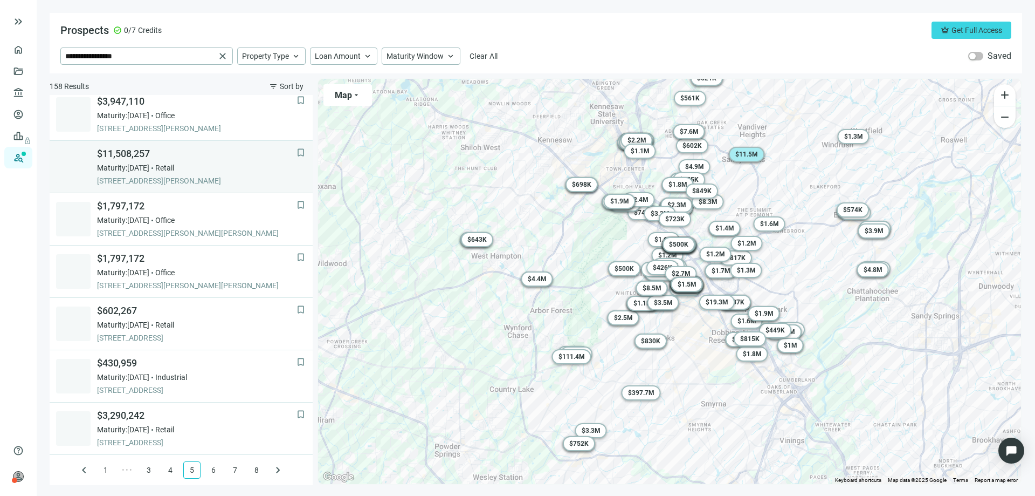
click at [123, 154] on span "$11,508,257" at bounding box center [197, 153] width 200 height 13
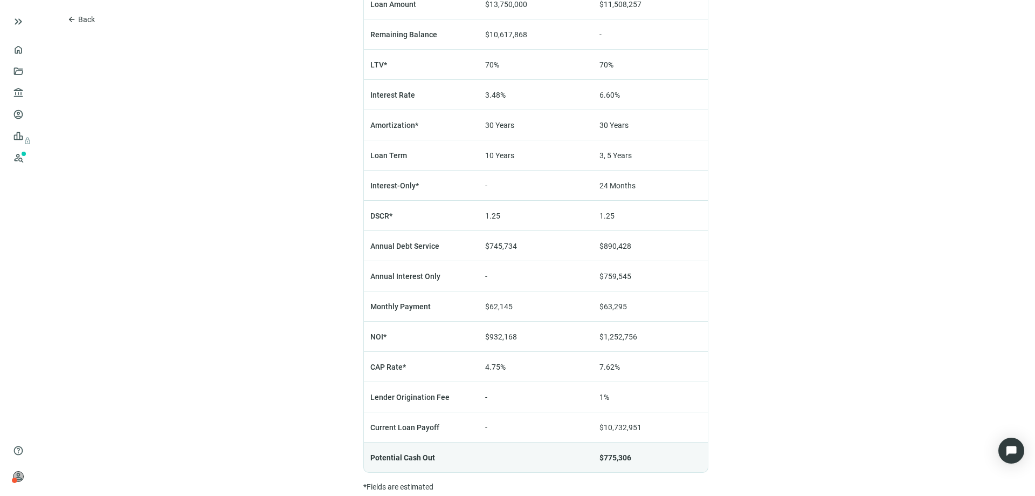
scroll to position [756, 0]
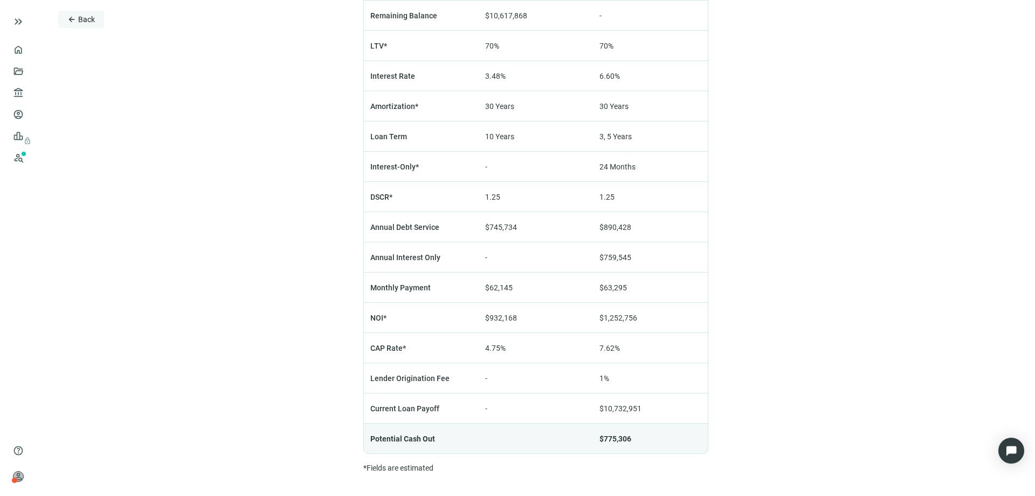
click at [79, 21] on span "Back" at bounding box center [86, 19] width 17 height 9
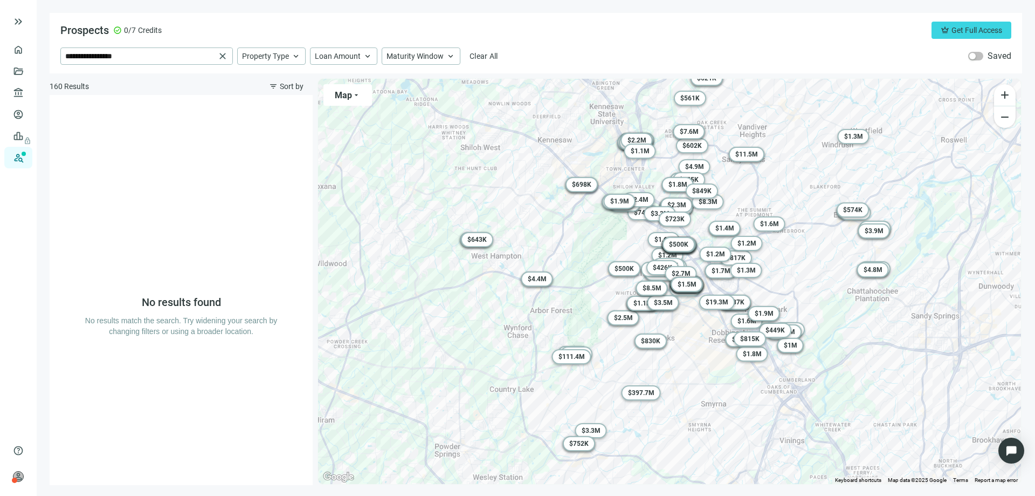
click at [166, 179] on div "No results found No results match the search. Try widening your search by chang…" at bounding box center [181, 290] width 194 height 390
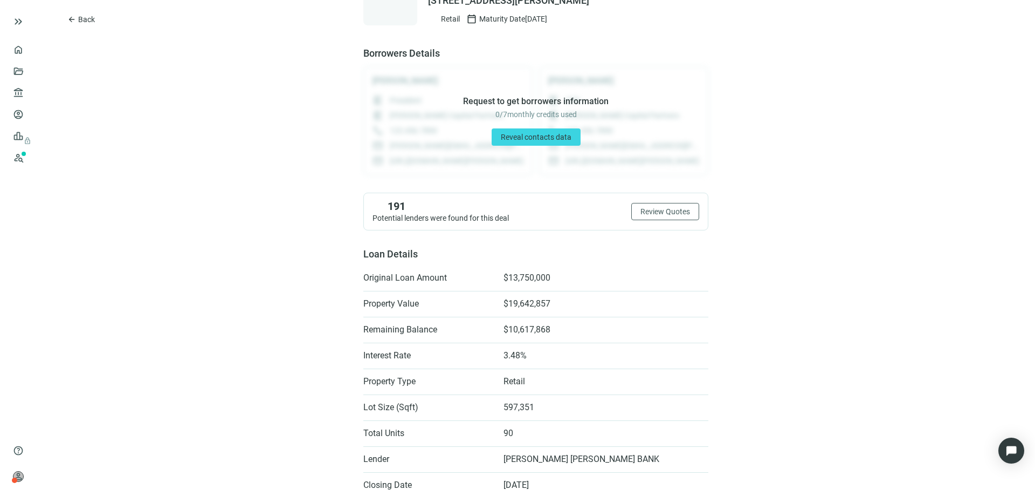
scroll to position [54, 0]
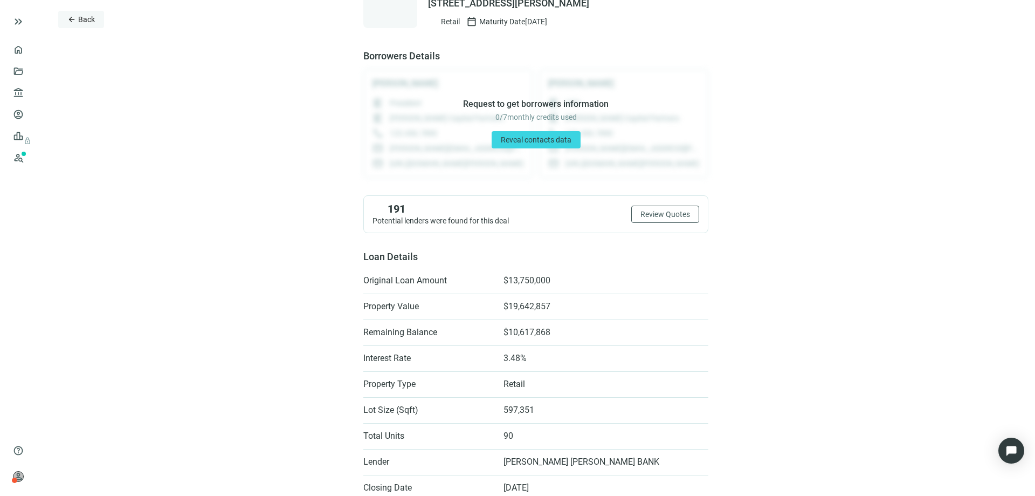
click at [78, 18] on span "Back" at bounding box center [86, 19] width 17 height 9
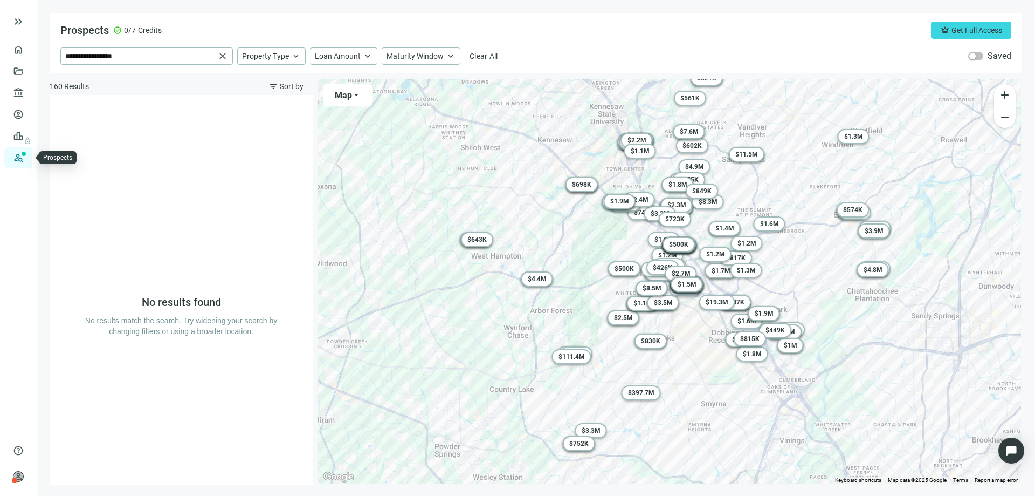
click at [27, 159] on link "Prospects New" at bounding box center [44, 158] width 35 height 22
click at [187, 57] on input "**********" at bounding box center [140, 56] width 150 height 16
click at [474, 52] on span "Clear All" at bounding box center [484, 56] width 29 height 9
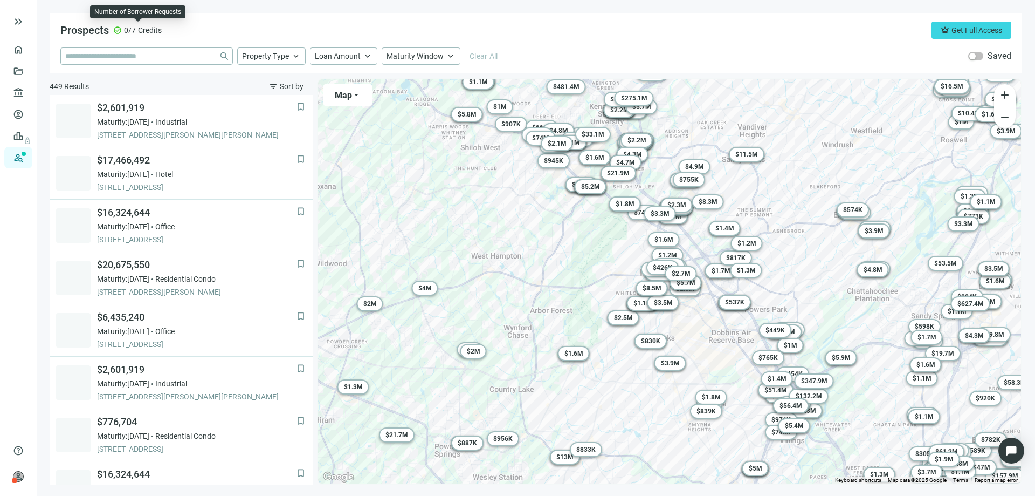
click at [123, 34] on div "check_circle 0/7 Credits" at bounding box center [137, 30] width 49 height 11
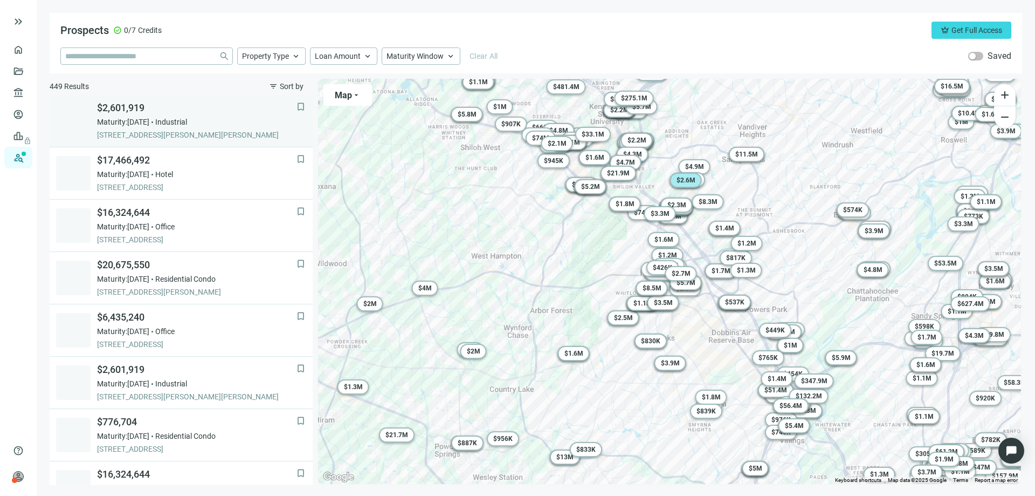
click at [122, 106] on span "$2,601,919" at bounding box center [197, 107] width 200 height 13
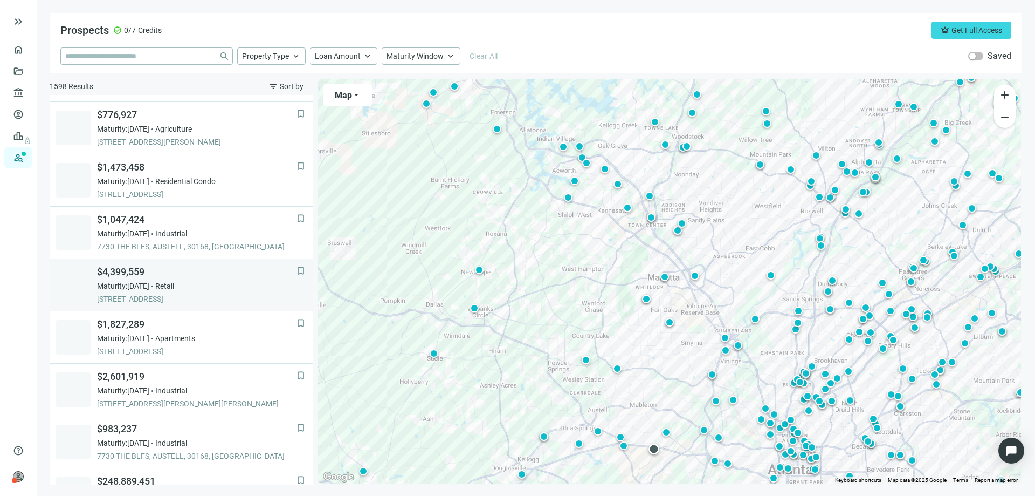
scroll to position [108, 0]
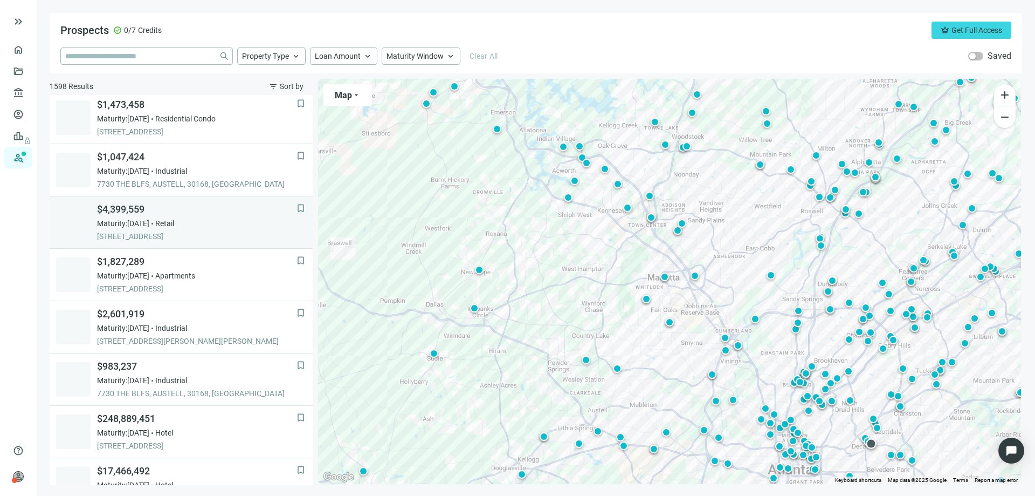
click at [129, 207] on span "$4,399,559" at bounding box center [197, 209] width 200 height 13
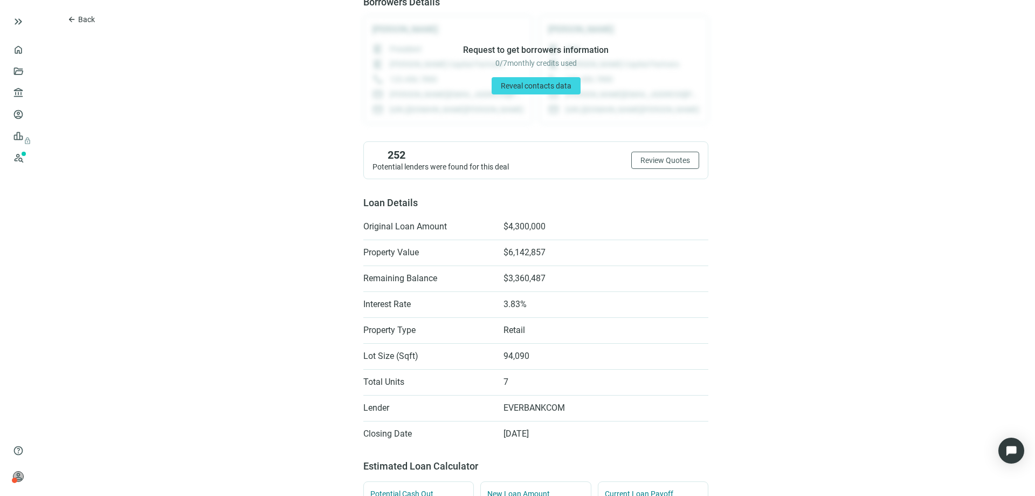
scroll to position [162, 0]
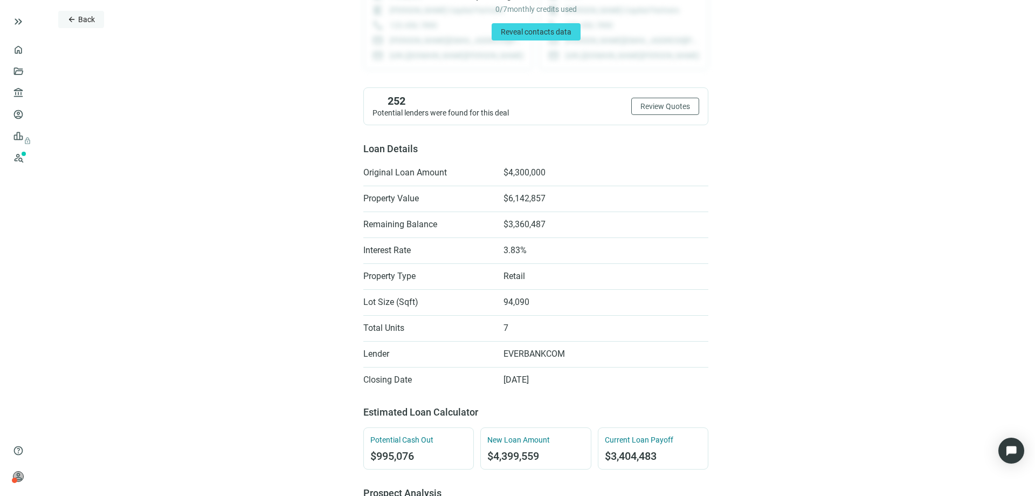
click at [73, 18] on span "arrow_back" at bounding box center [71, 19] width 9 height 9
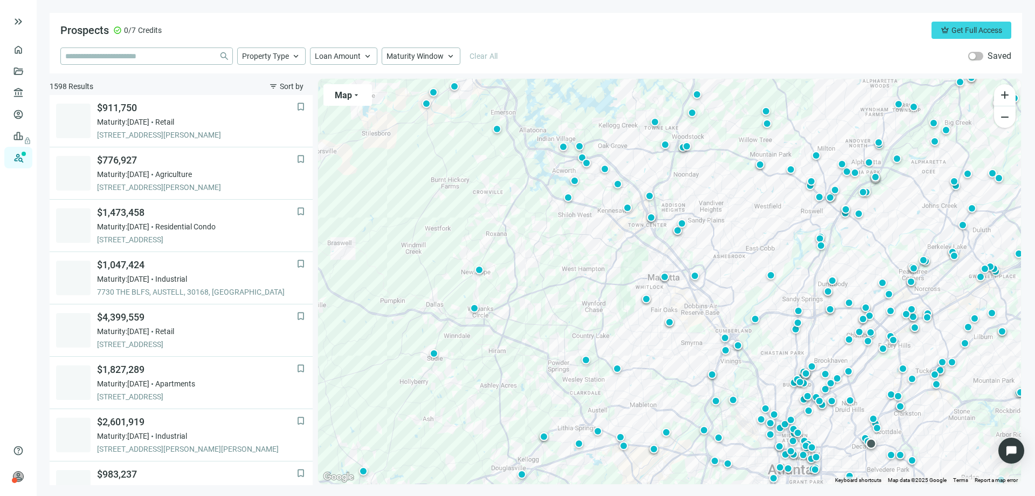
scroll to position [209, 0]
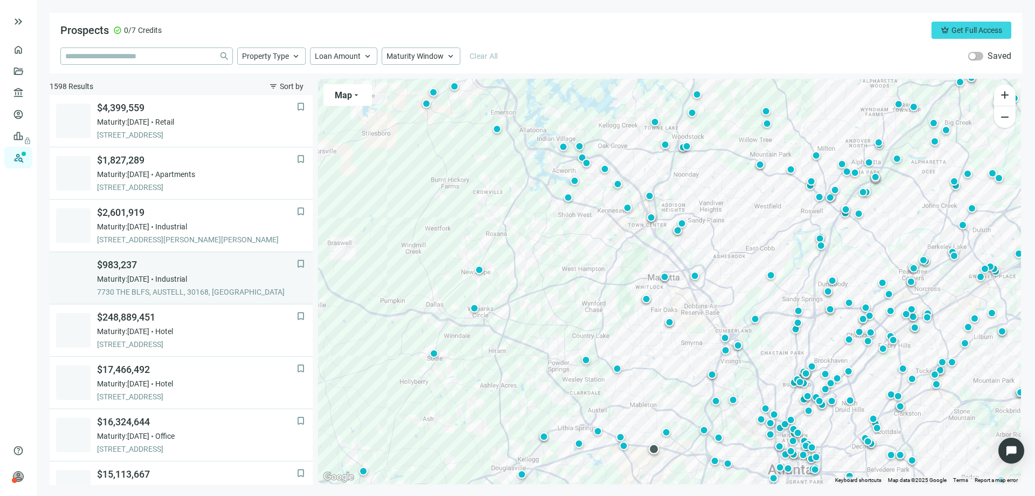
click at [121, 266] on span "$983,237" at bounding box center [197, 264] width 200 height 13
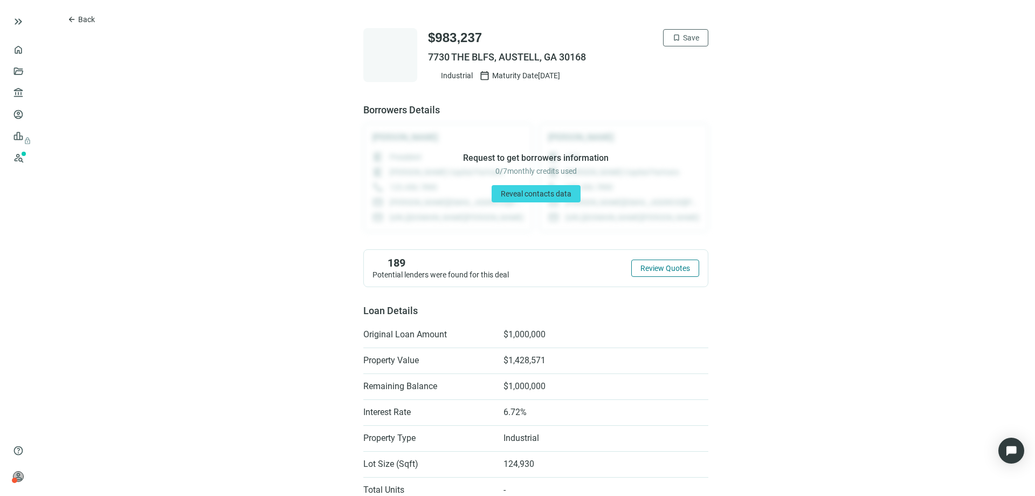
click at [643, 266] on span "Review Quotes" at bounding box center [666, 268] width 50 height 9
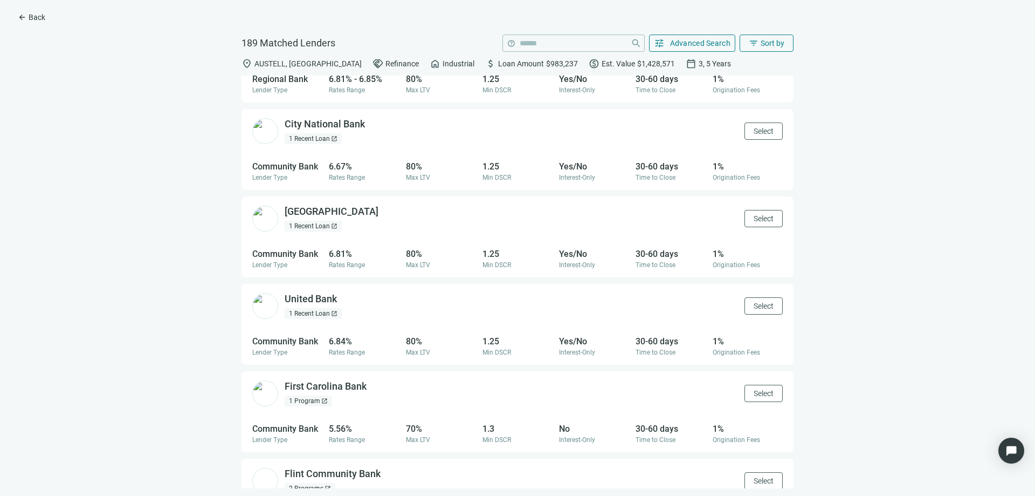
scroll to position [778, 0]
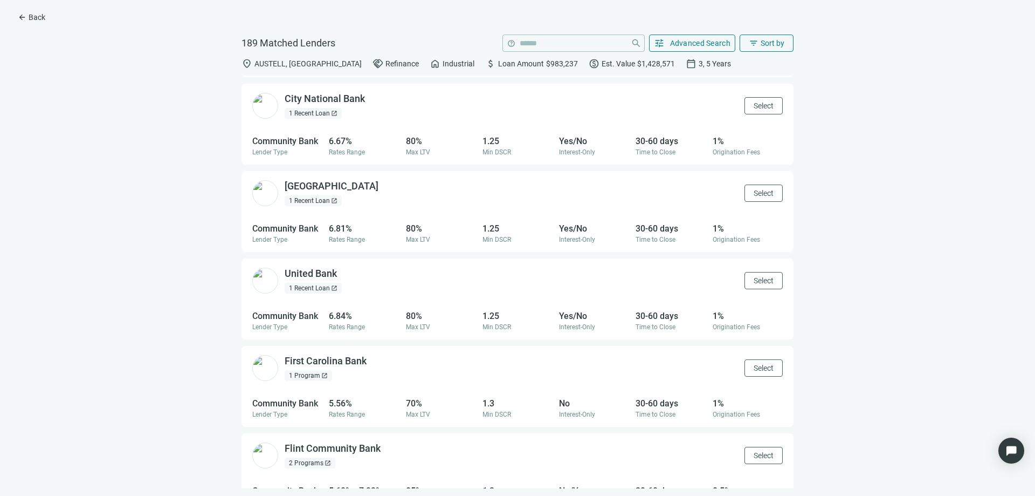
click at [325, 202] on div "1 Recent Loan open_in_new" at bounding box center [313, 200] width 57 height 11
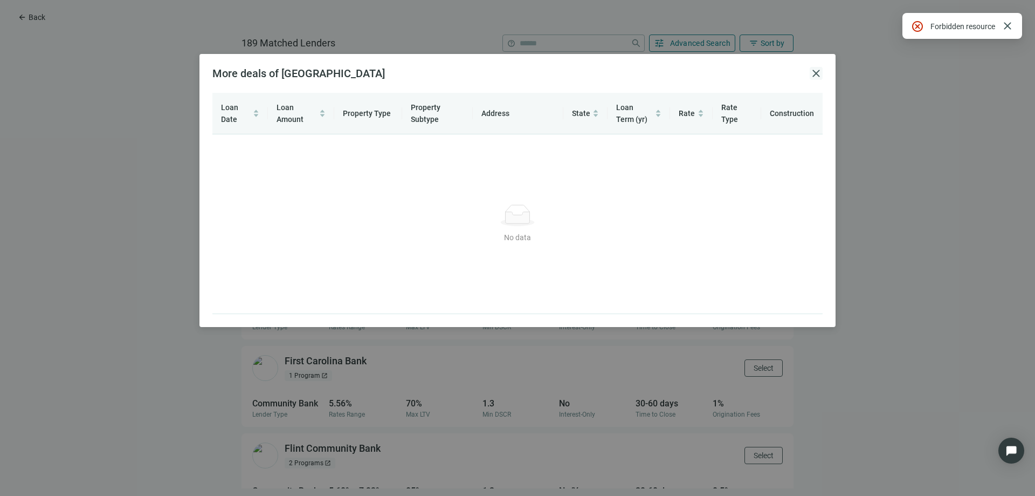
click at [811, 75] on span "close" at bounding box center [816, 73] width 13 height 13
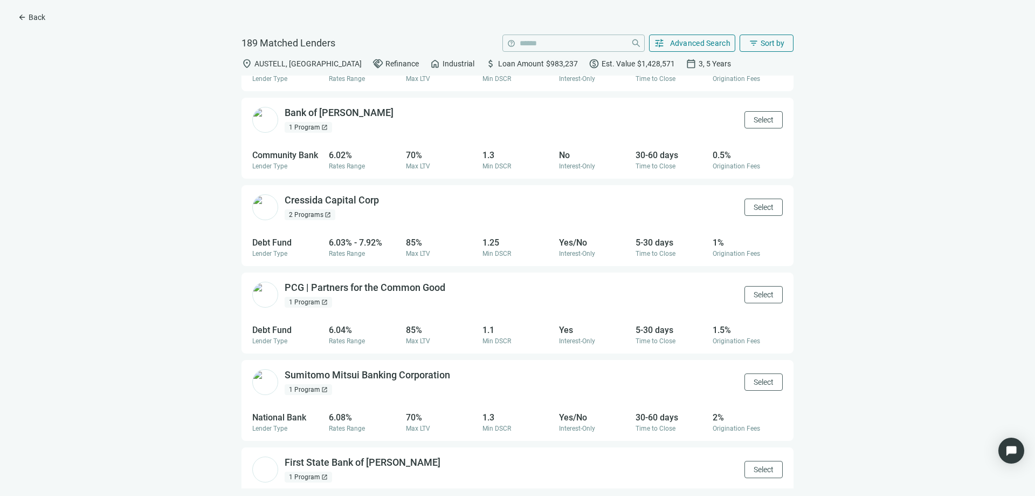
scroll to position [1641, 0]
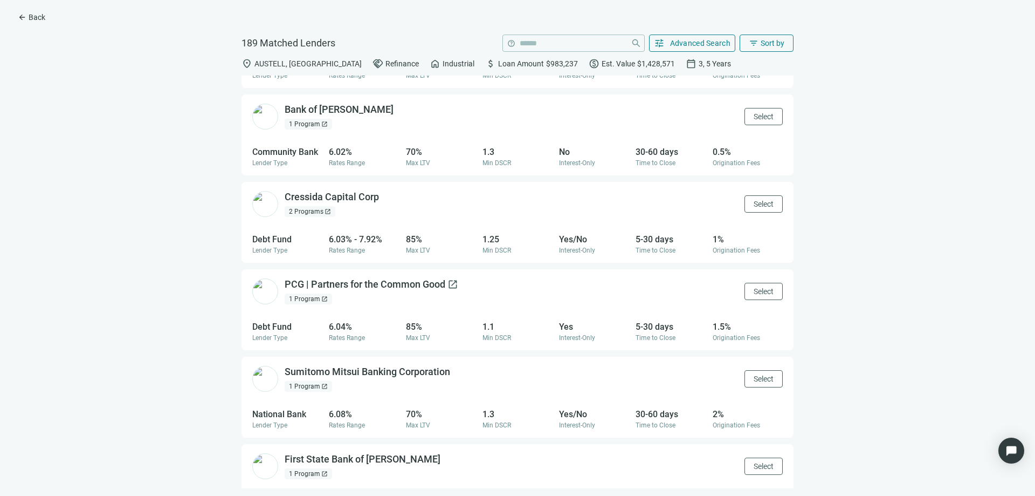
click at [324, 286] on div "PCG | Partners for the Common Good open_in_new" at bounding box center [372, 284] width 174 height 13
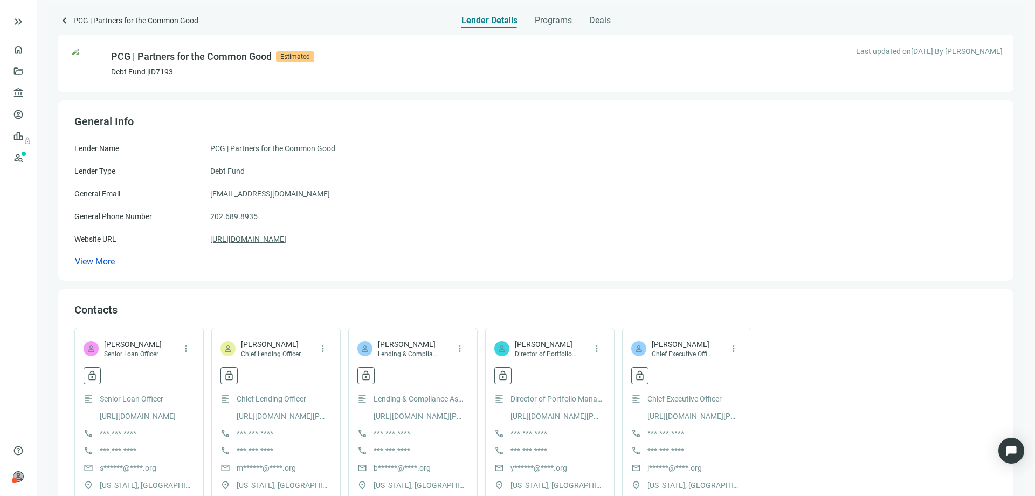
click at [252, 242] on link "[URL][DOMAIN_NAME]" at bounding box center [248, 239] width 76 height 12
click at [27, 162] on link "Prospects New" at bounding box center [44, 158] width 35 height 22
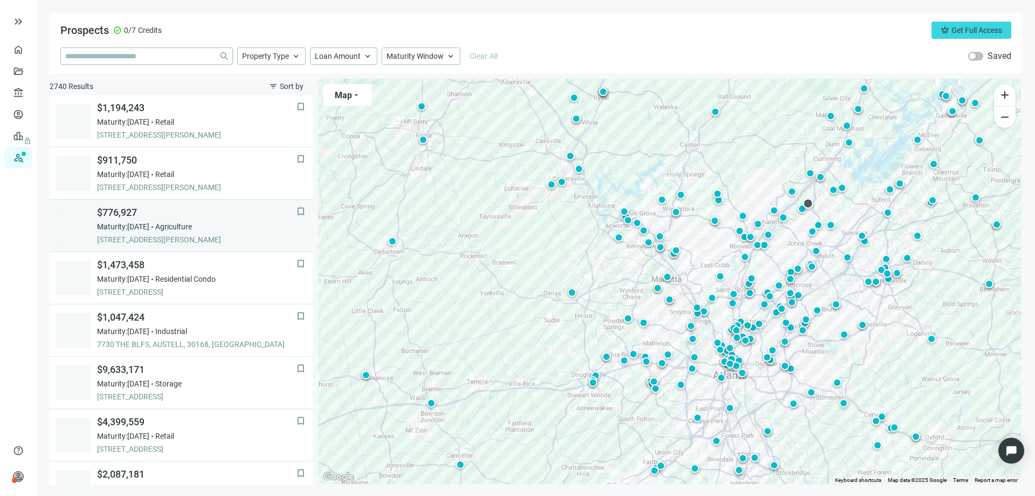
click at [134, 212] on span "$776,927" at bounding box center [197, 212] width 200 height 13
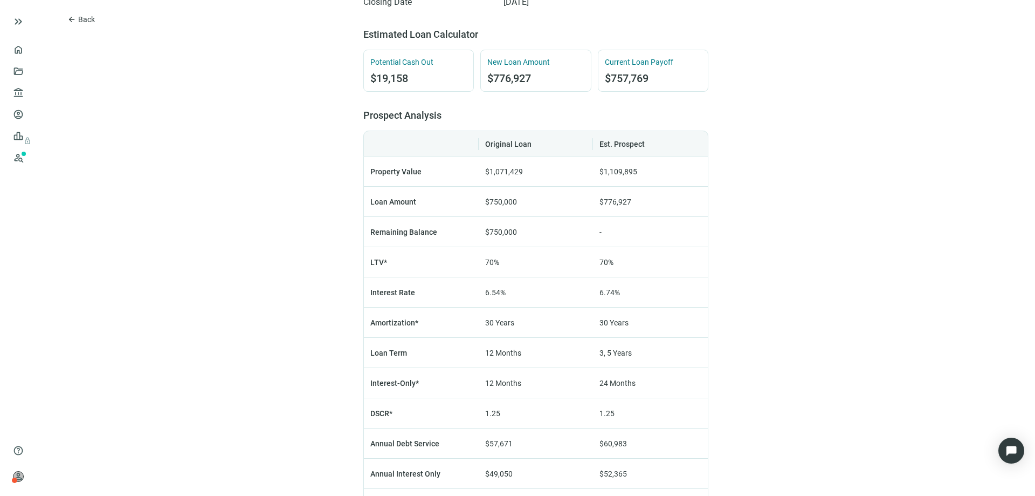
scroll to position [432, 0]
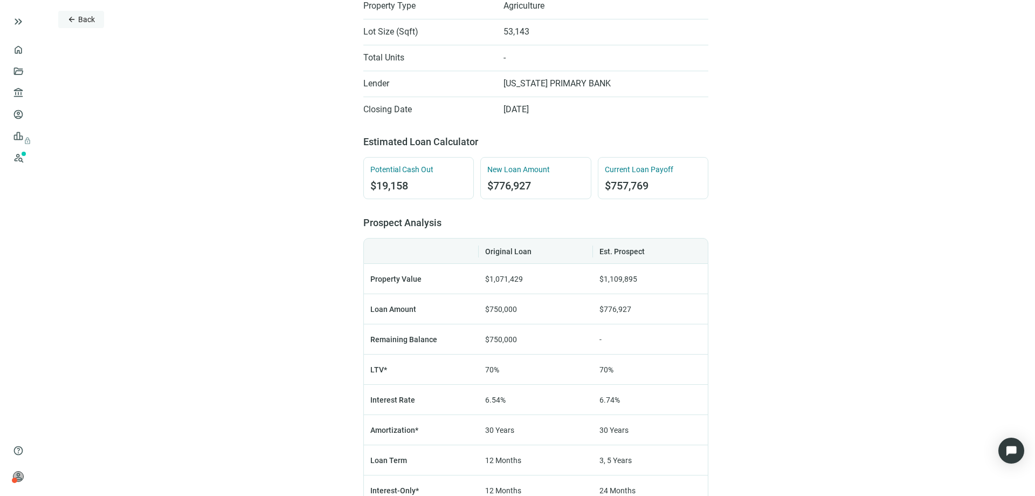
click at [69, 17] on span "arrow_back" at bounding box center [71, 19] width 9 height 9
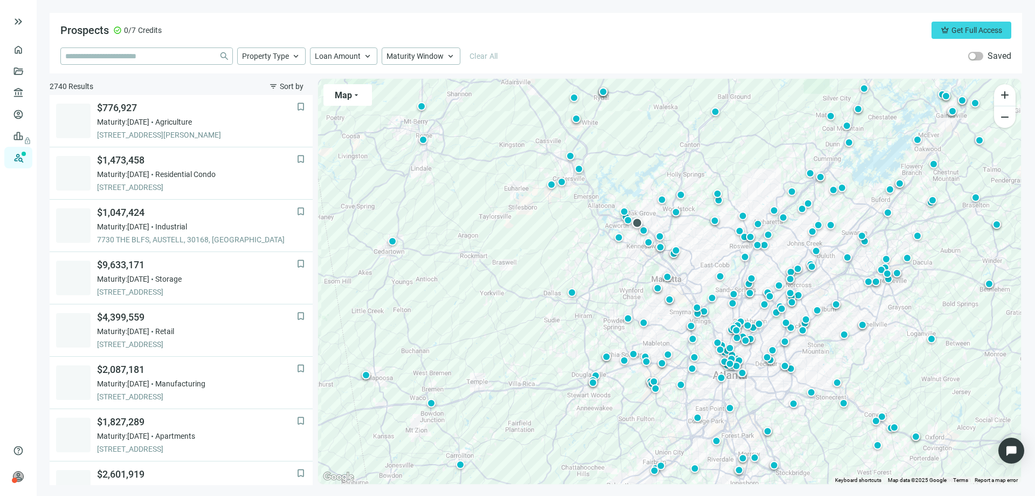
scroll to position [159, 0]
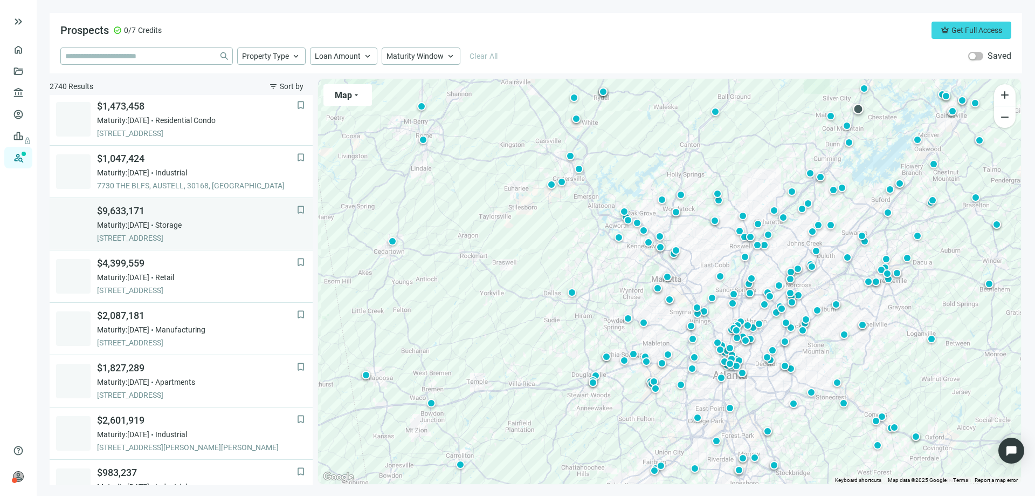
click at [122, 215] on span "$9,633,171" at bounding box center [197, 210] width 200 height 13
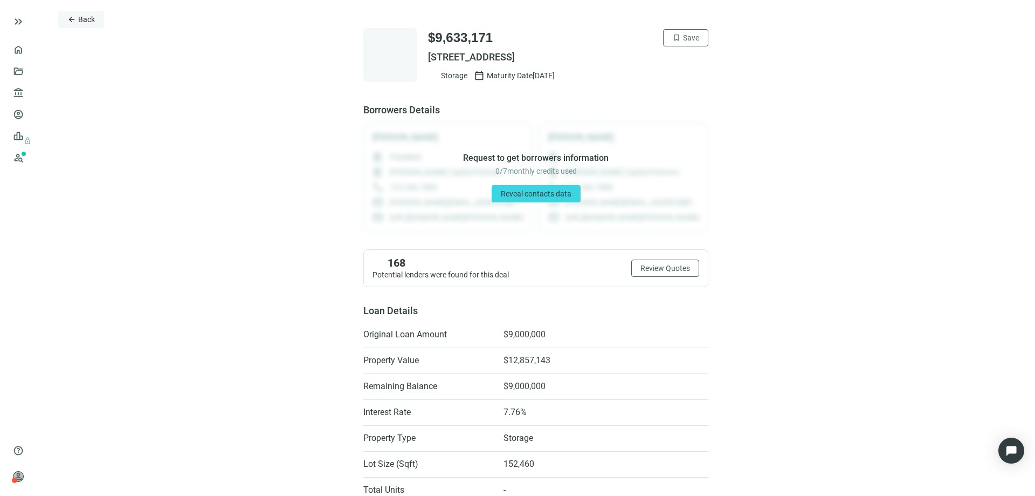
click at [71, 22] on span "arrow_back" at bounding box center [71, 19] width 9 height 9
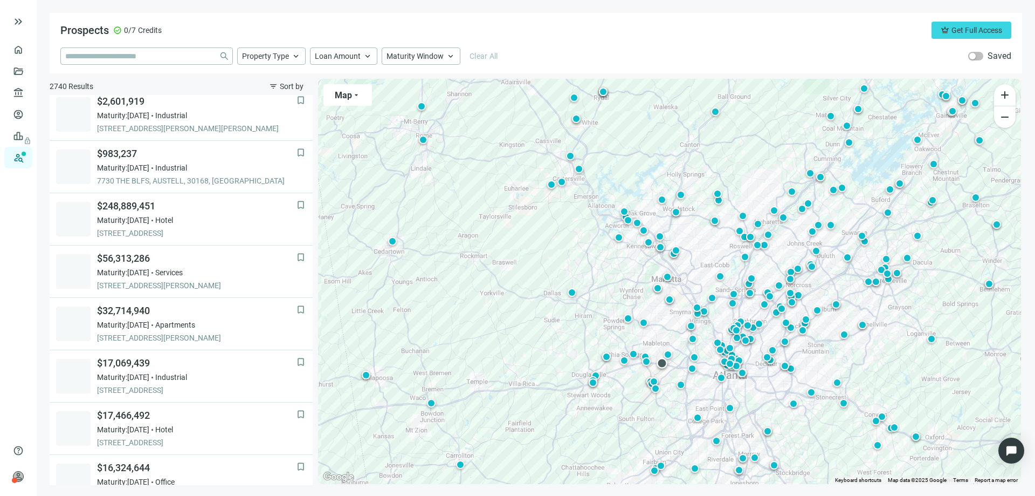
scroll to position [531, 0]
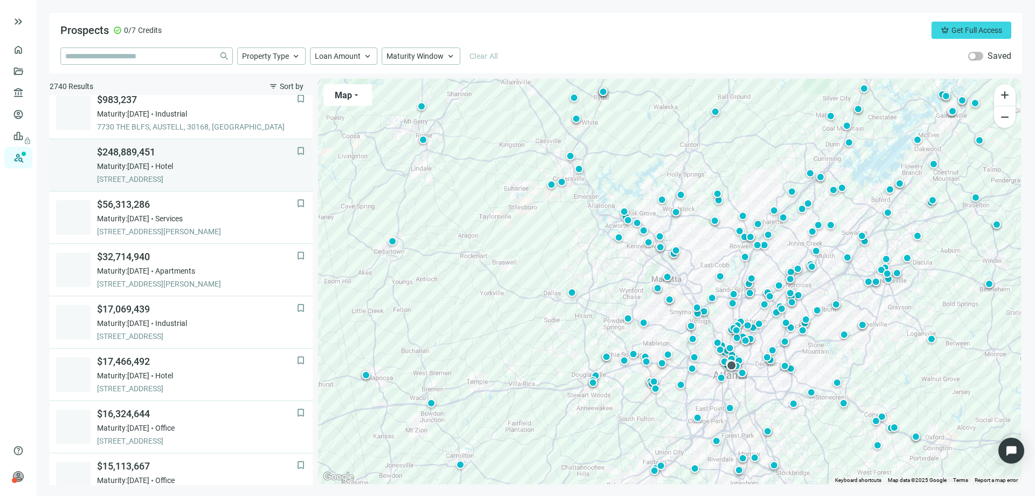
click at [126, 155] on span "$248,889,451" at bounding box center [197, 152] width 200 height 13
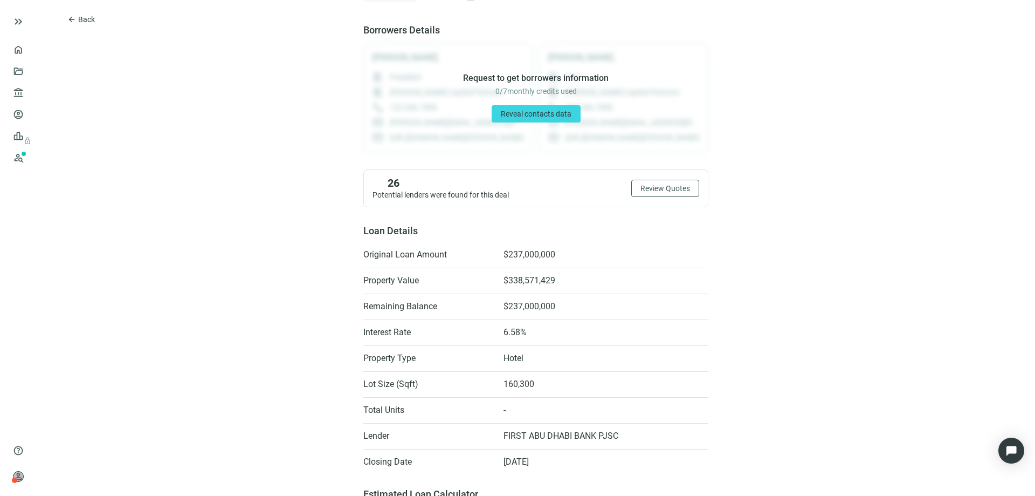
scroll to position [54, 0]
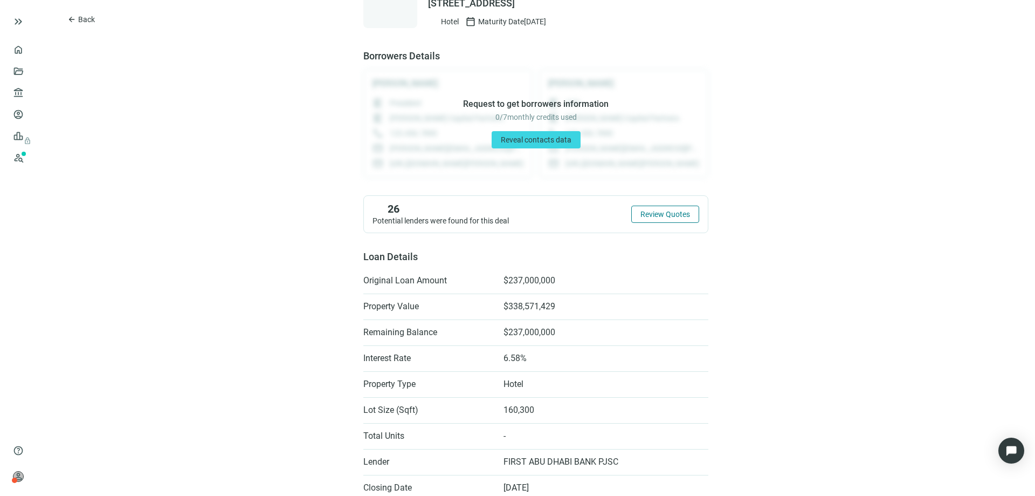
click at [641, 216] on span "Review Quotes" at bounding box center [666, 214] width 50 height 9
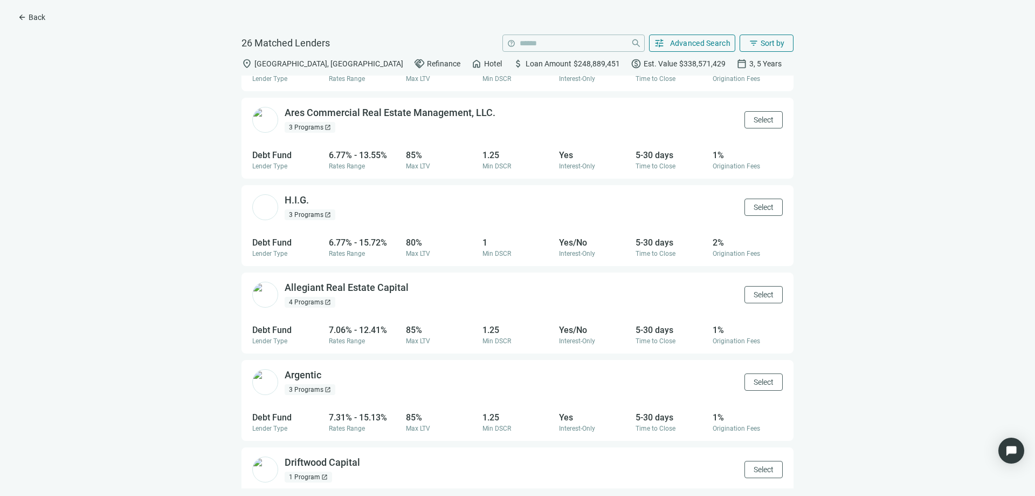
scroll to position [774, 0]
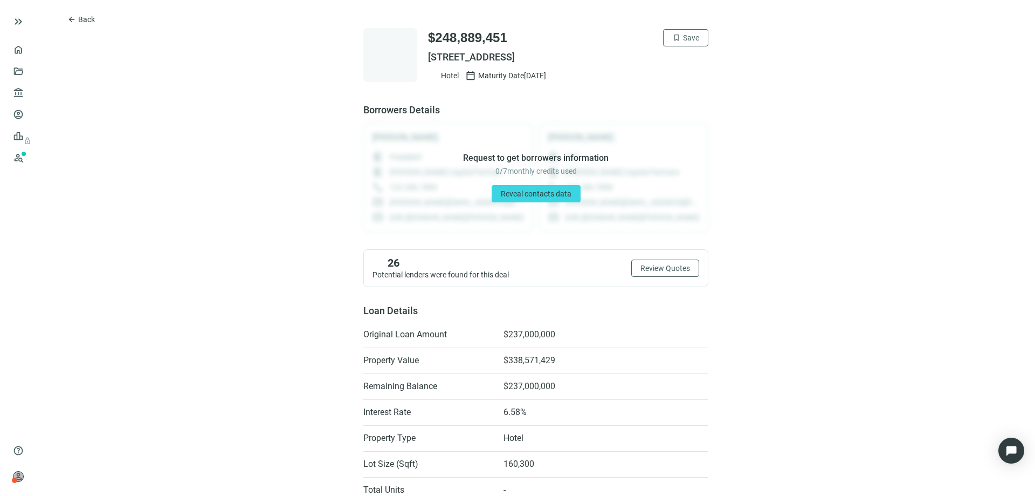
click at [71, 20] on span "arrow_back" at bounding box center [71, 19] width 9 height 9
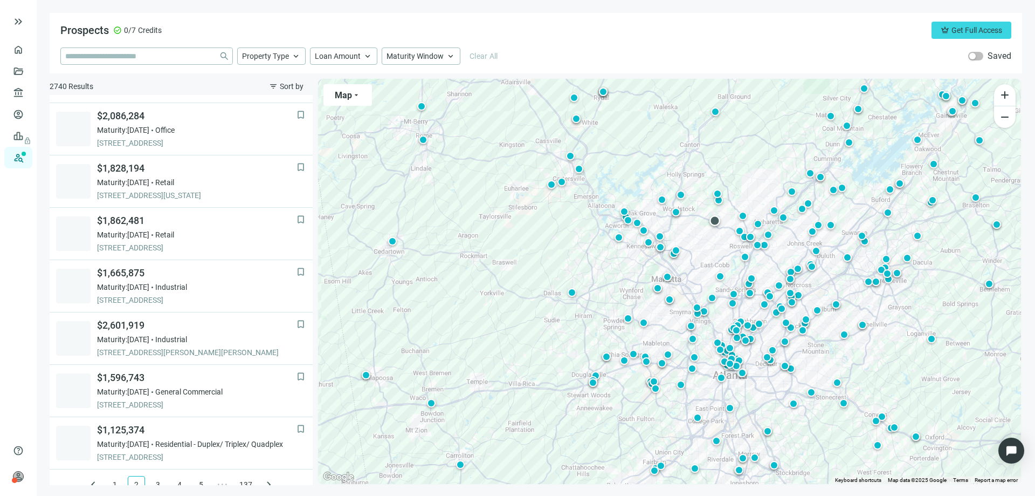
scroll to position [687, 0]
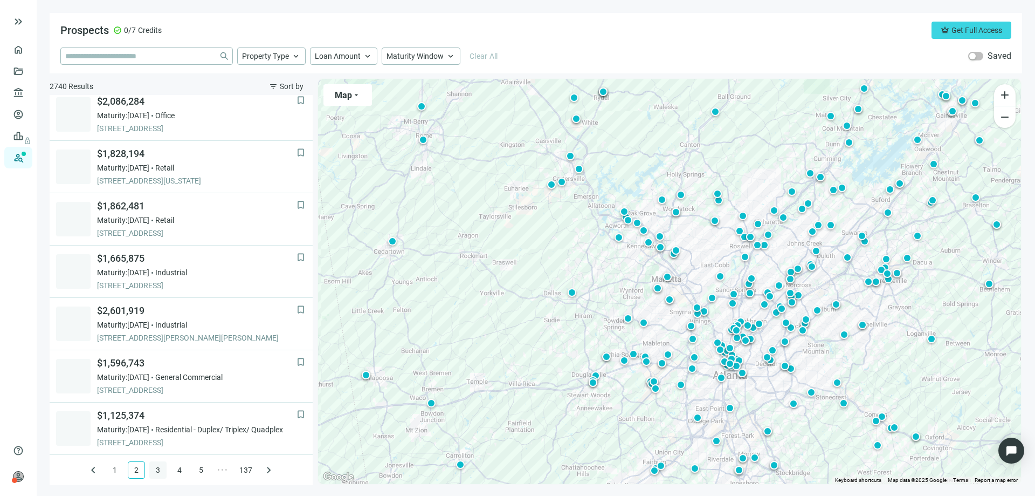
click at [156, 470] on link "3" at bounding box center [158, 470] width 16 height 16
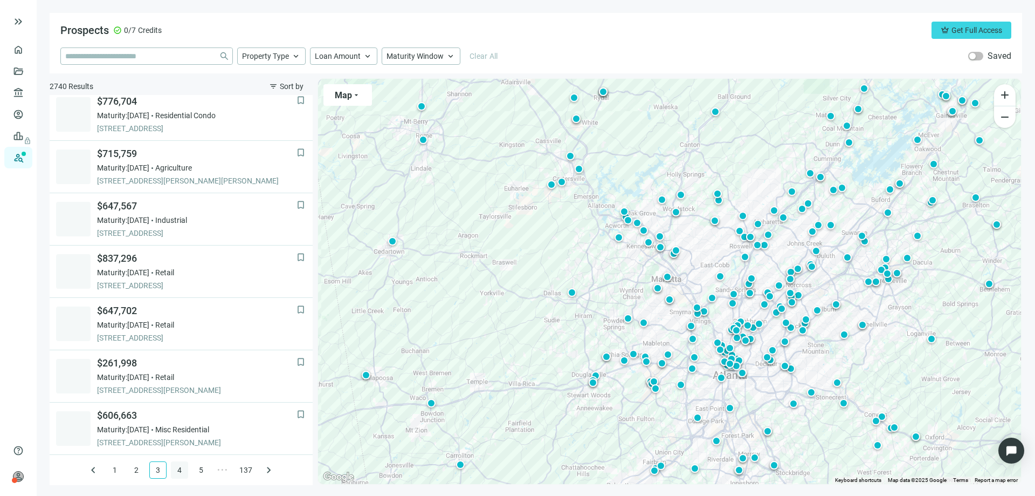
click at [172, 469] on link "4" at bounding box center [179, 470] width 16 height 16
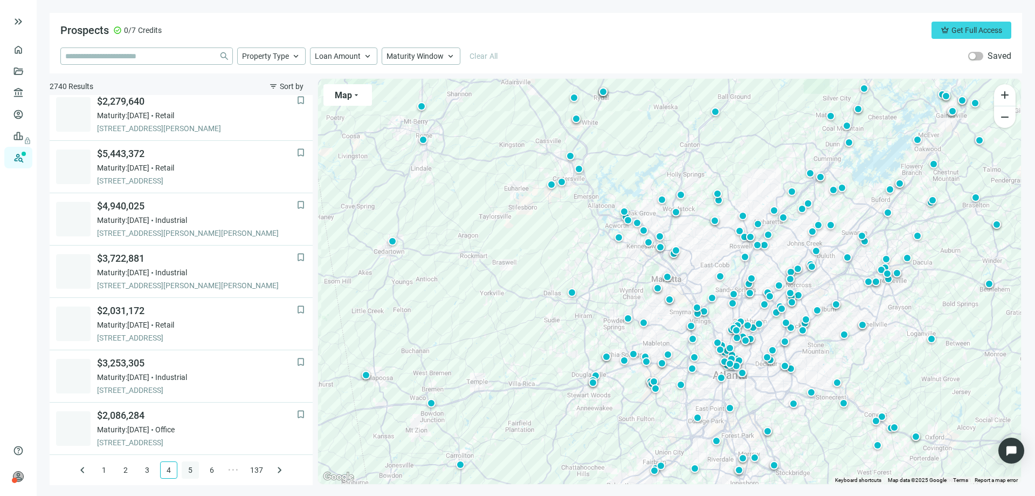
click at [186, 464] on link "5" at bounding box center [190, 470] width 16 height 16
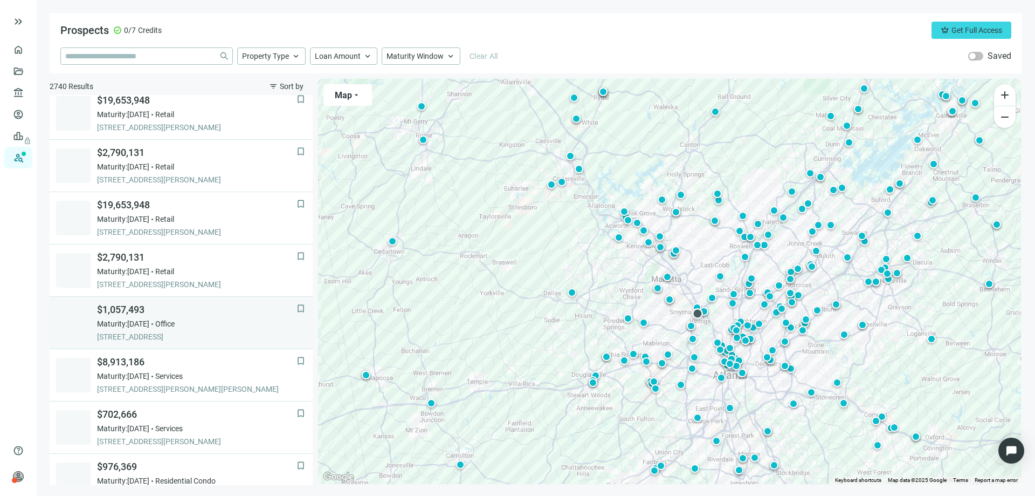
scroll to position [579, 0]
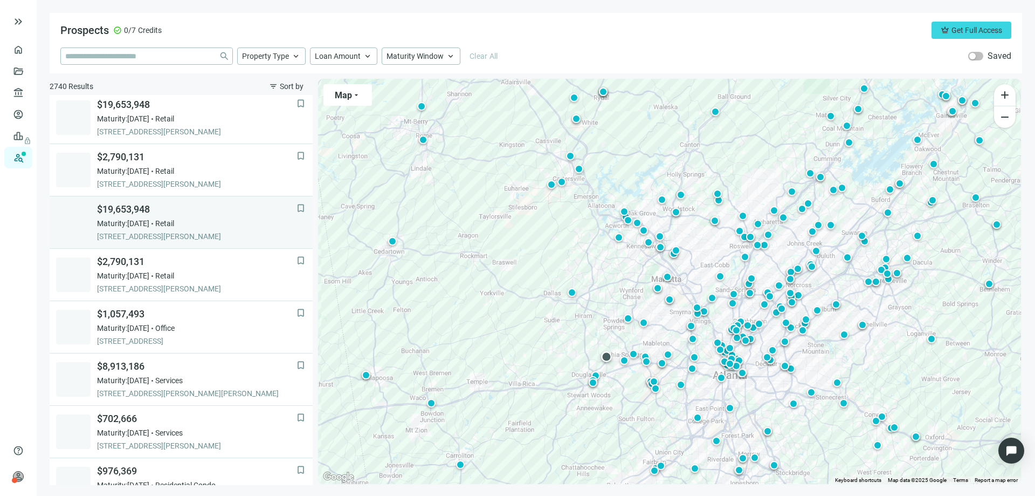
click at [131, 211] on span "$19,653,948" at bounding box center [197, 209] width 200 height 13
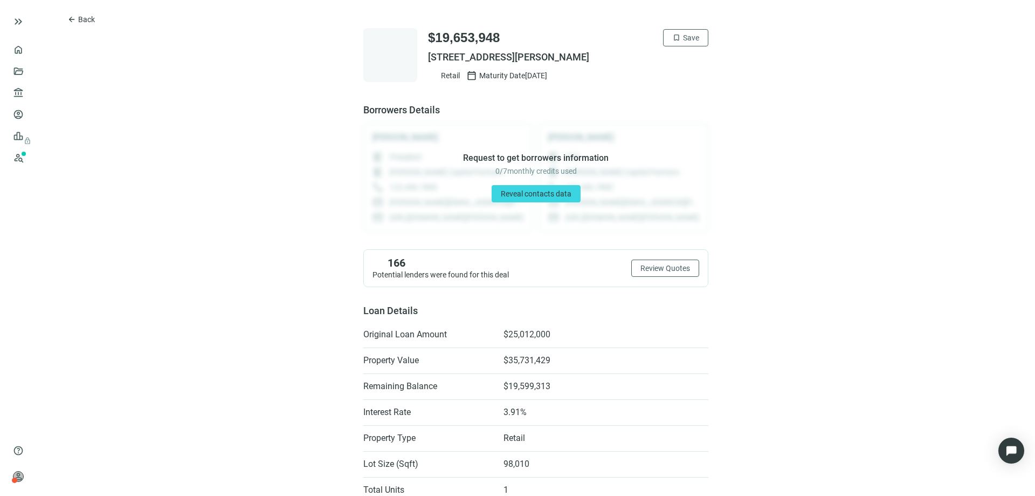
scroll to position [54, 0]
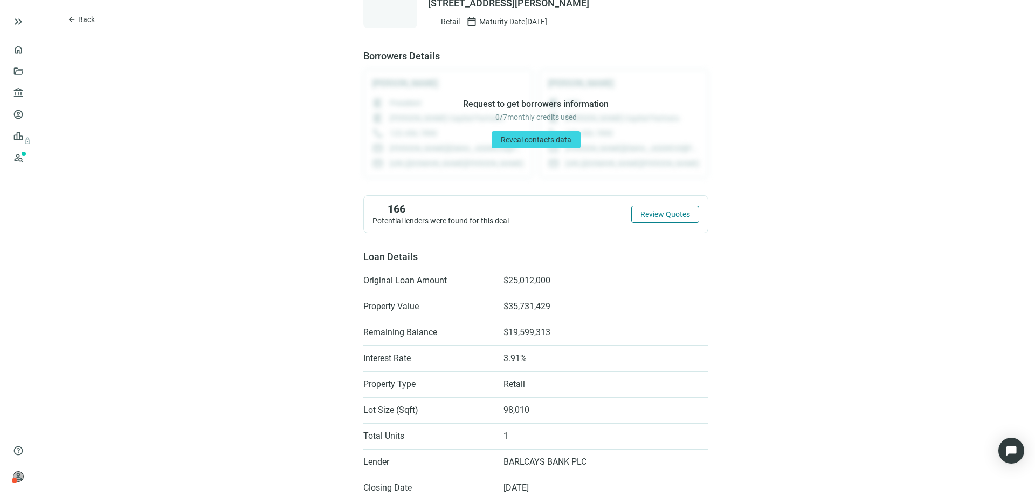
click at [647, 211] on span "Review Quotes" at bounding box center [666, 214] width 50 height 9
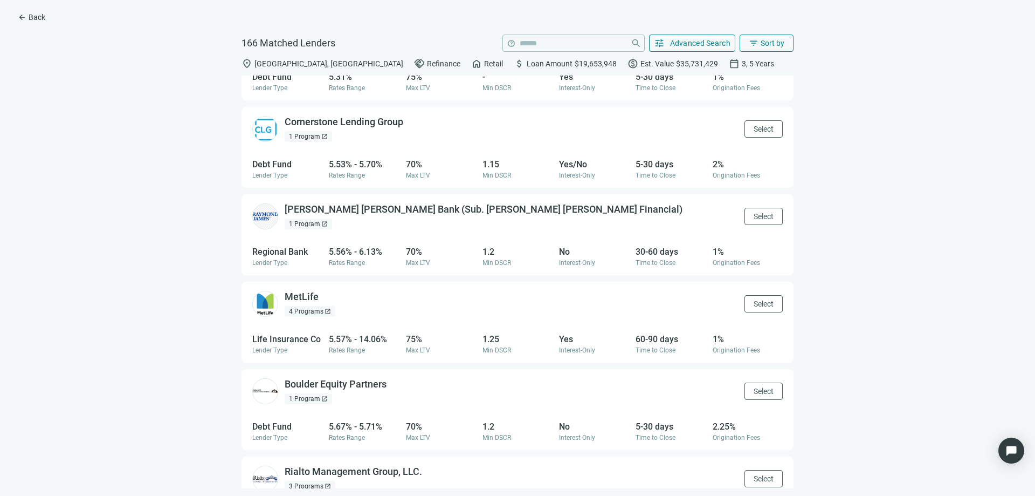
scroll to position [809, 0]
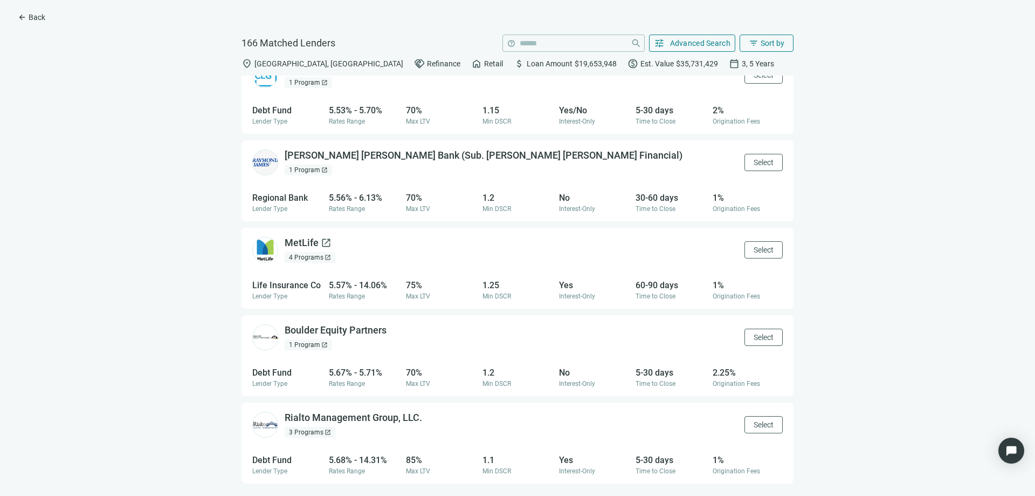
click at [308, 245] on div "MetLife open_in_new" at bounding box center [308, 242] width 47 height 13
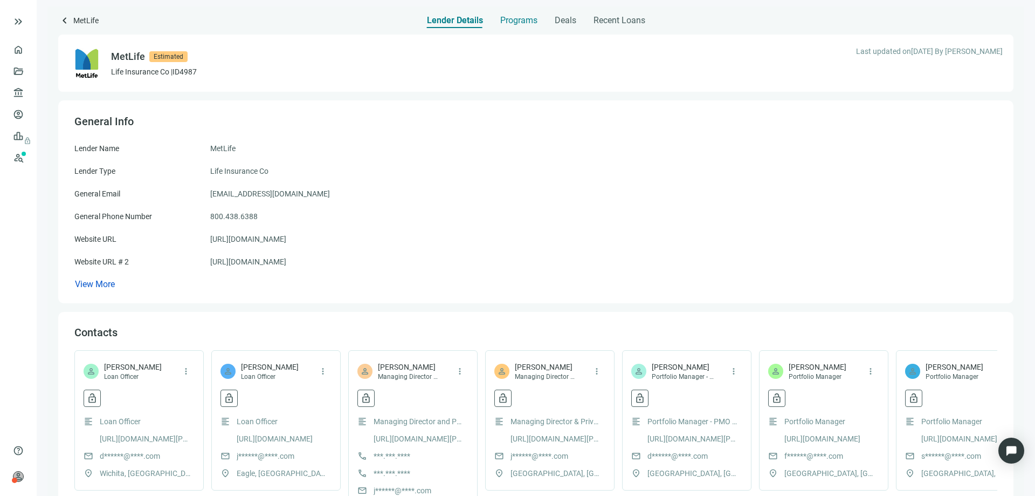
click at [507, 22] on span "Programs" at bounding box center [518, 20] width 37 height 11
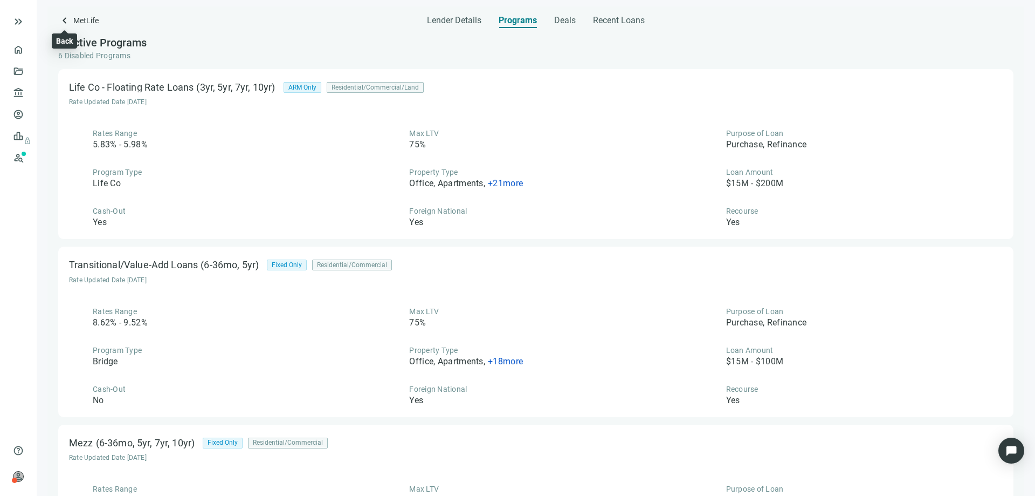
click at [60, 22] on span "keyboard_arrow_left" at bounding box center [64, 20] width 13 height 13
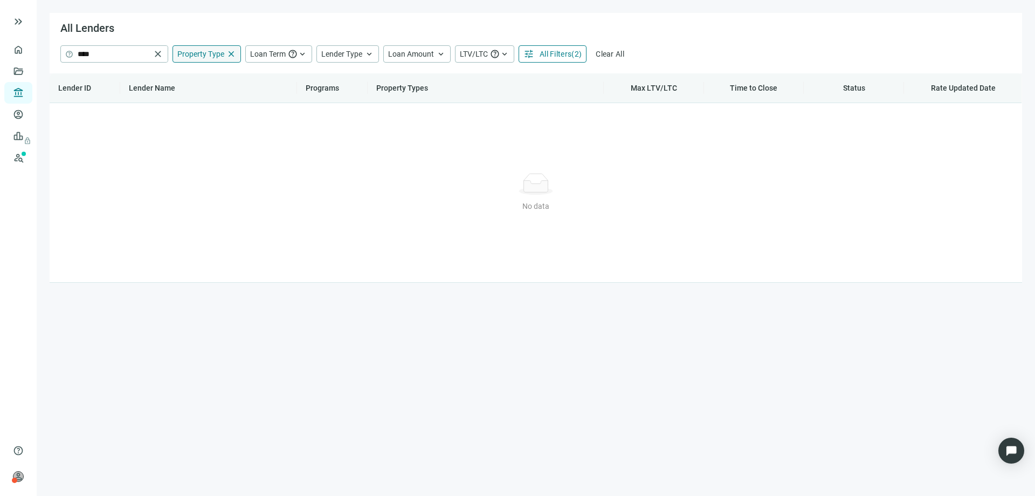
click at [211, 56] on span "Property Type" at bounding box center [200, 54] width 47 height 9
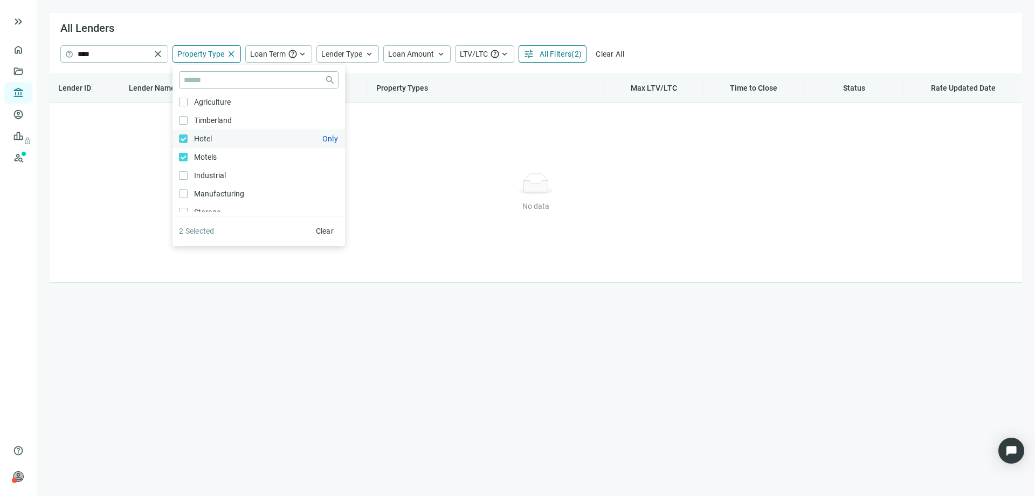
click at [190, 142] on span "Hotel Only" at bounding box center [202, 139] width 29 height 12
click at [186, 130] on label "Commercial Condo Only" at bounding box center [259, 125] width 173 height 18
click at [211, 317] on main "All Lenders help **** close Property Type close close Agriculture Only Timberla…" at bounding box center [536, 248] width 999 height 496
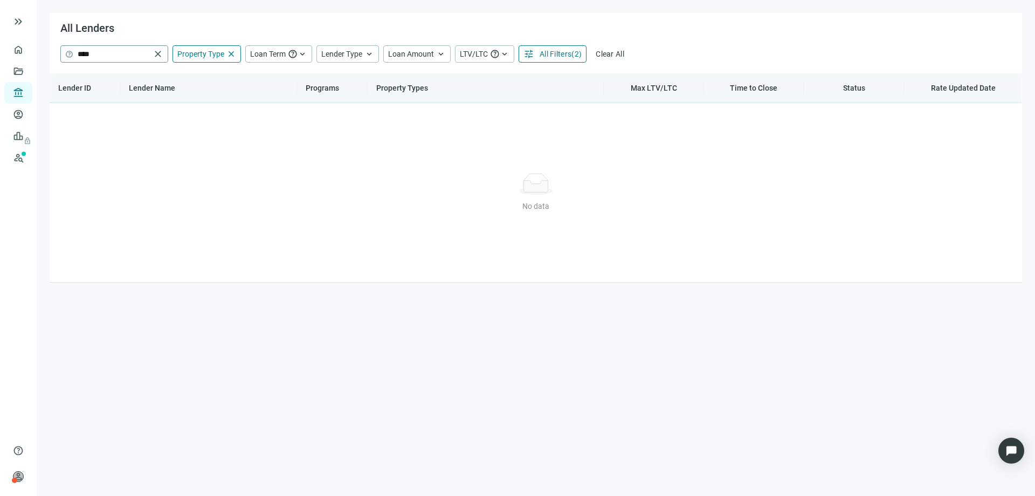
click at [157, 56] on span "close" at bounding box center [158, 54] width 11 height 11
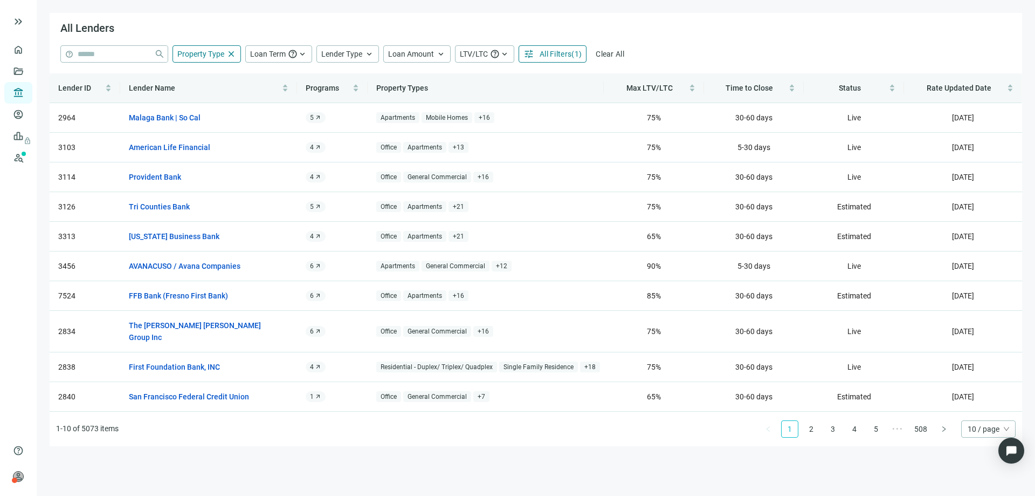
click at [541, 52] on span "All Filters" at bounding box center [556, 54] width 32 height 9
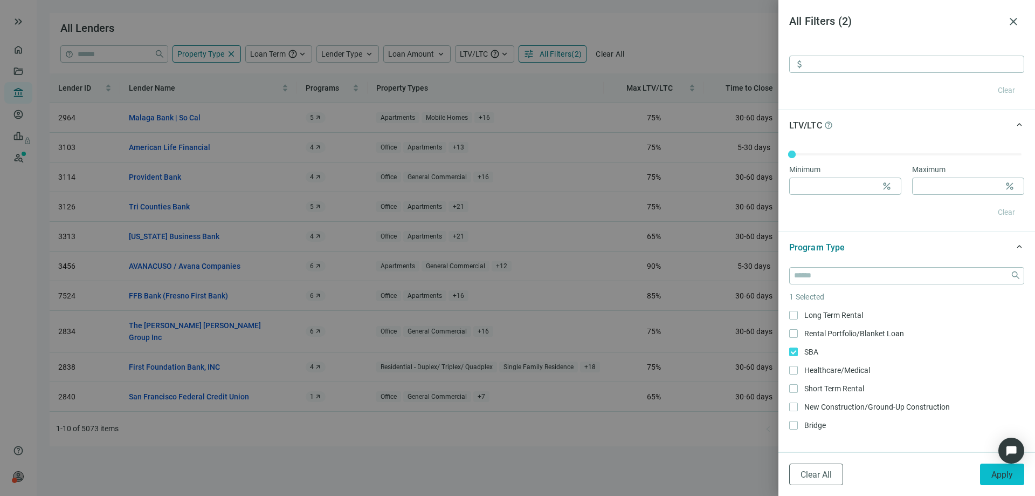
click at [997, 480] on button "Apply" at bounding box center [1002, 474] width 44 height 22
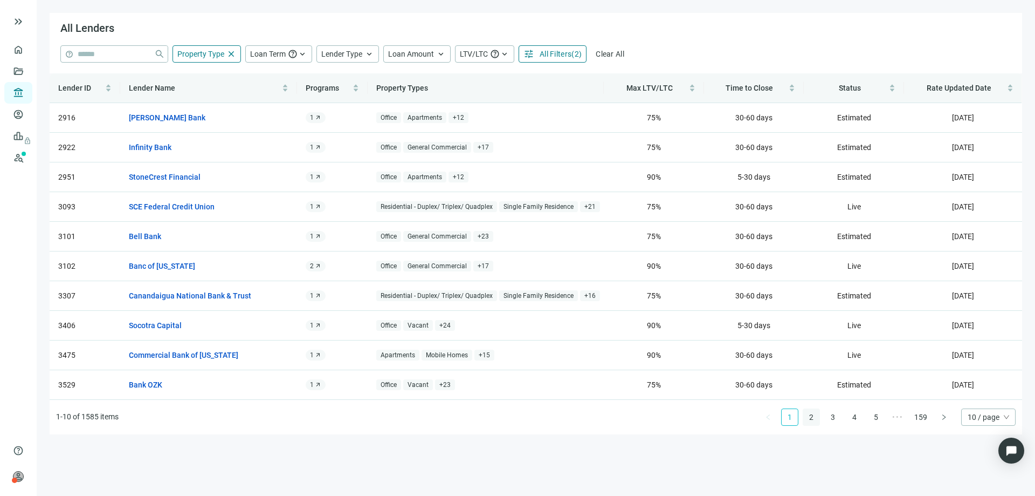
click at [809, 419] on link "2" at bounding box center [812, 417] width 16 height 16
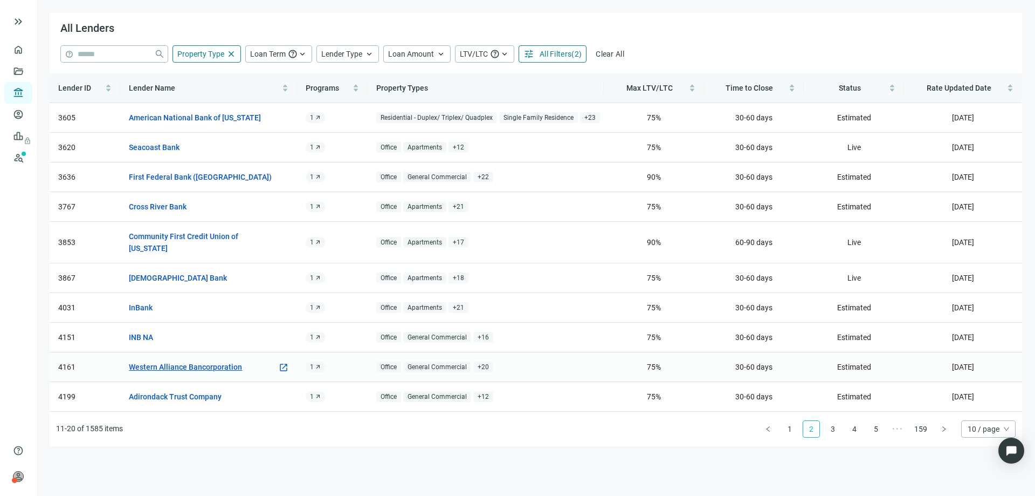
click at [177, 361] on link "Western Alliance Bancorporation" at bounding box center [185, 367] width 113 height 12
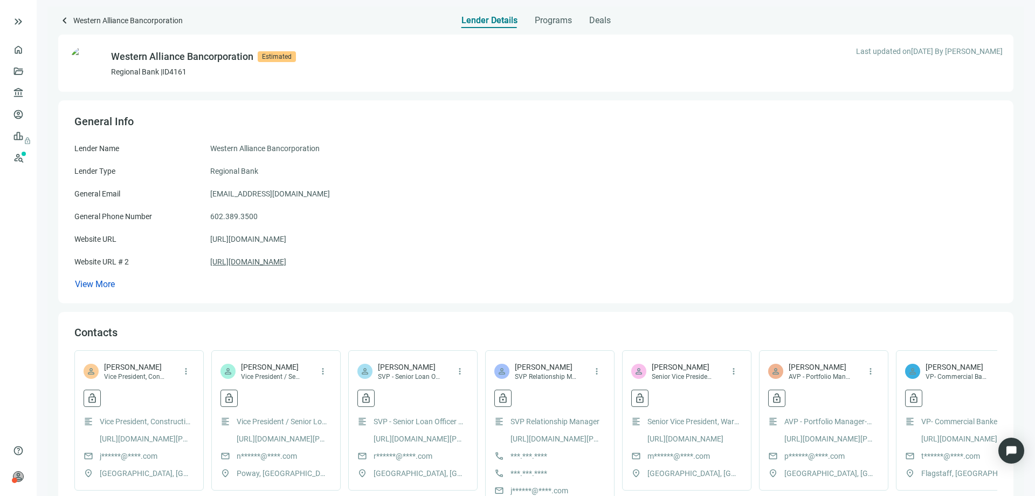
click at [271, 260] on link "https://www.westernalliancebank.com/" at bounding box center [248, 262] width 76 height 12
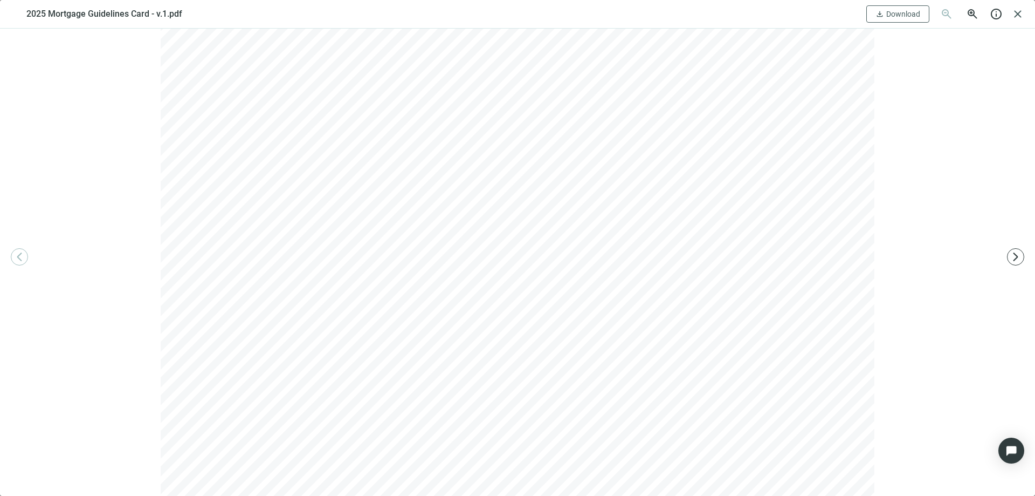
scroll to position [1051, 0]
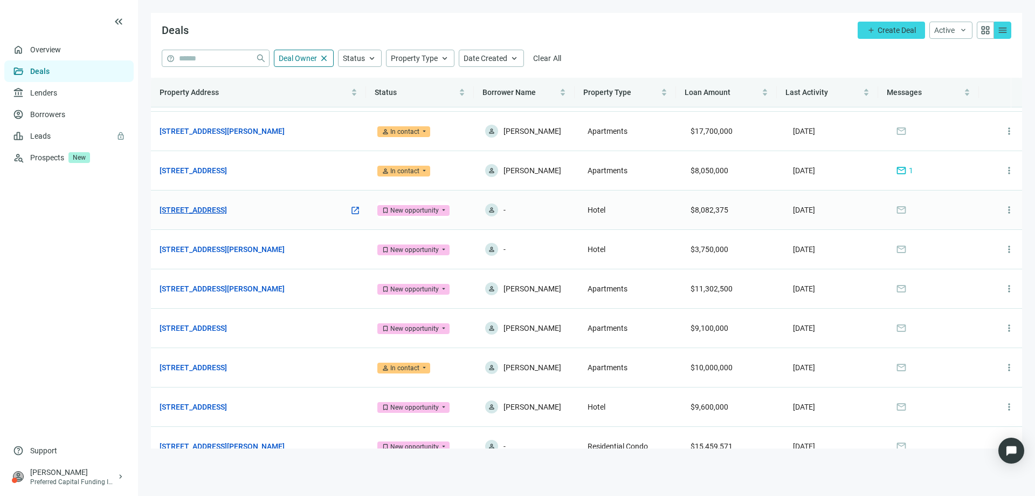
scroll to position [54, 0]
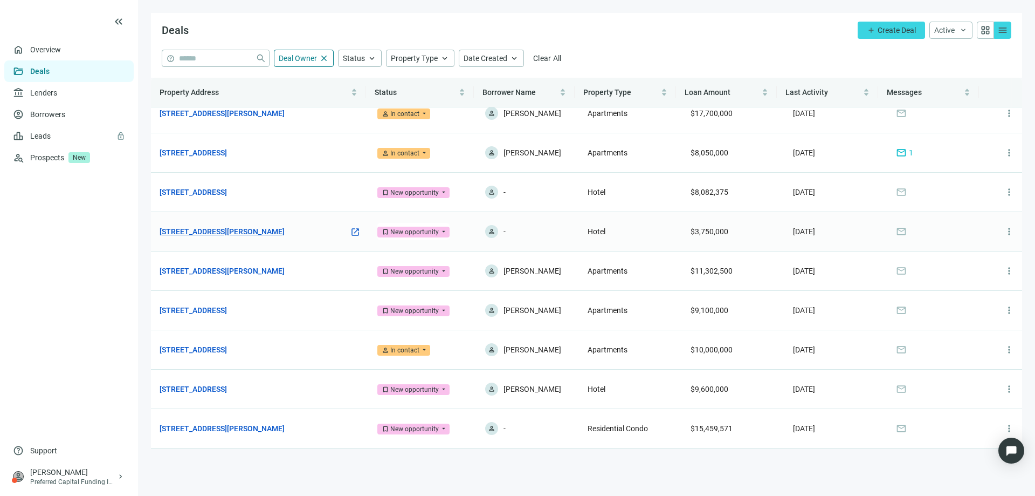
click at [258, 234] on link "7010 McCutcheon Rd, Chattanooga, TN 37421" at bounding box center [222, 231] width 125 height 12
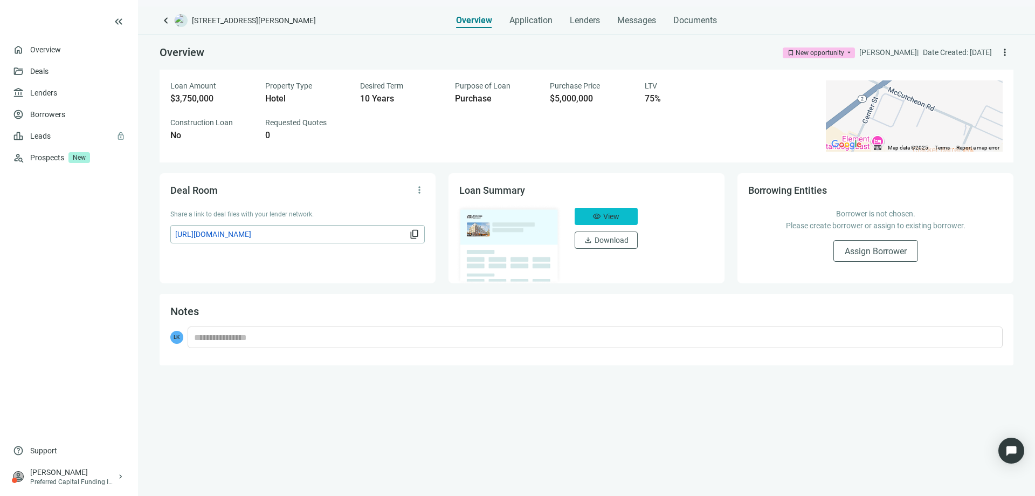
click at [603, 218] on span "View" at bounding box center [611, 216] width 16 height 9
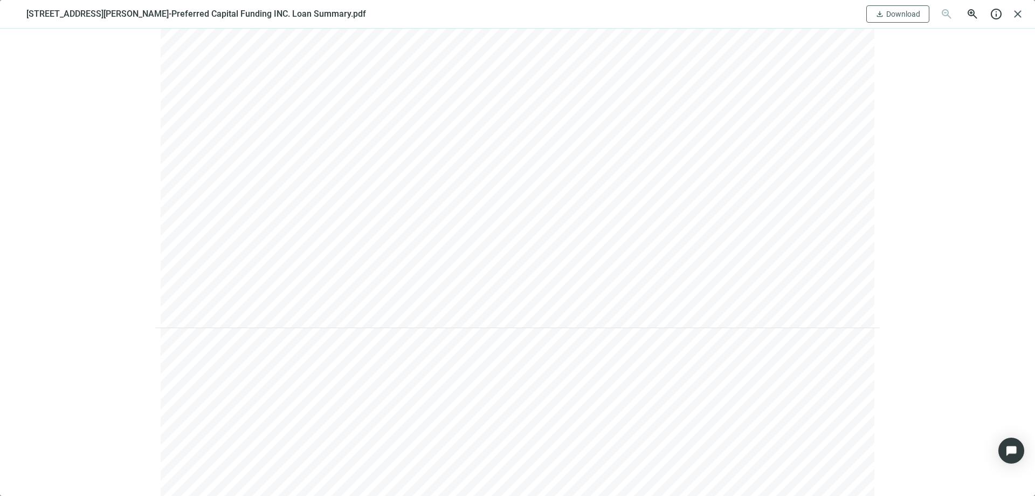
scroll to position [1726, 0]
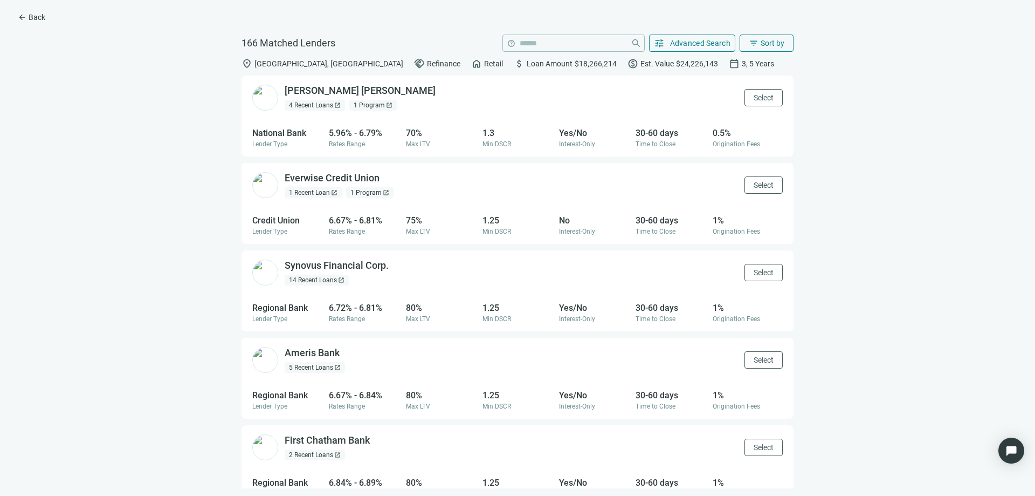
scroll to position [2849, 0]
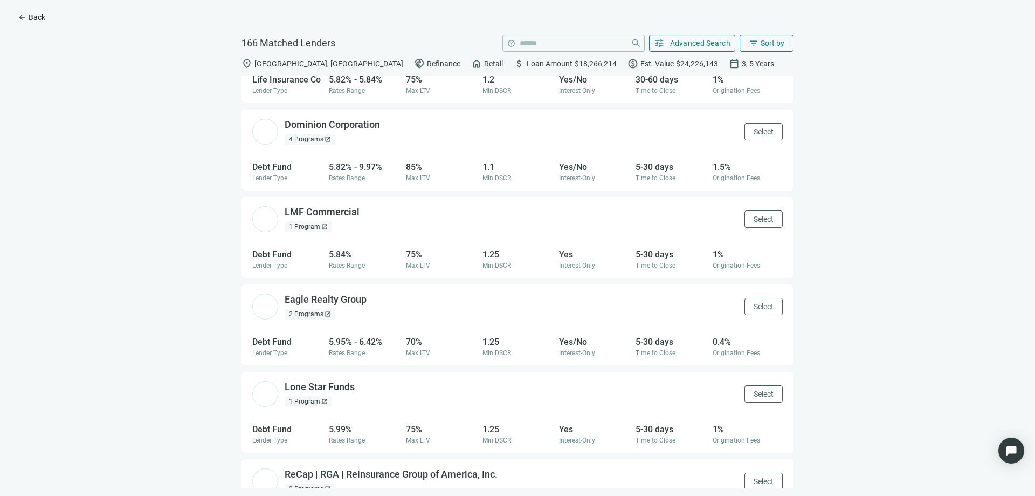
click at [35, 18] on span "Back" at bounding box center [37, 17] width 17 height 9
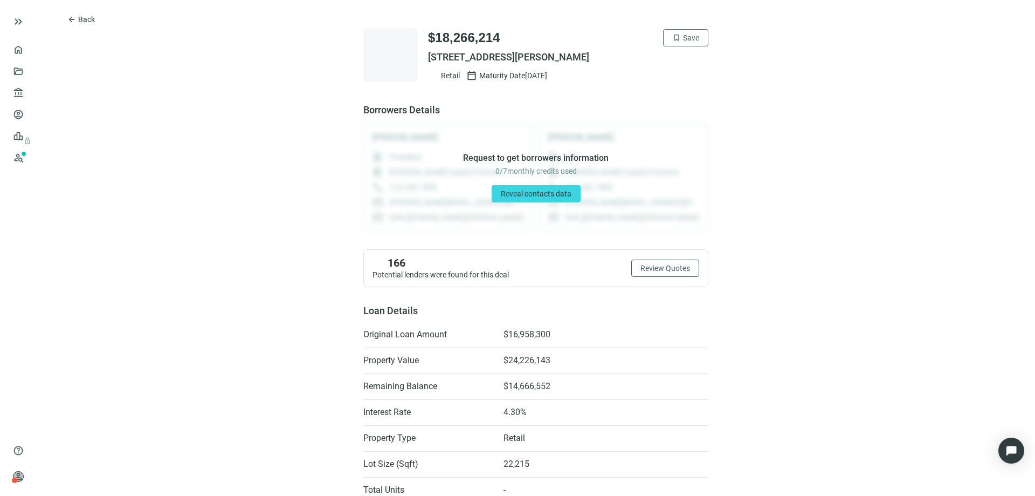
drag, startPoint x: 706, startPoint y: 55, endPoint x: 418, endPoint y: 57, distance: 288.0
copy span "[STREET_ADDRESS][PERSON_NAME]"
click at [650, 265] on span "Review Quotes" at bounding box center [666, 268] width 50 height 9
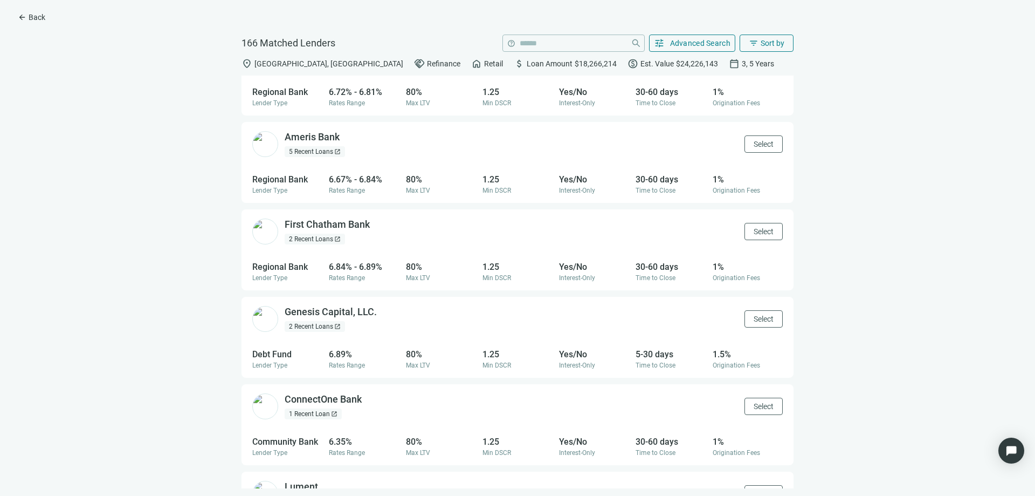
scroll to position [270, 0]
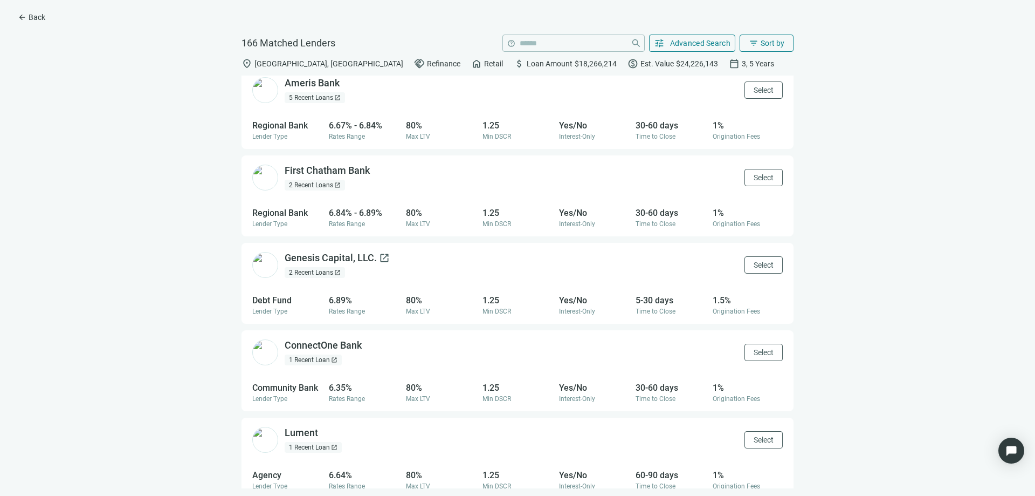
click at [335, 262] on div "Genesis Capital, LLC. open_in_new" at bounding box center [337, 257] width 105 height 13
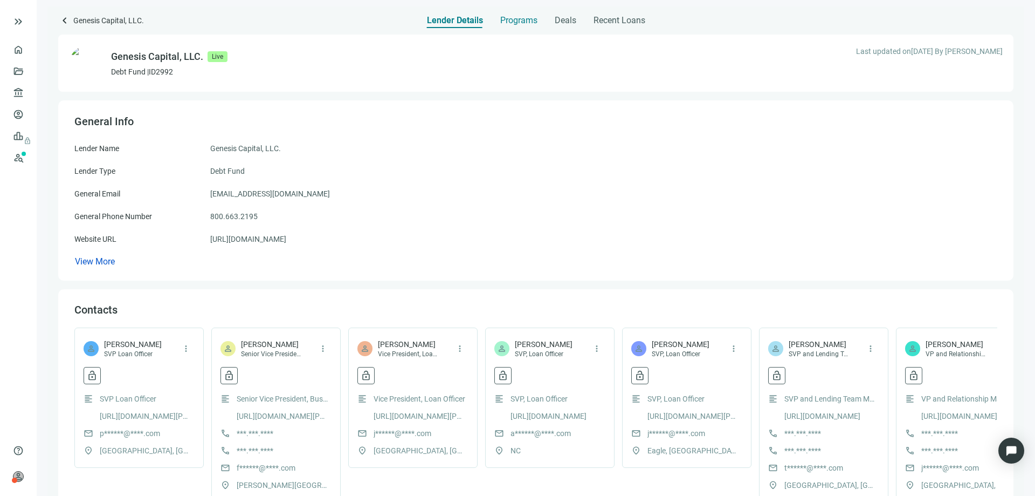
click at [510, 24] on span "Programs" at bounding box center [518, 20] width 37 height 11
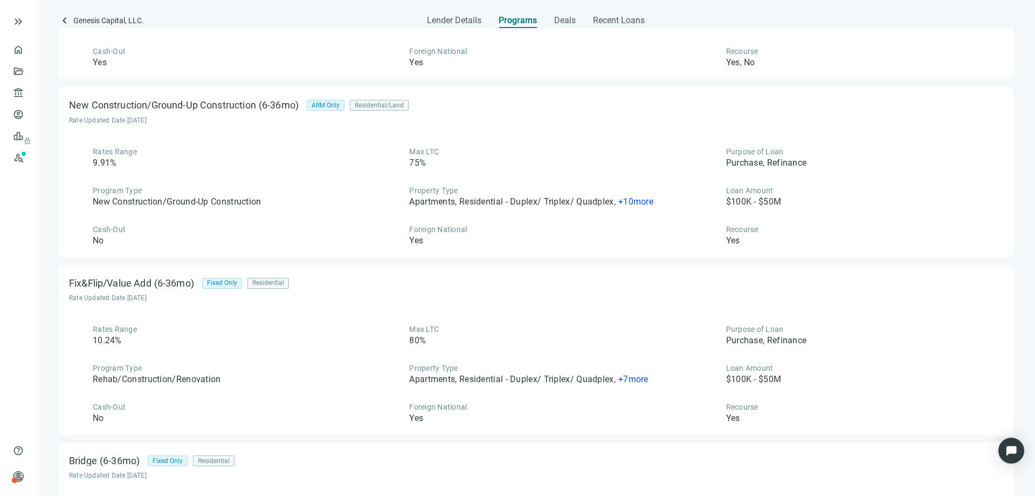
scroll to position [111, 0]
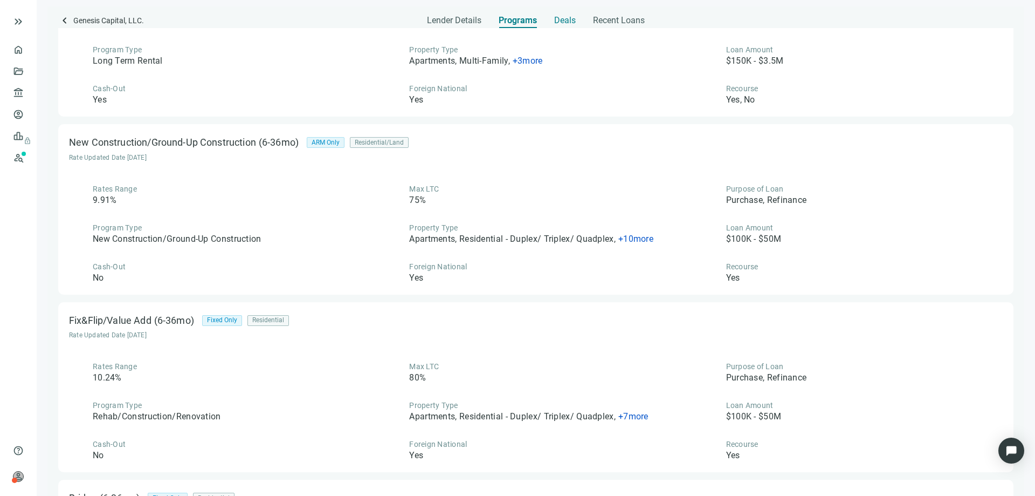
click at [562, 23] on span "Deals" at bounding box center [565, 20] width 22 height 11
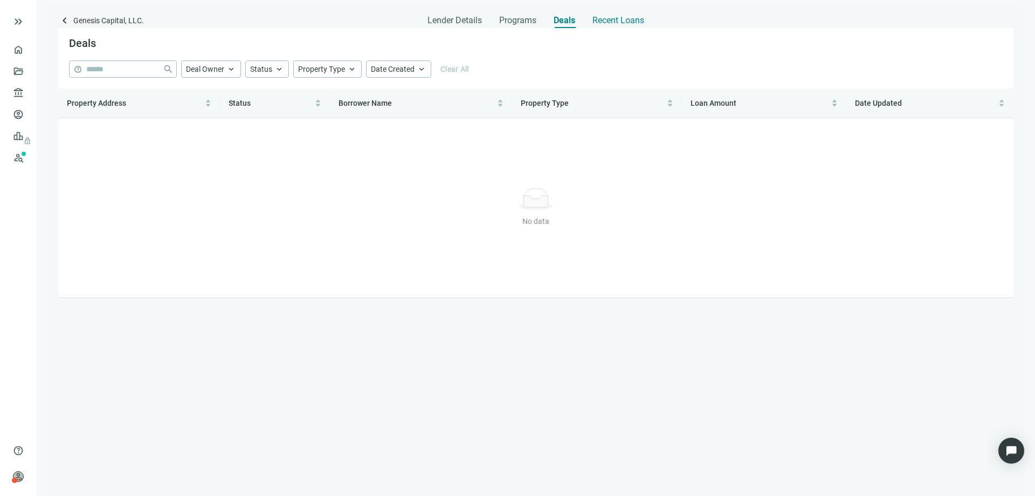
click at [597, 23] on span "Recent Loans" at bounding box center [619, 20] width 52 height 11
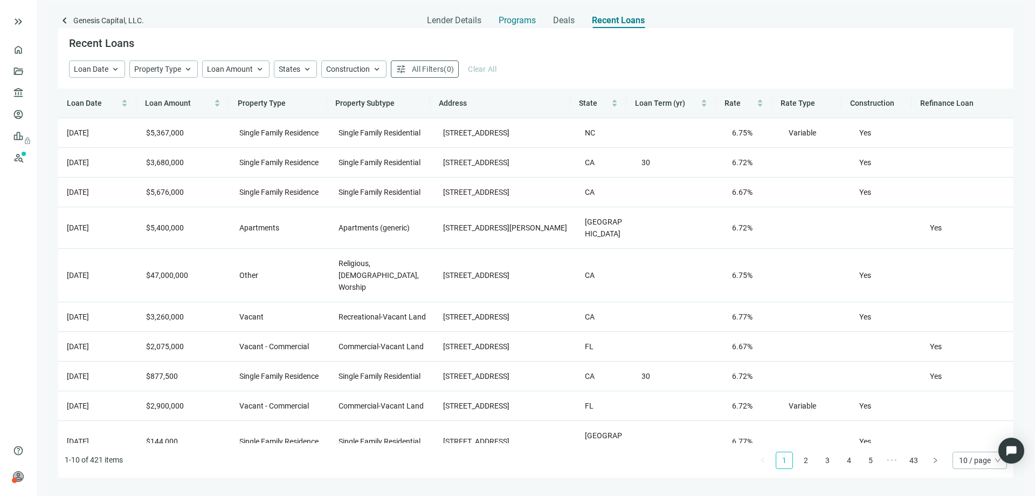
click at [507, 24] on span "Programs" at bounding box center [517, 20] width 37 height 11
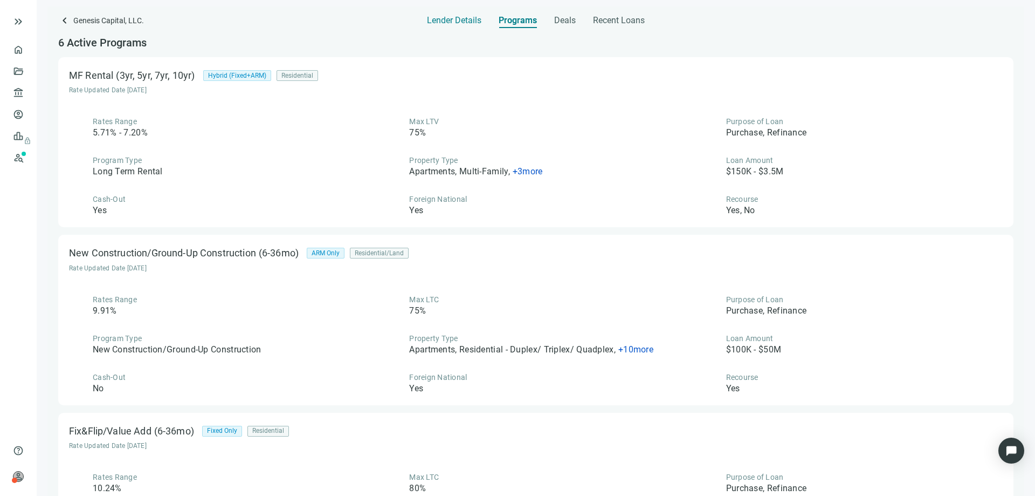
click at [467, 22] on span "Lender Details" at bounding box center [454, 20] width 54 height 11
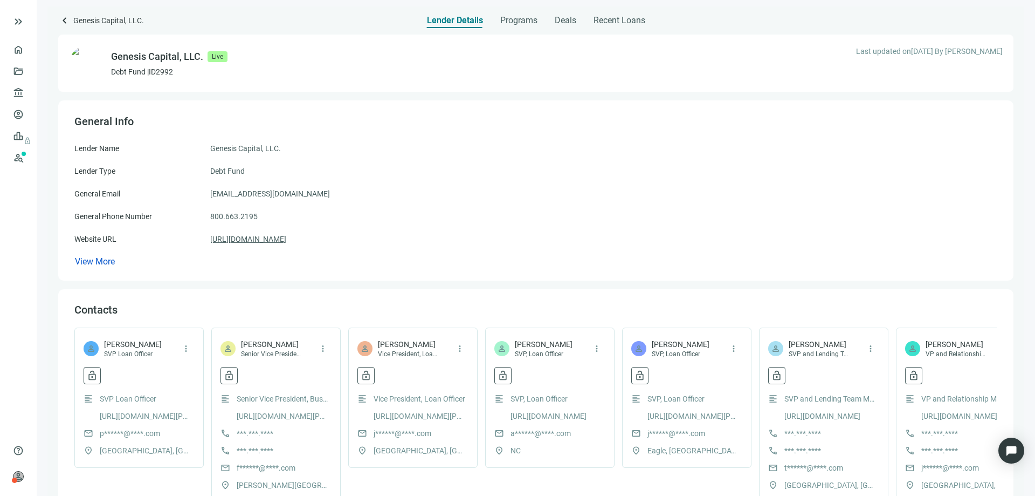
click at [262, 236] on link "[URL][DOMAIN_NAME]" at bounding box center [248, 239] width 76 height 12
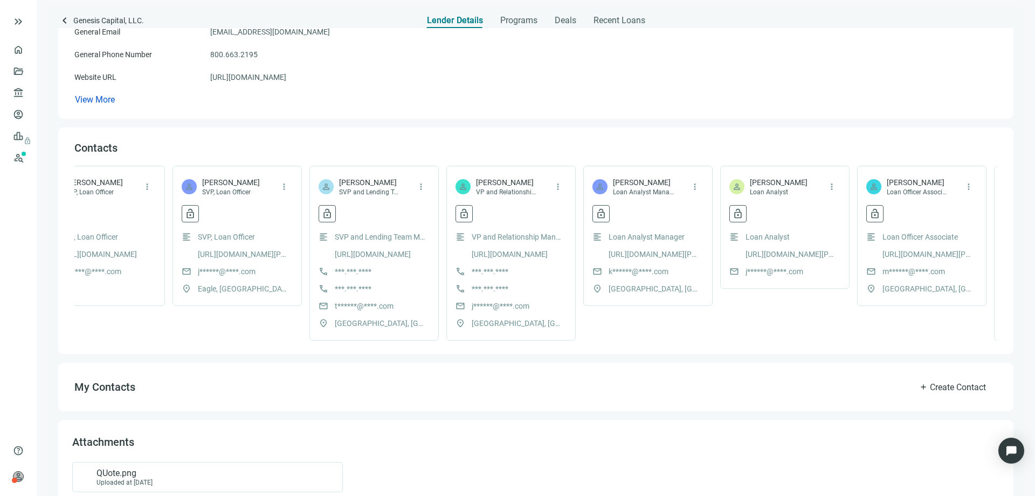
scroll to position [0, 724]
